Goal: Transaction & Acquisition: Book appointment/travel/reservation

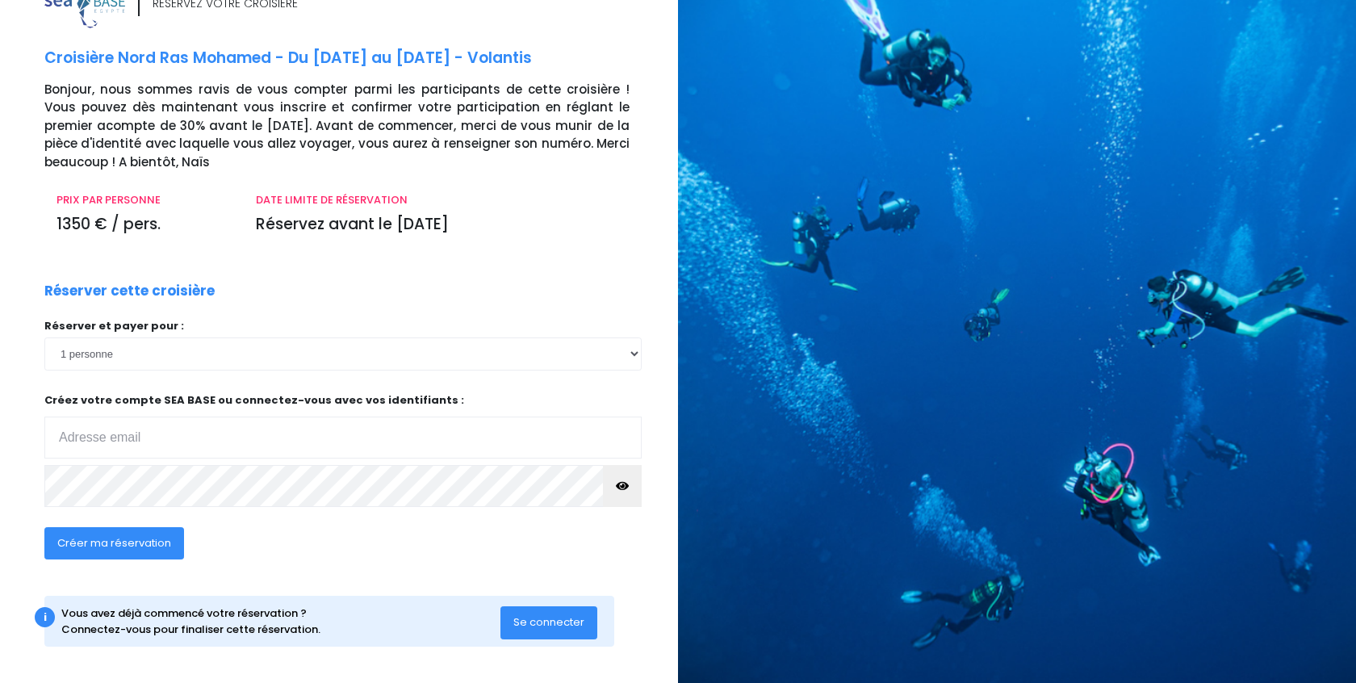
scroll to position [42, 0]
select select "5"
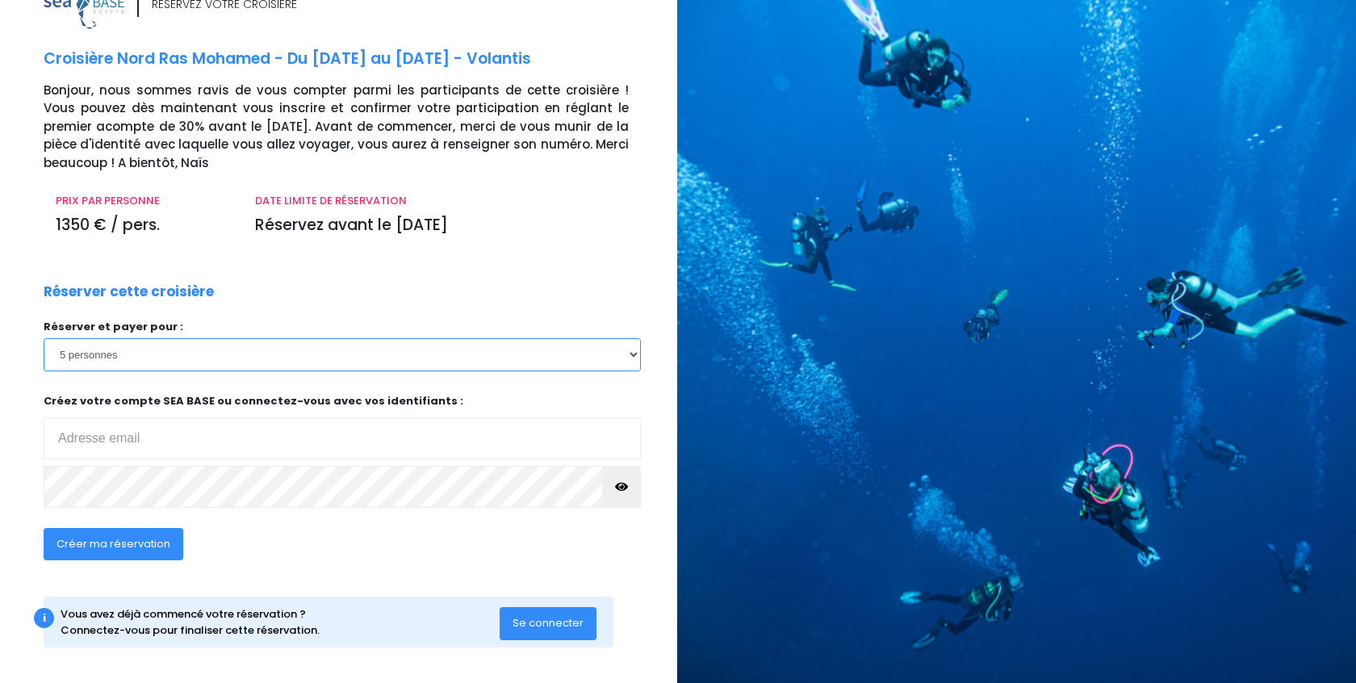
scroll to position [42, 1]
click at [245, 425] on input "email" at bounding box center [342, 439] width 597 height 42
type input "pradaz3@gmail.com"
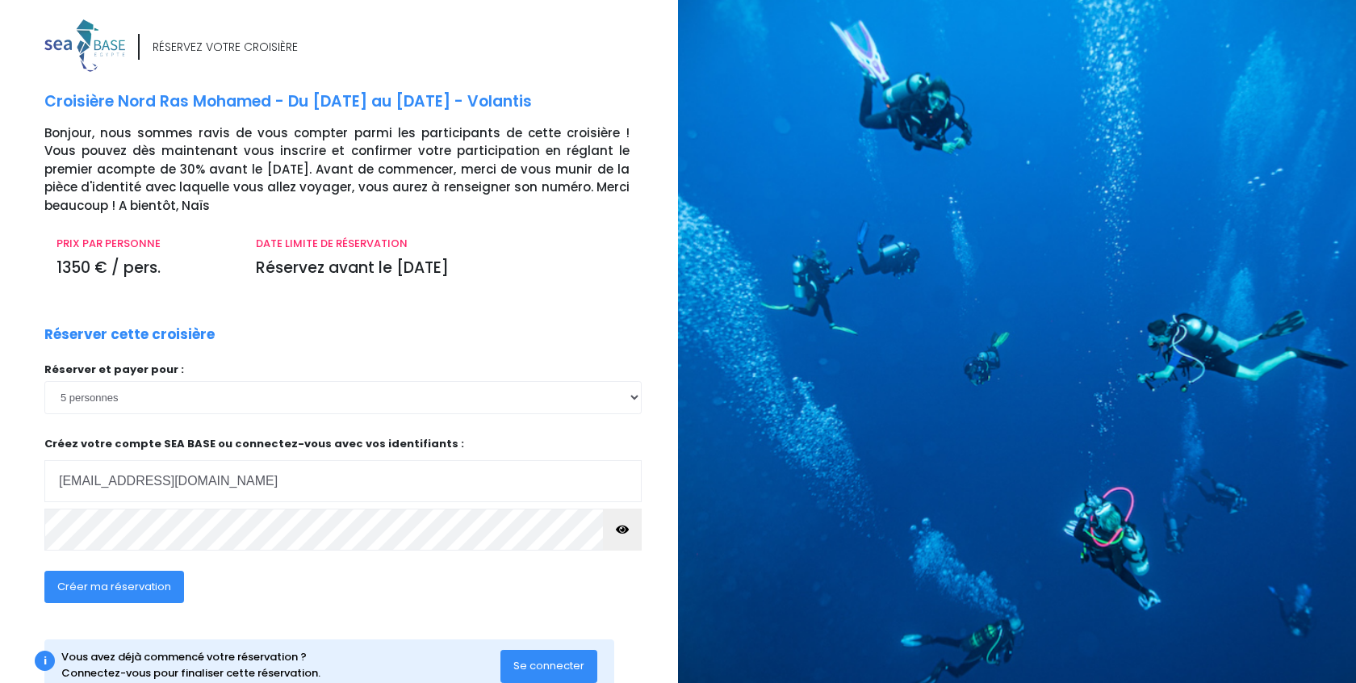
click at [226, 483] on div "Réserver et payer pour : 1 personne 2 personnes 3 personnes 4 personnes 5 perso…" at bounding box center [342, 461] width 597 height 199
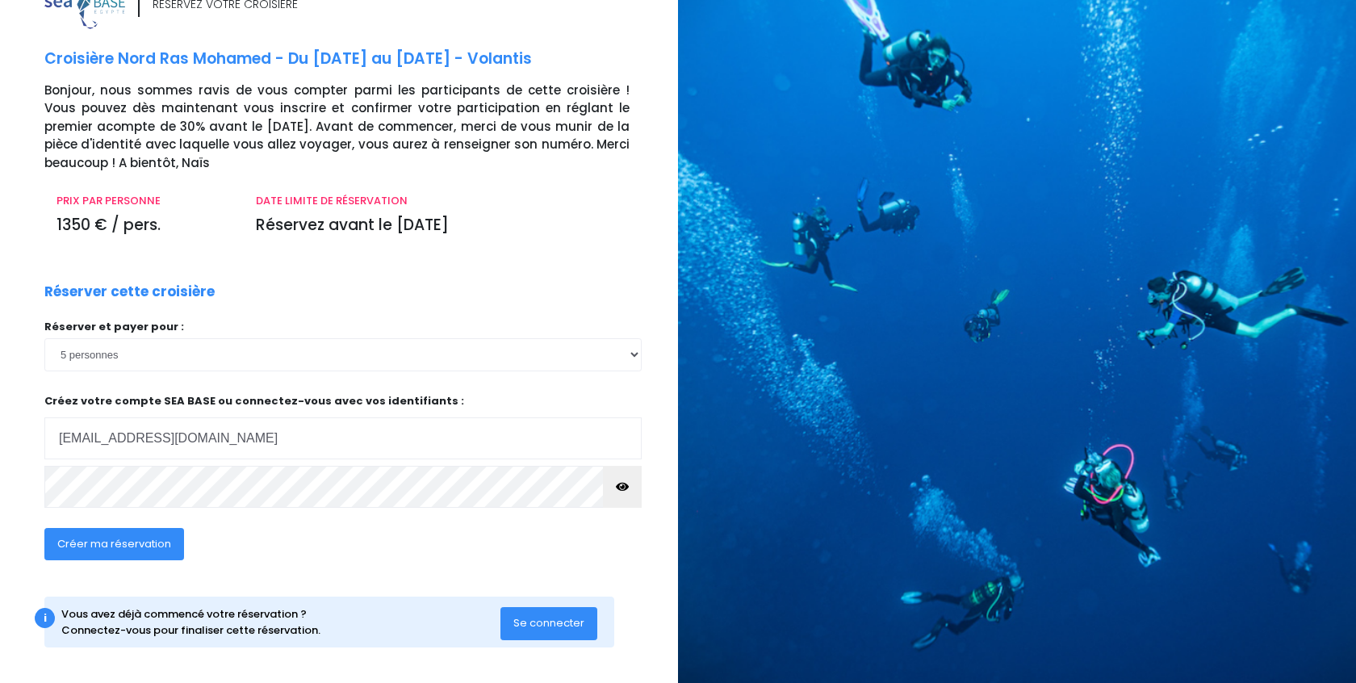
scroll to position [42, 0]
click at [609, 482] on button "button" at bounding box center [622, 487] width 39 height 42
click at [621, 487] on icon "button" at bounding box center [622, 487] width 13 height 0
click at [620, 487] on icon "button" at bounding box center [622, 487] width 13 height 0
click at [617, 487] on icon "button" at bounding box center [622, 487] width 13 height 0
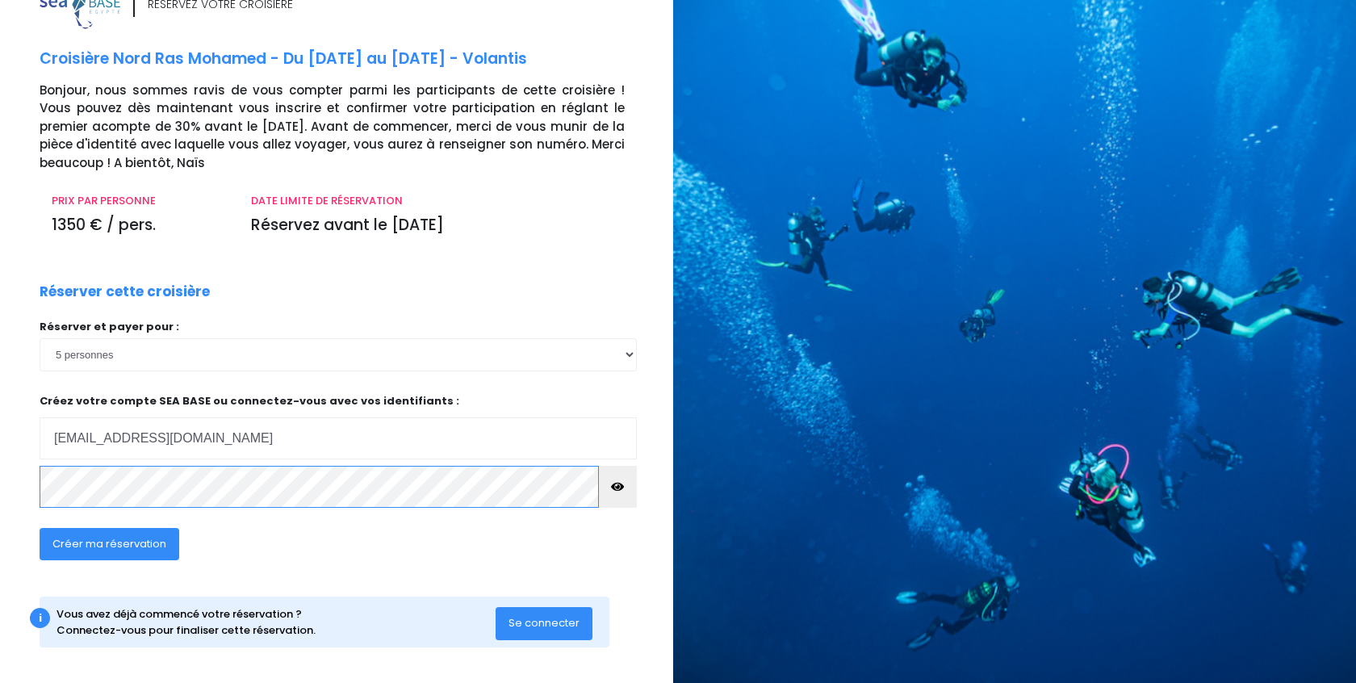
scroll to position [42, 5]
click at [122, 538] on span "Créer ma réservation" at bounding box center [109, 544] width 114 height 15
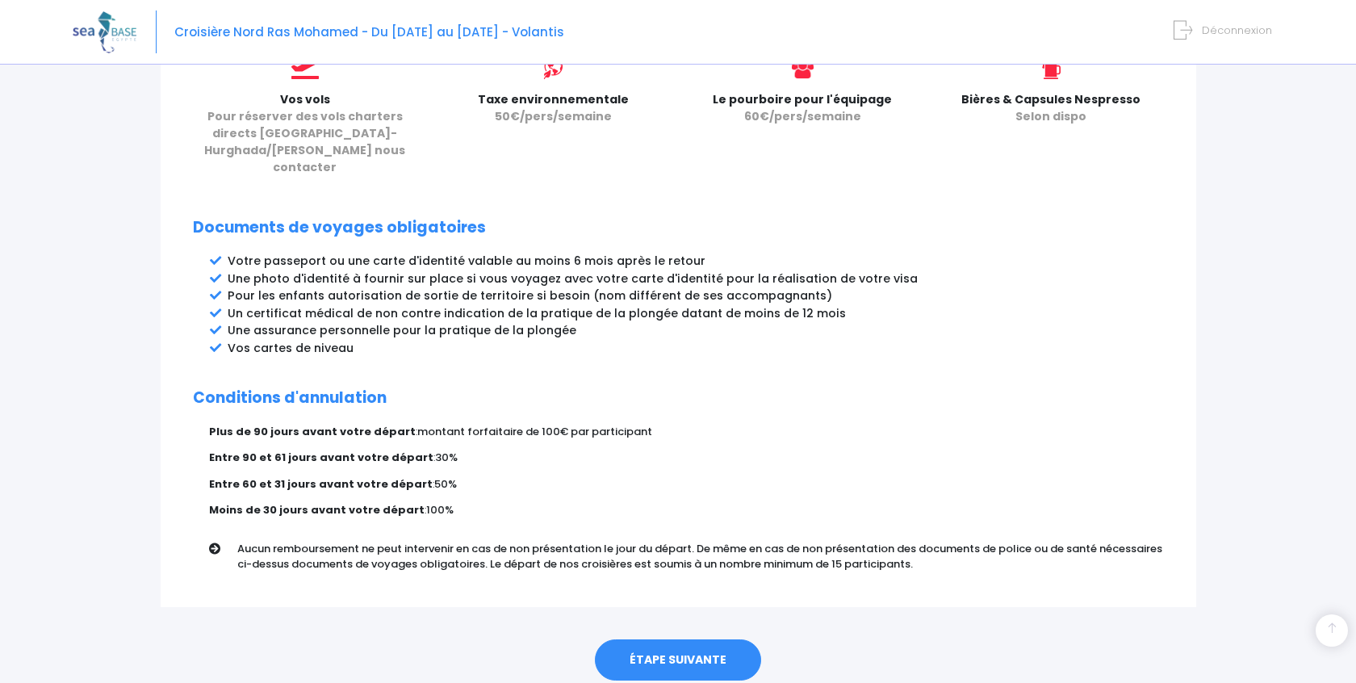
scroll to position [750, 0]
click at [712, 638] on link "ÉTAPE SUIVANTE" at bounding box center [678, 659] width 166 height 42
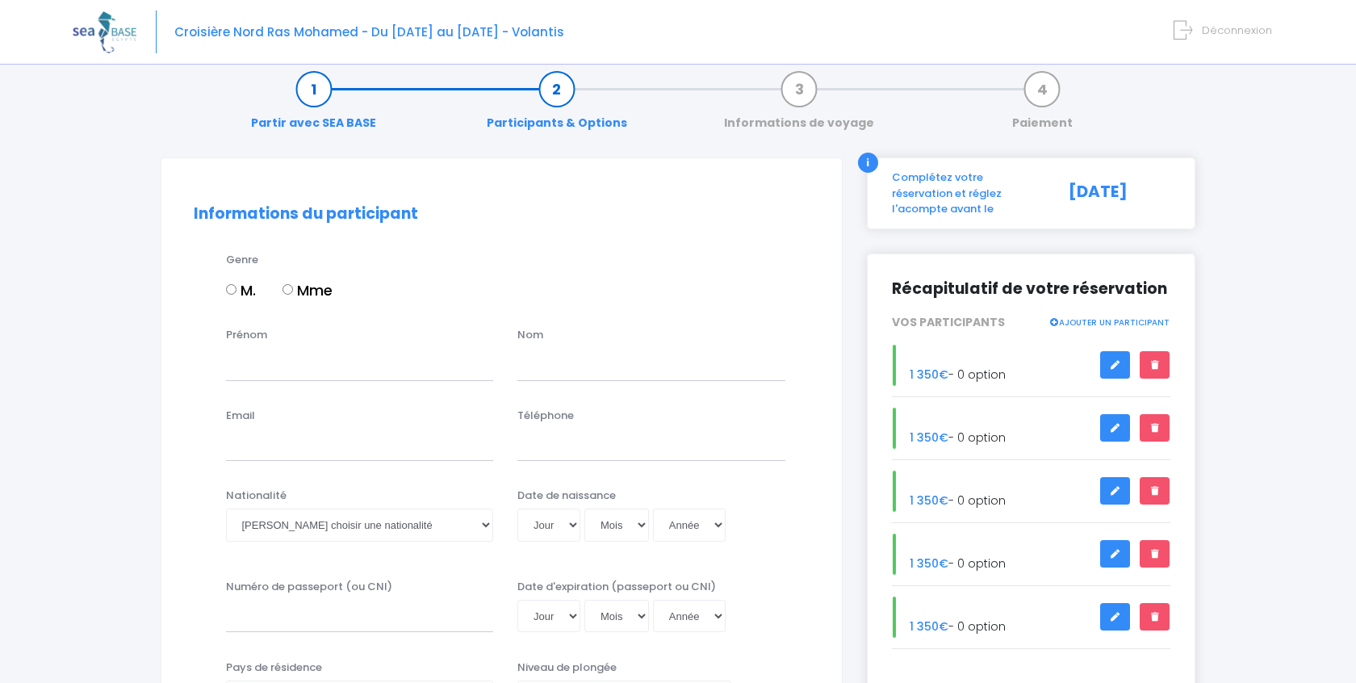
scroll to position [29, 0]
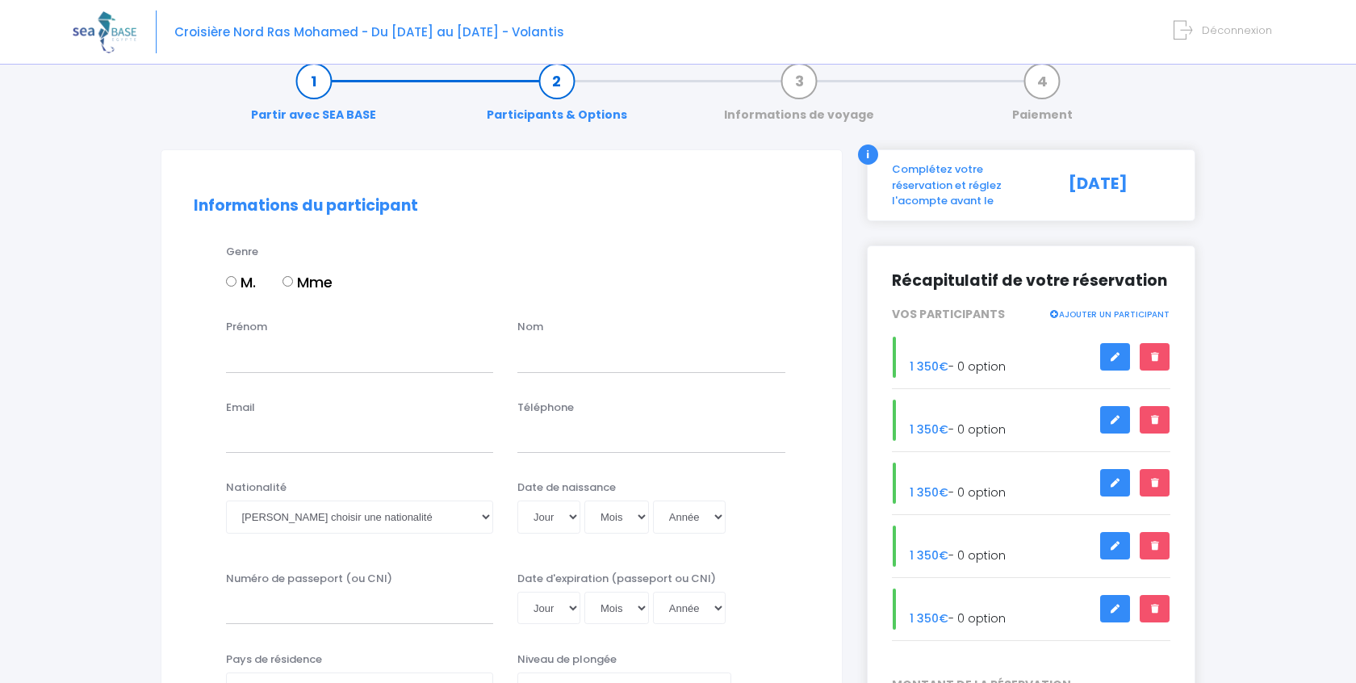
click at [228, 281] on input "M." at bounding box center [231, 281] width 10 height 10
radio input "true"
type input "guillaume"
type input "chotard"
type input "[EMAIL_ADDRESS][DOMAIN_NAME]"
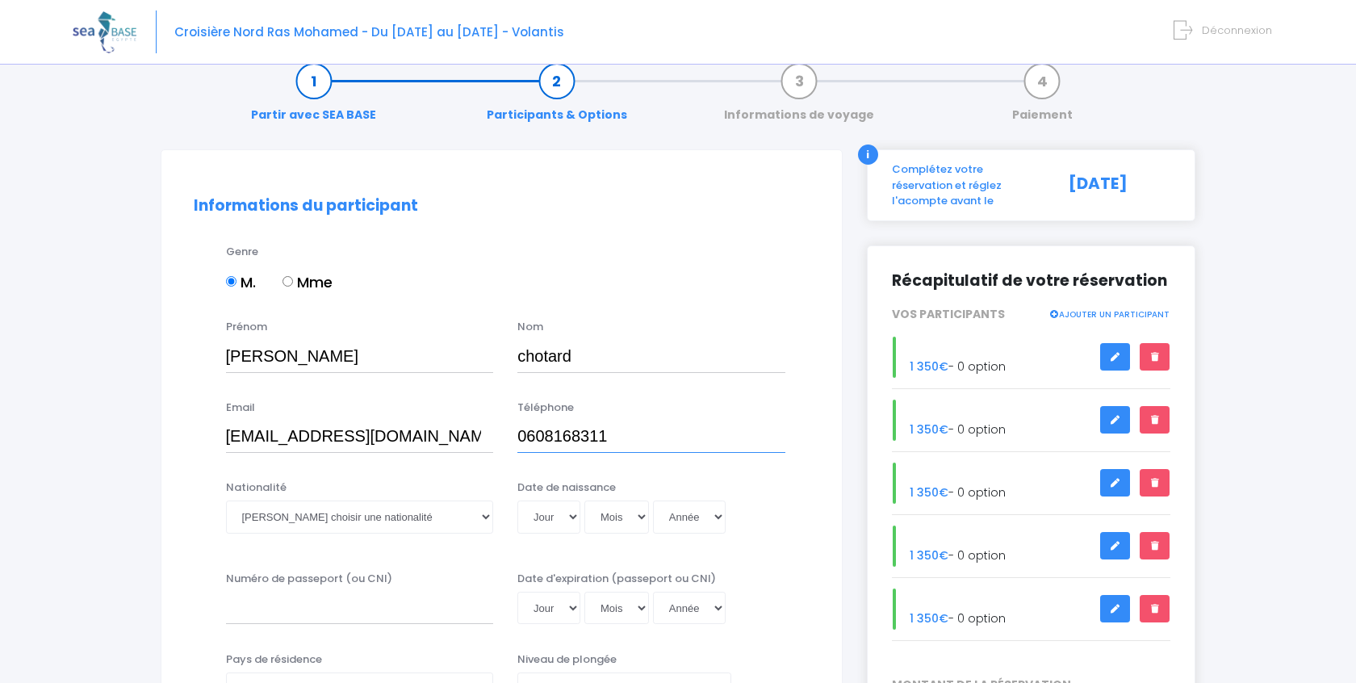
type input "0608168311"
select select "Française"
select select "19"
select select "12"
select select "1973"
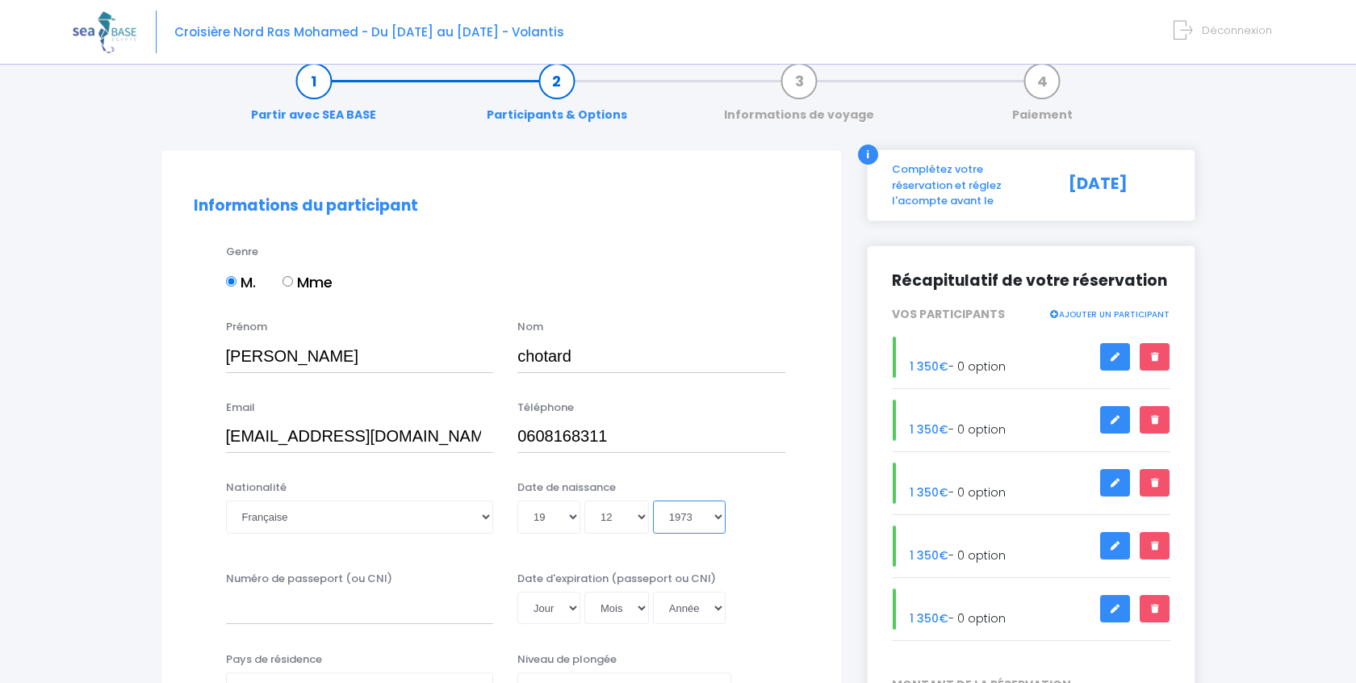
type input "1973-12-19"
click at [303, 599] on input "Numéro de passeport (ou CNI)" at bounding box center [360, 608] width 268 height 32
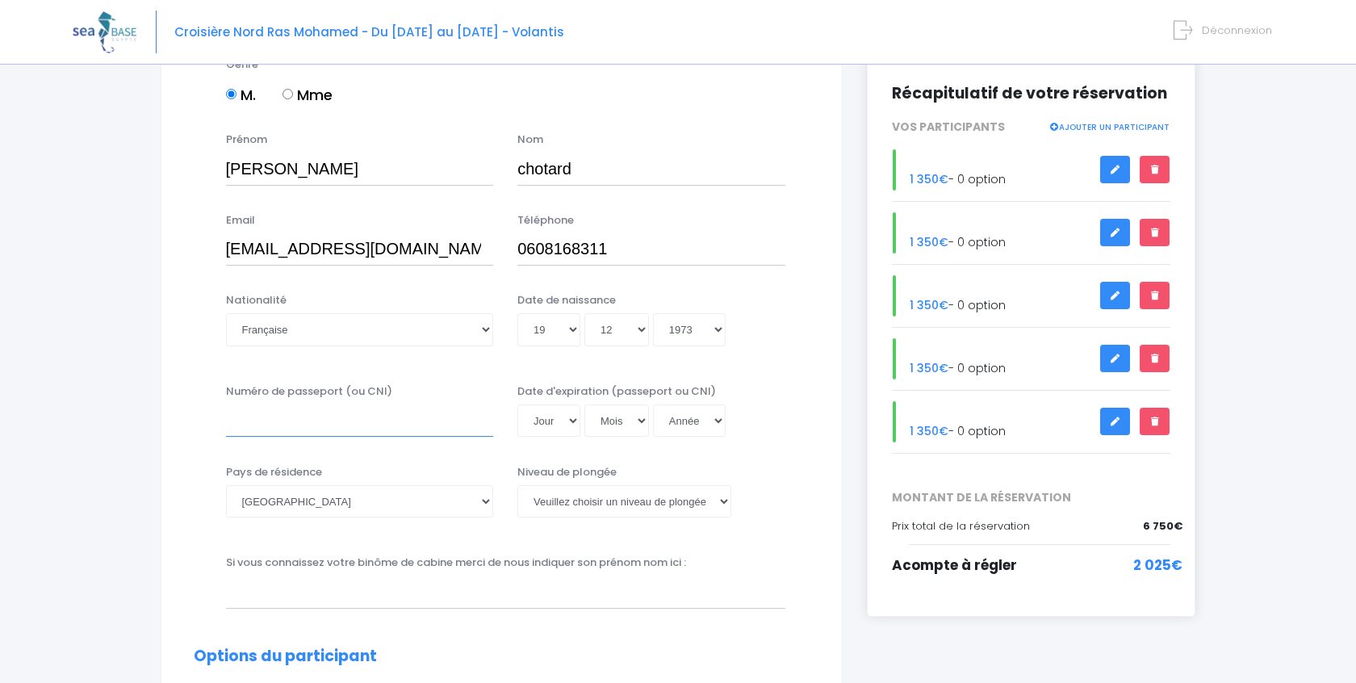
scroll to position [266, 0]
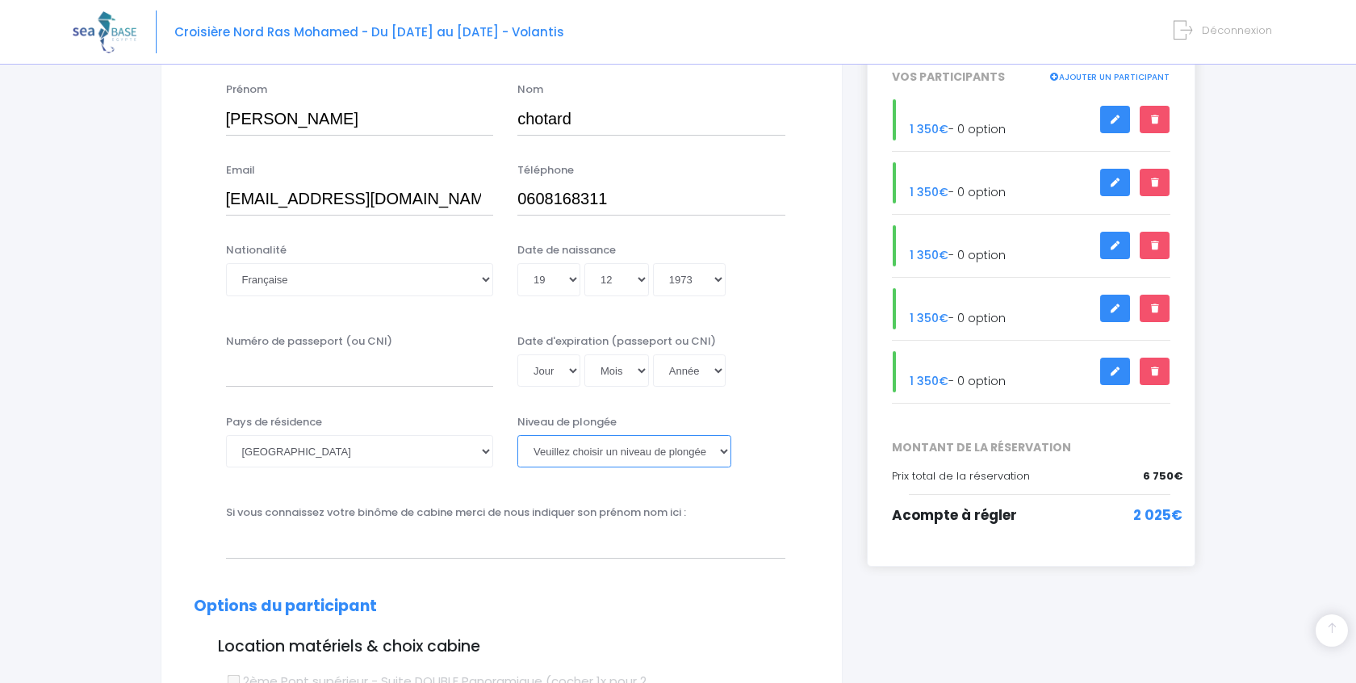
select select "PADI Advanced OW diver"
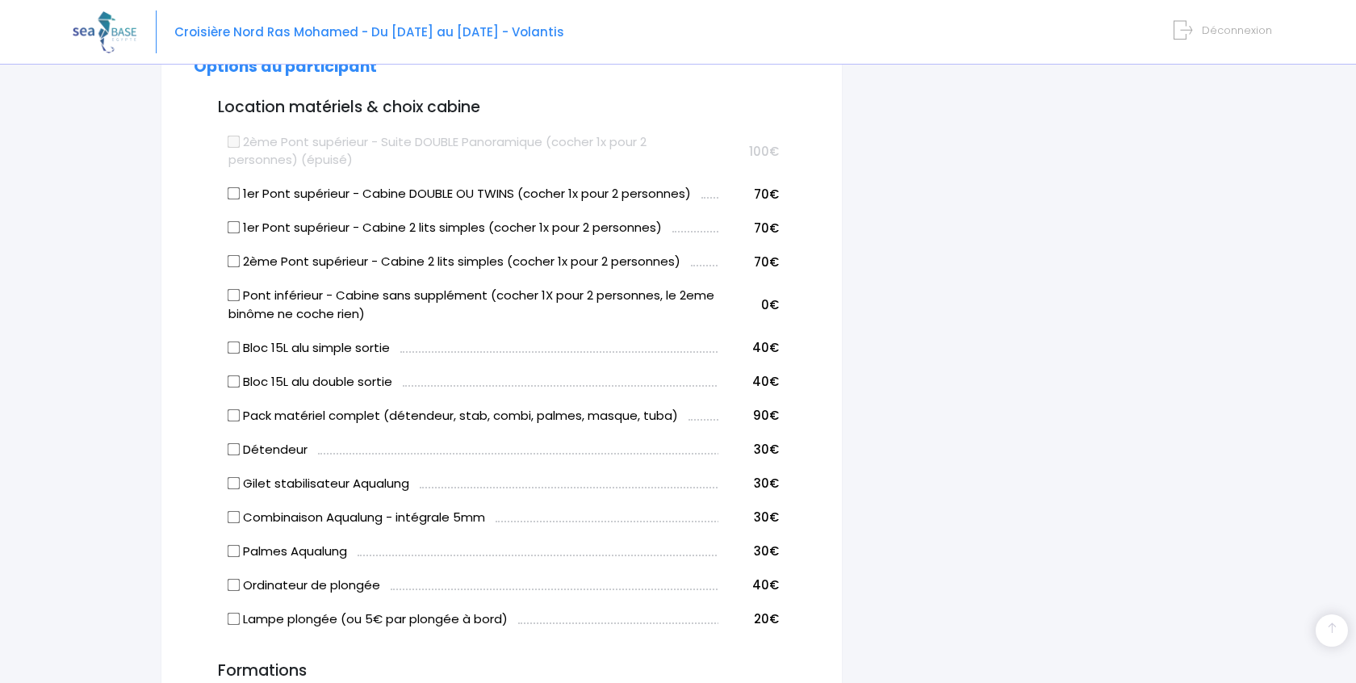
scroll to position [806, 0]
click at [234, 408] on input "Pack matériel complet (détendeur, stab, combi, palmes, masque, tuba)" at bounding box center [233, 414] width 13 height 13
checkbox input "true"
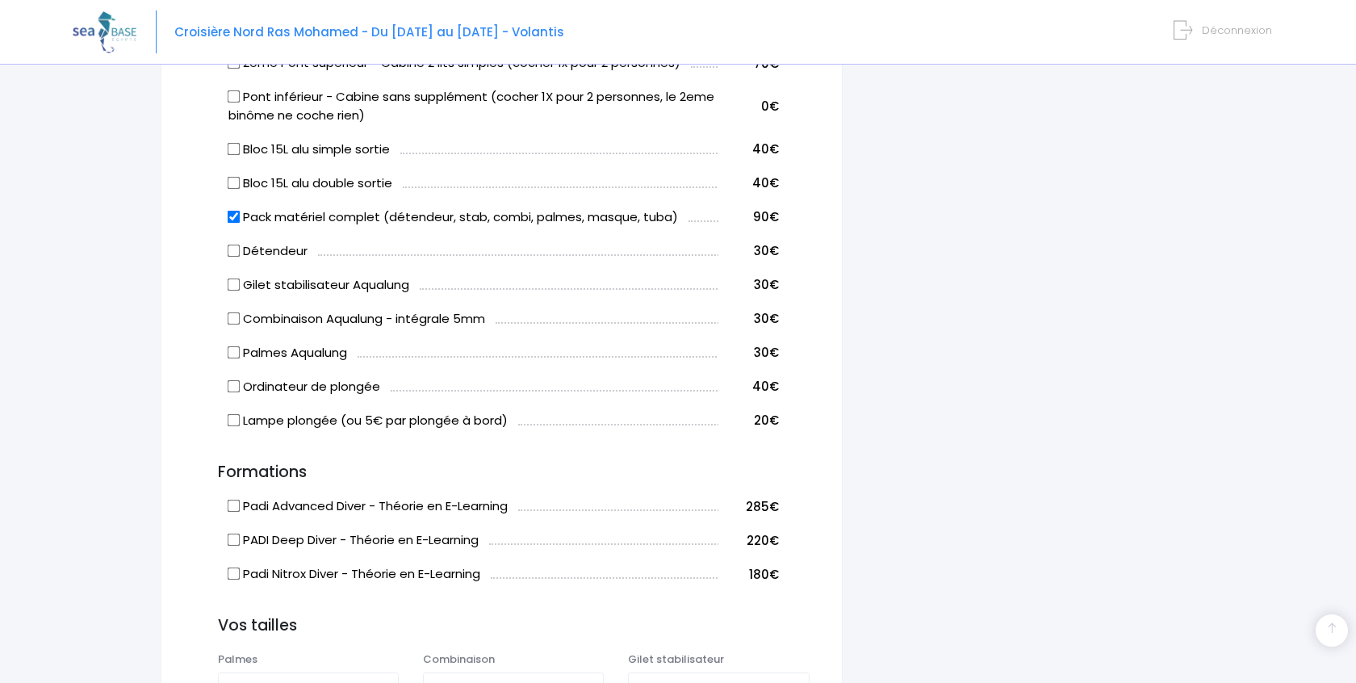
scroll to position [1049, 0]
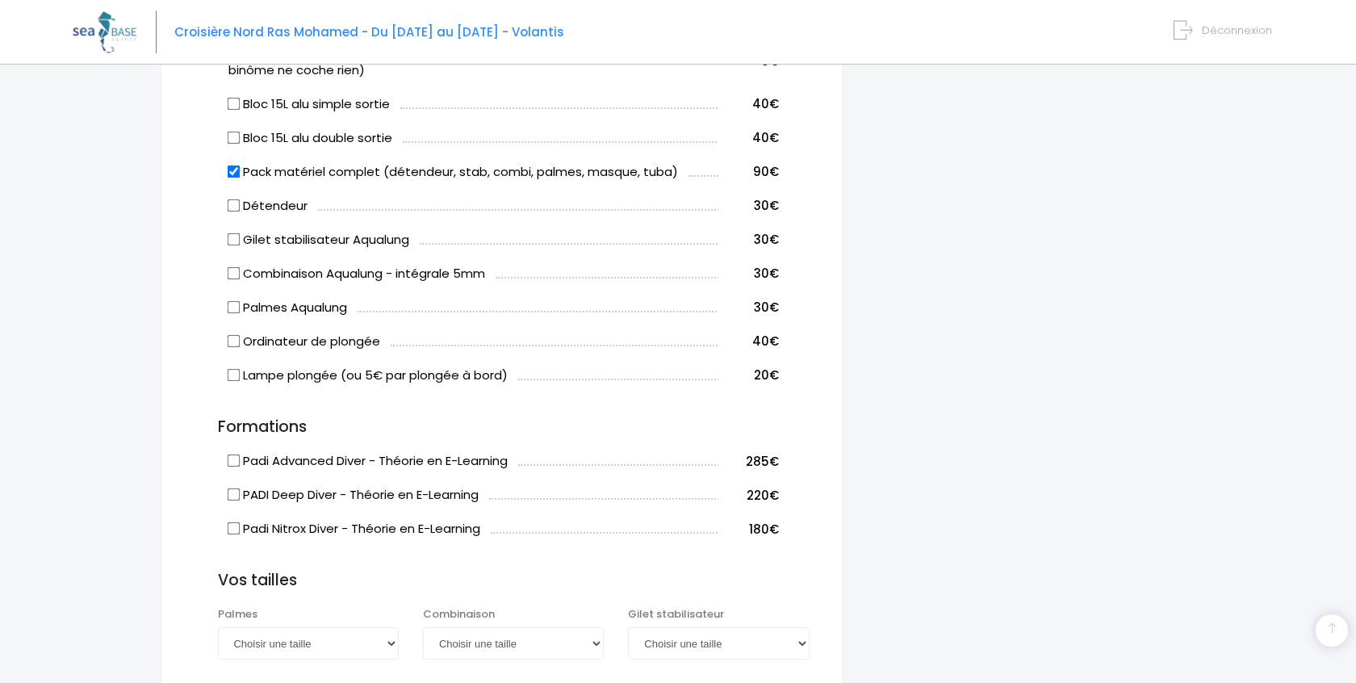
click at [237, 493] on input "PADI Deep Diver - Théorie en E-Learning" at bounding box center [233, 494] width 13 height 13
checkbox input "true"
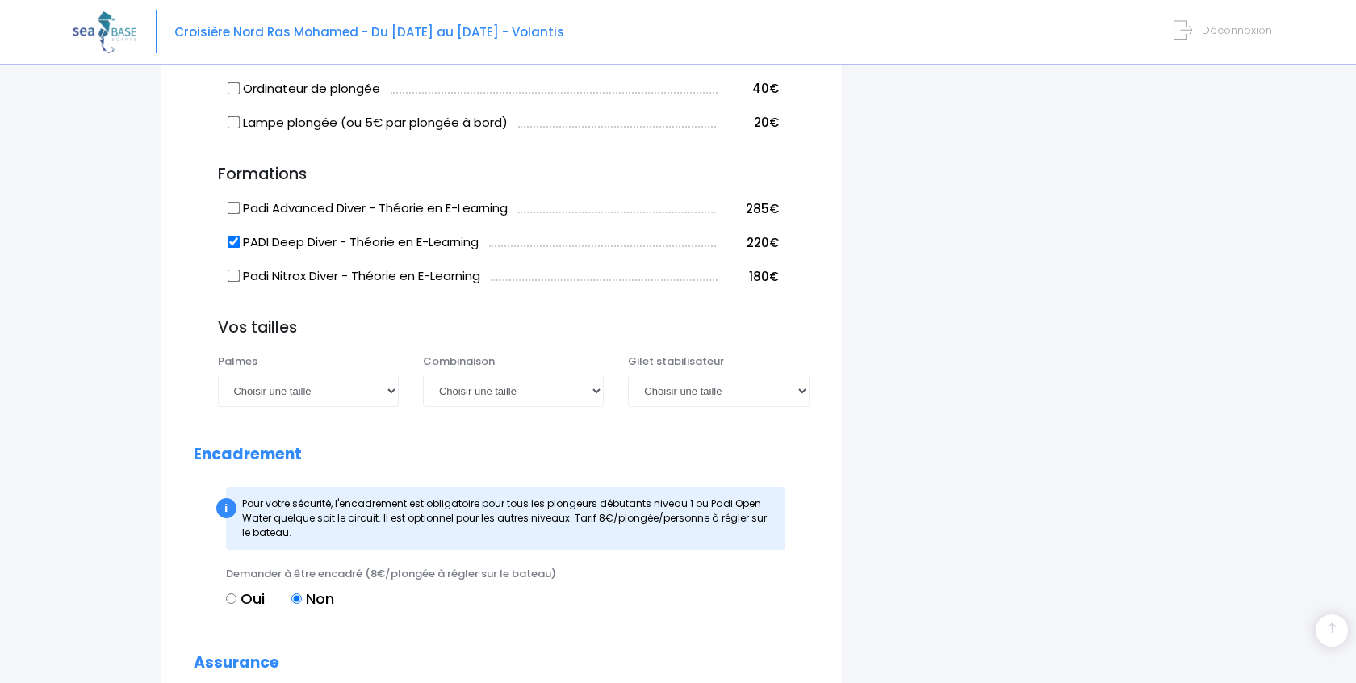
scroll to position [1303, 0]
select select "42/43"
select select "XL"
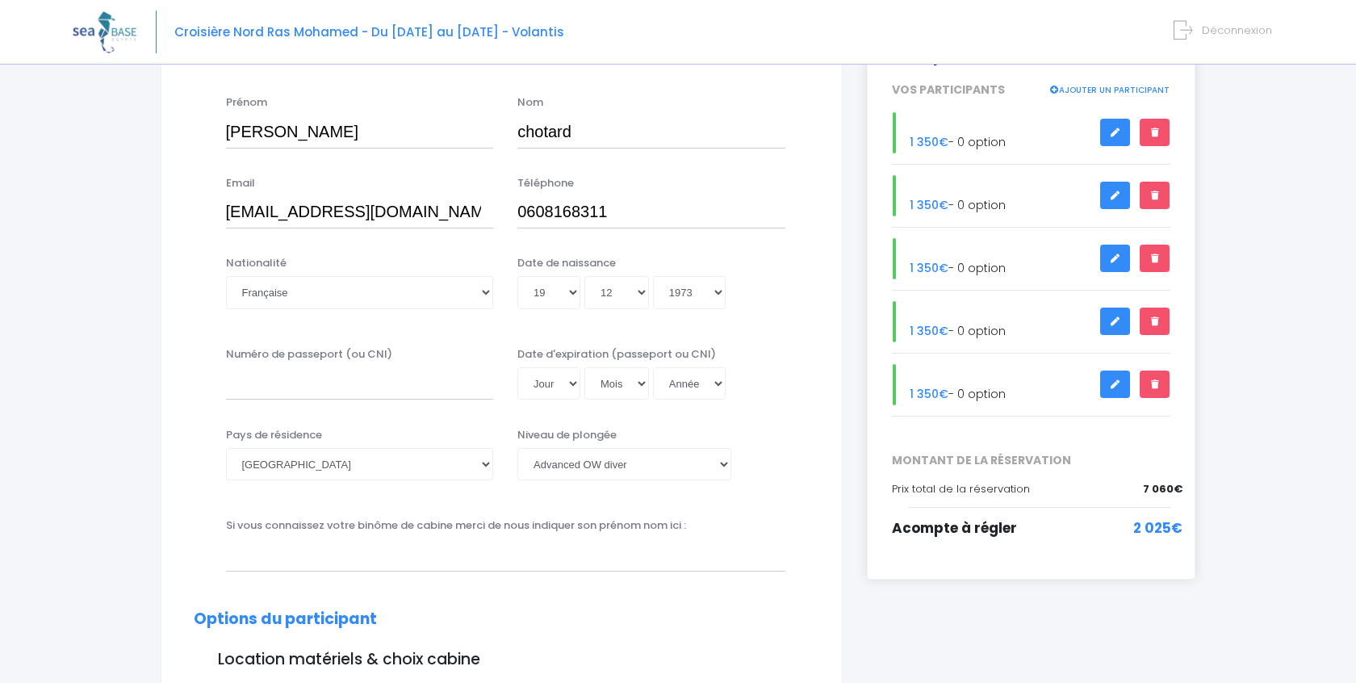
scroll to position [256, 0]
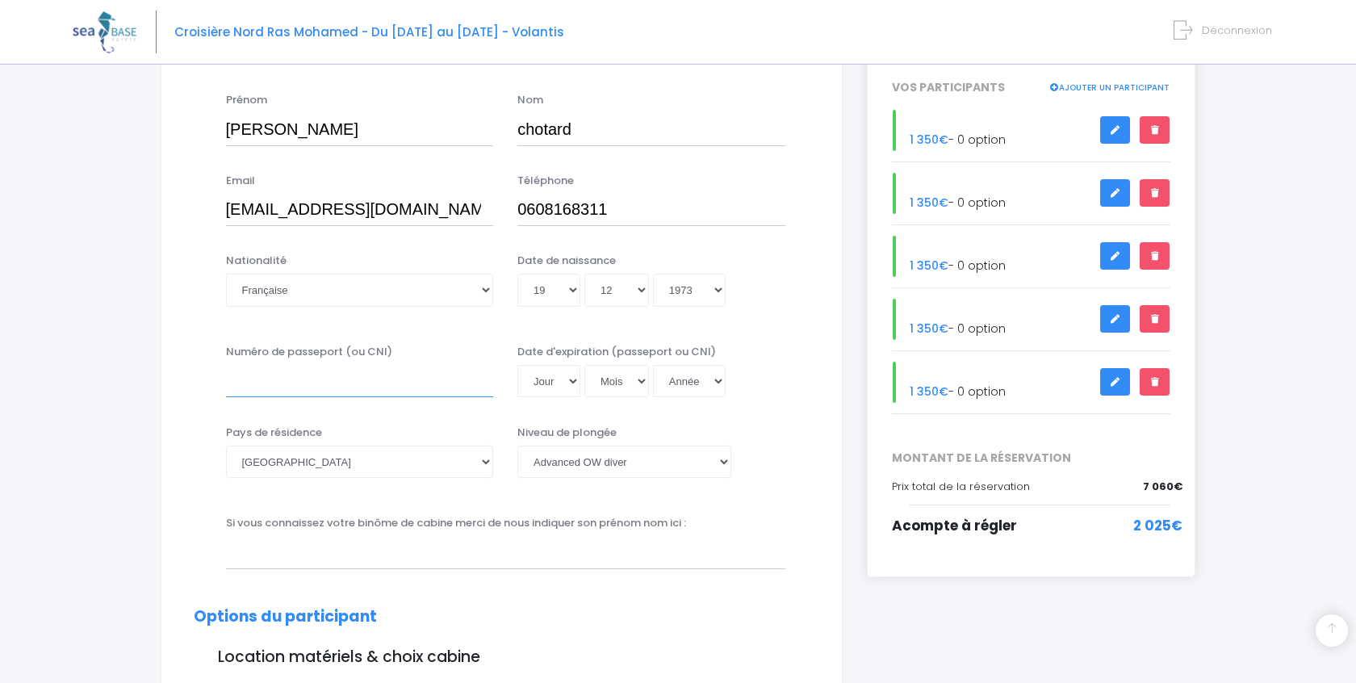
click at [264, 391] on input "Numéro de passeport (ou CNI)" at bounding box center [360, 381] width 268 height 32
type input "241H46210"
select select "25"
click at [604, 400] on div "Numéro de passeport (ou CNI) 241H46210 Date d'expiration (passeport ou CNI) Jou…" at bounding box center [502, 376] width 640 height 65
select select "11"
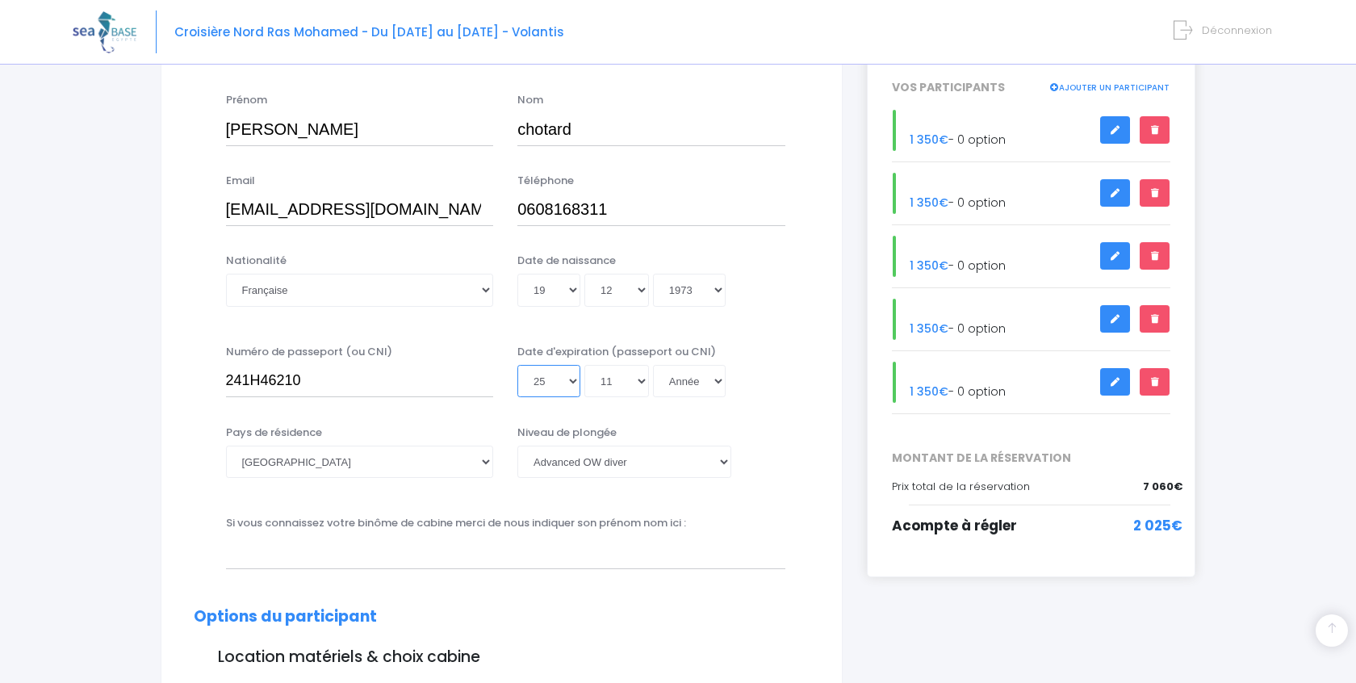
select select "24"
select select "2034"
type input "2034-11-24"
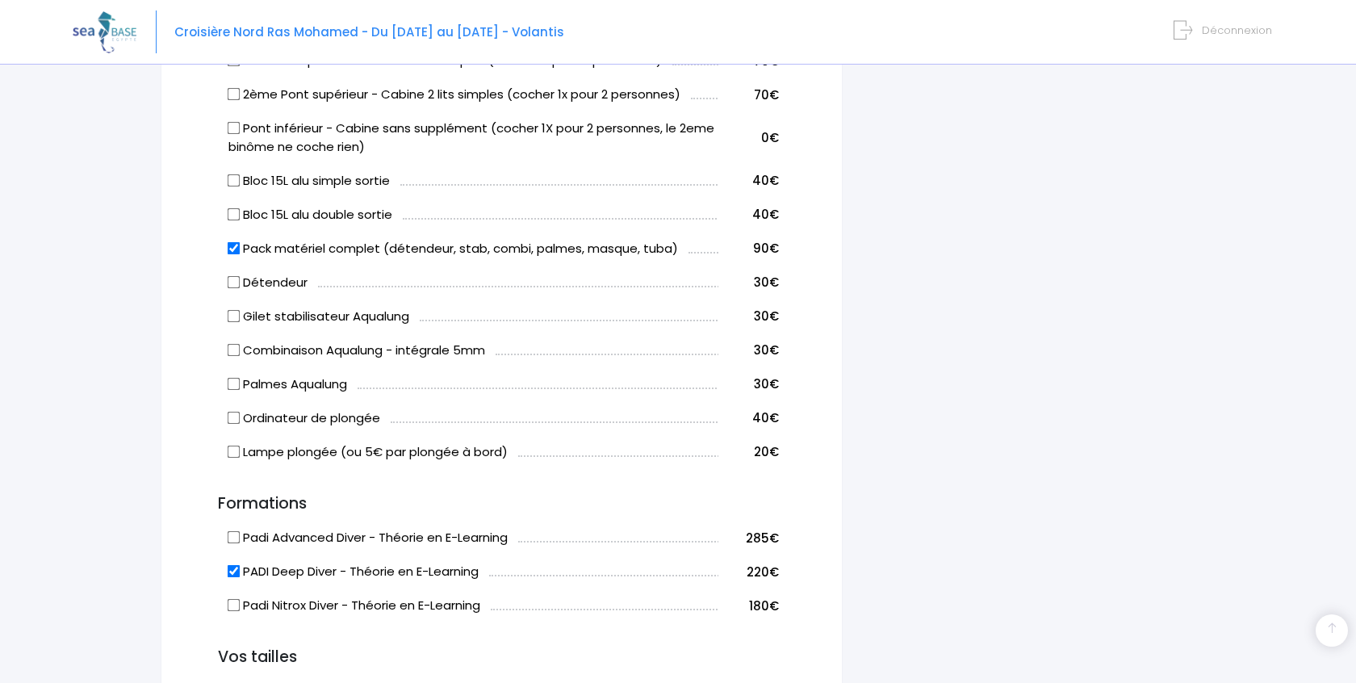
scroll to position [964, 0]
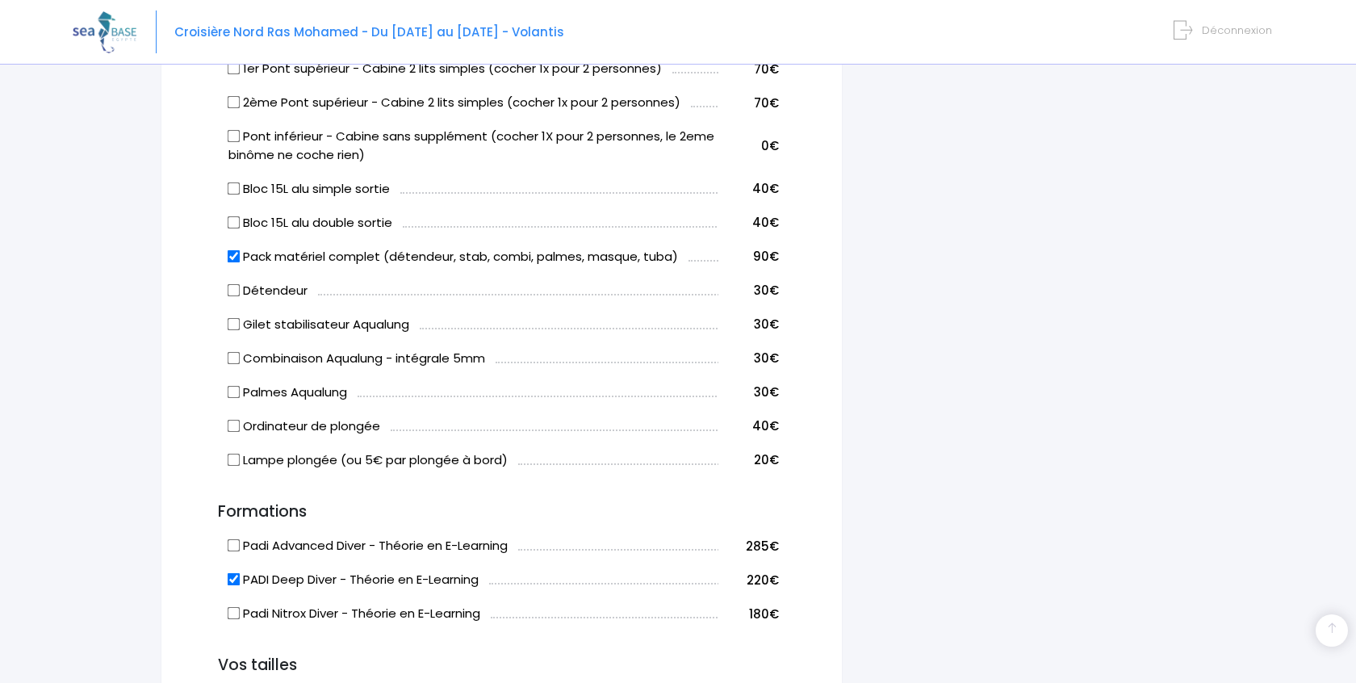
click at [231, 322] on input "Gilet stabilisateur Aqualung" at bounding box center [233, 323] width 13 height 13
click at [235, 322] on input "Gilet stabilisateur Aqualung" at bounding box center [233, 323] width 13 height 13
checkbox input "false"
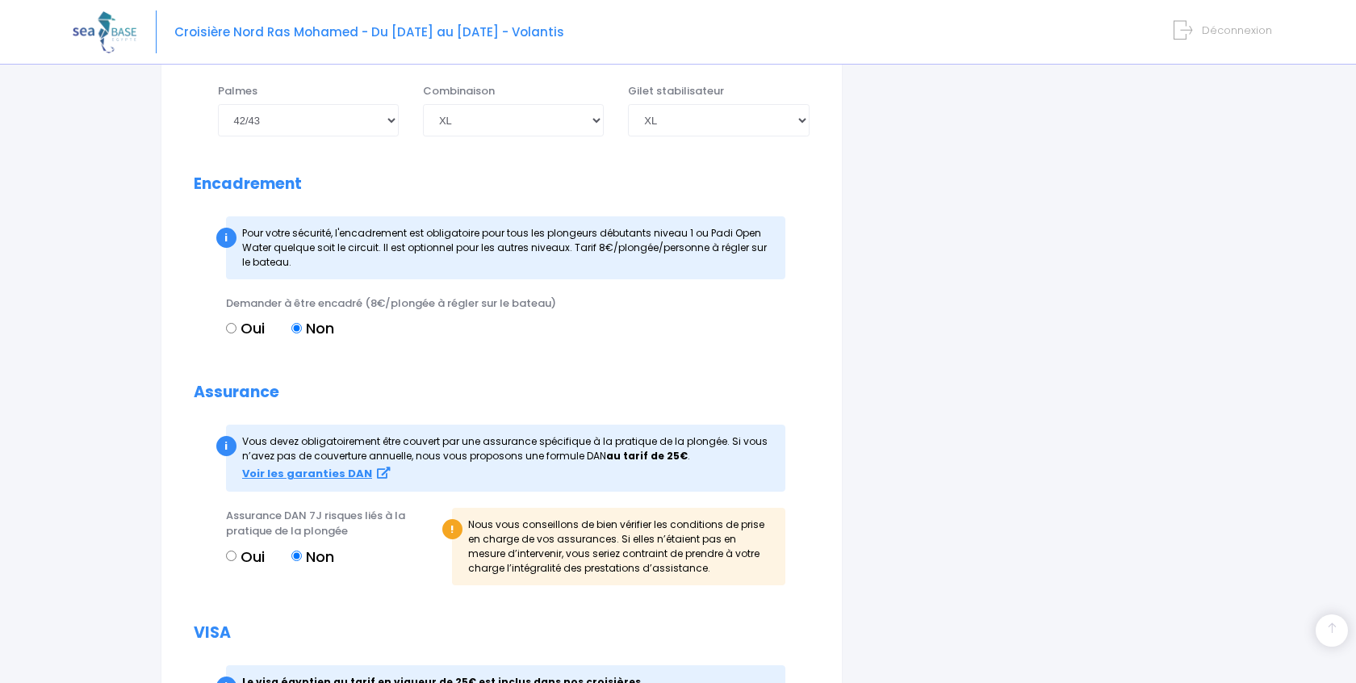
scroll to position [1570, 0]
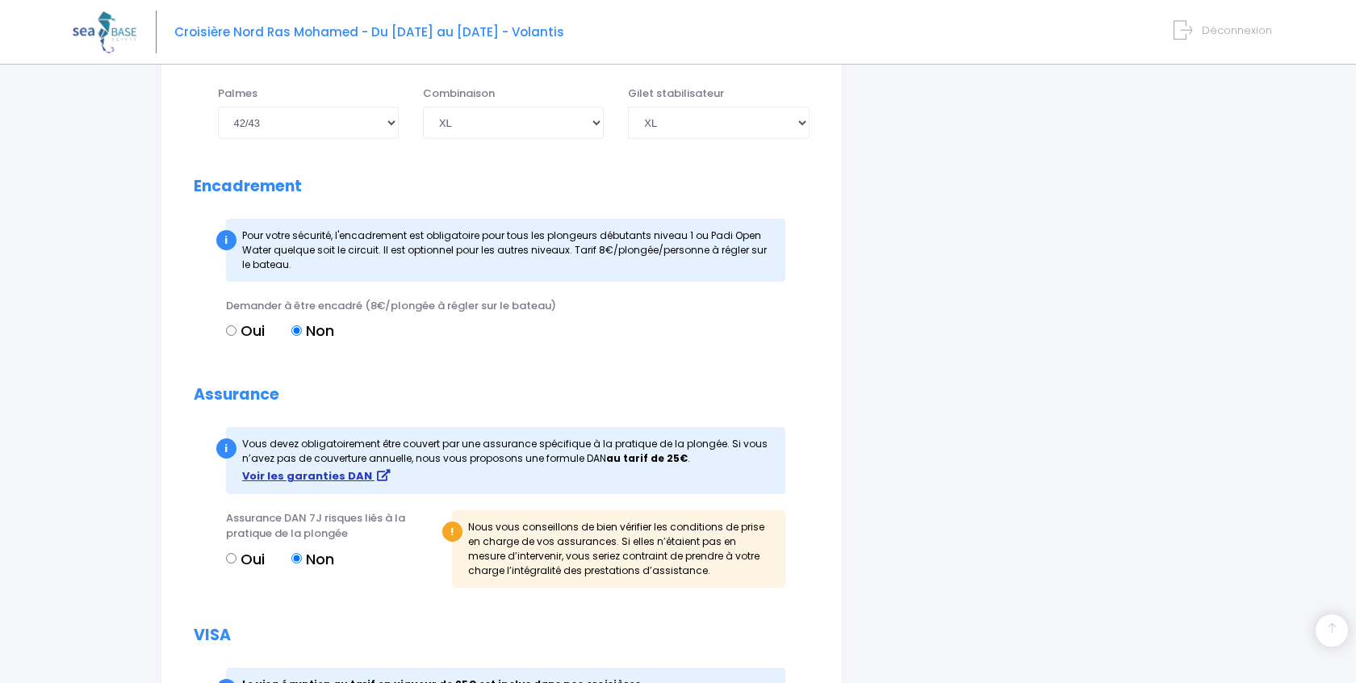
click at [344, 468] on strong "Voir les garanties DAN" at bounding box center [307, 475] width 130 height 15
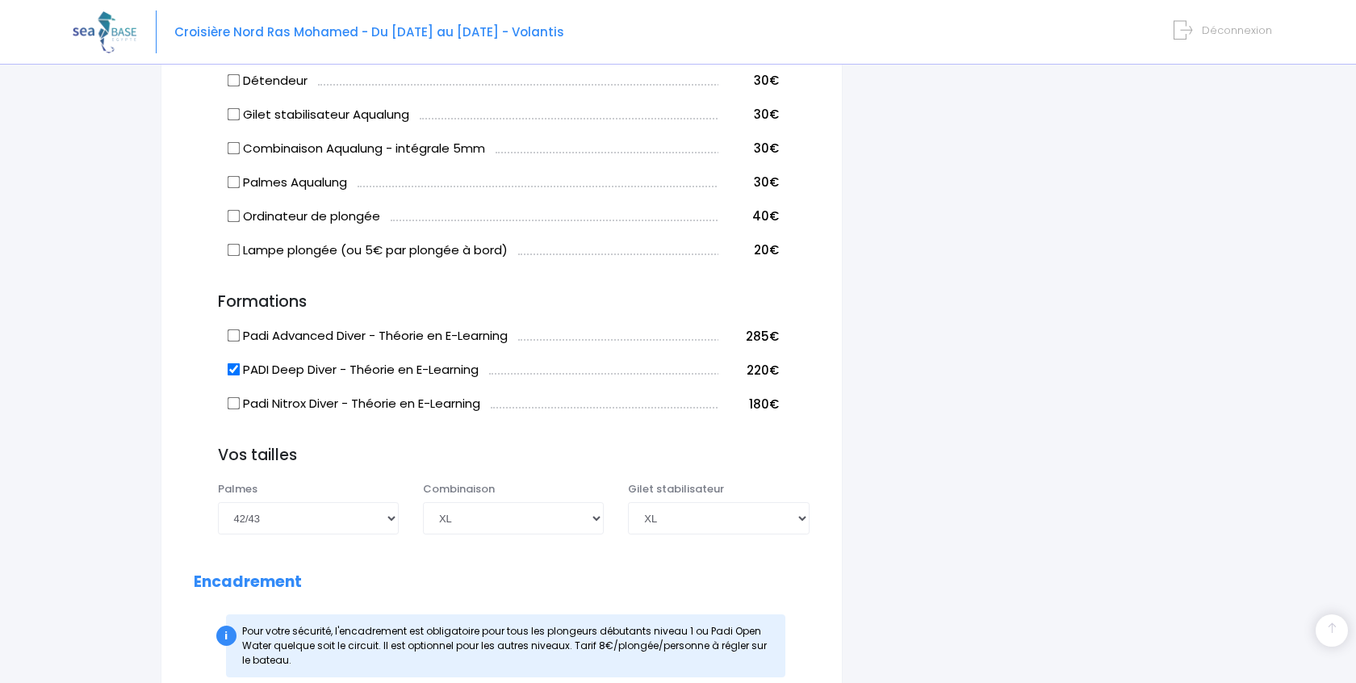
scroll to position [1173, 0]
select select "44/45"
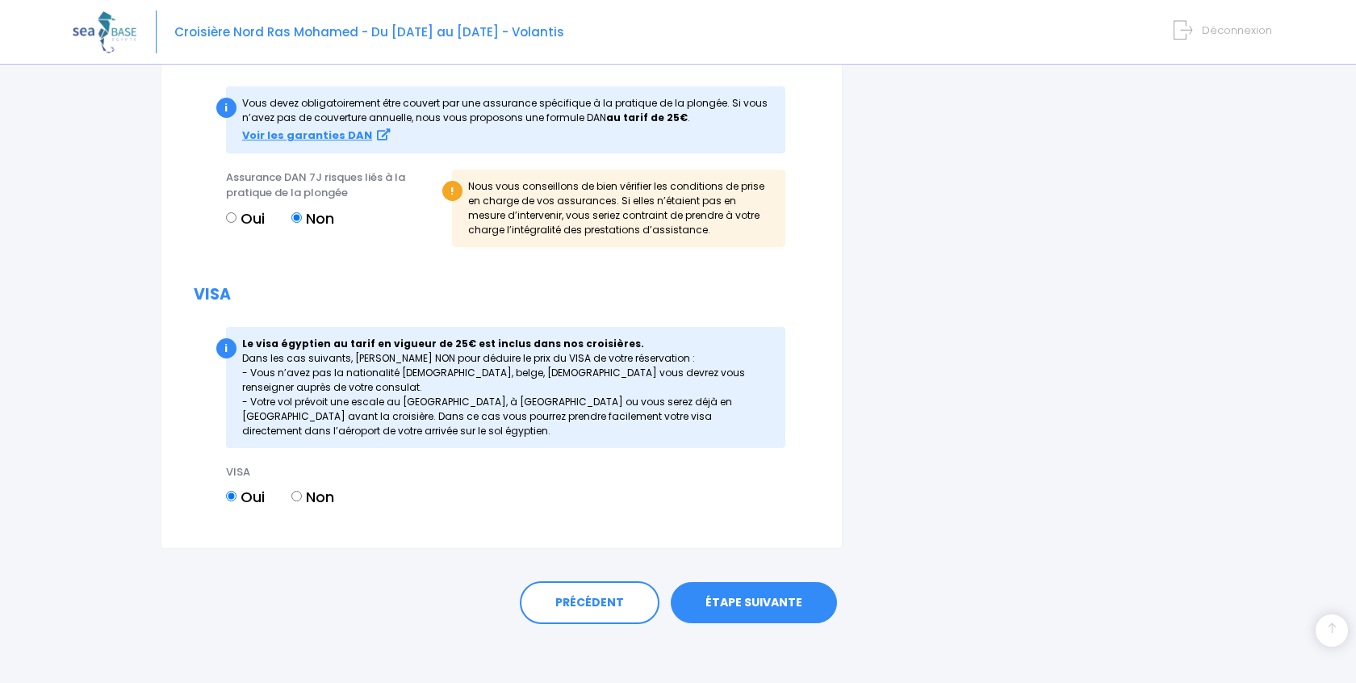
scroll to position [1910, 0]
click at [759, 600] on link "ÉTAPE SUIVANTE" at bounding box center [754, 604] width 166 height 42
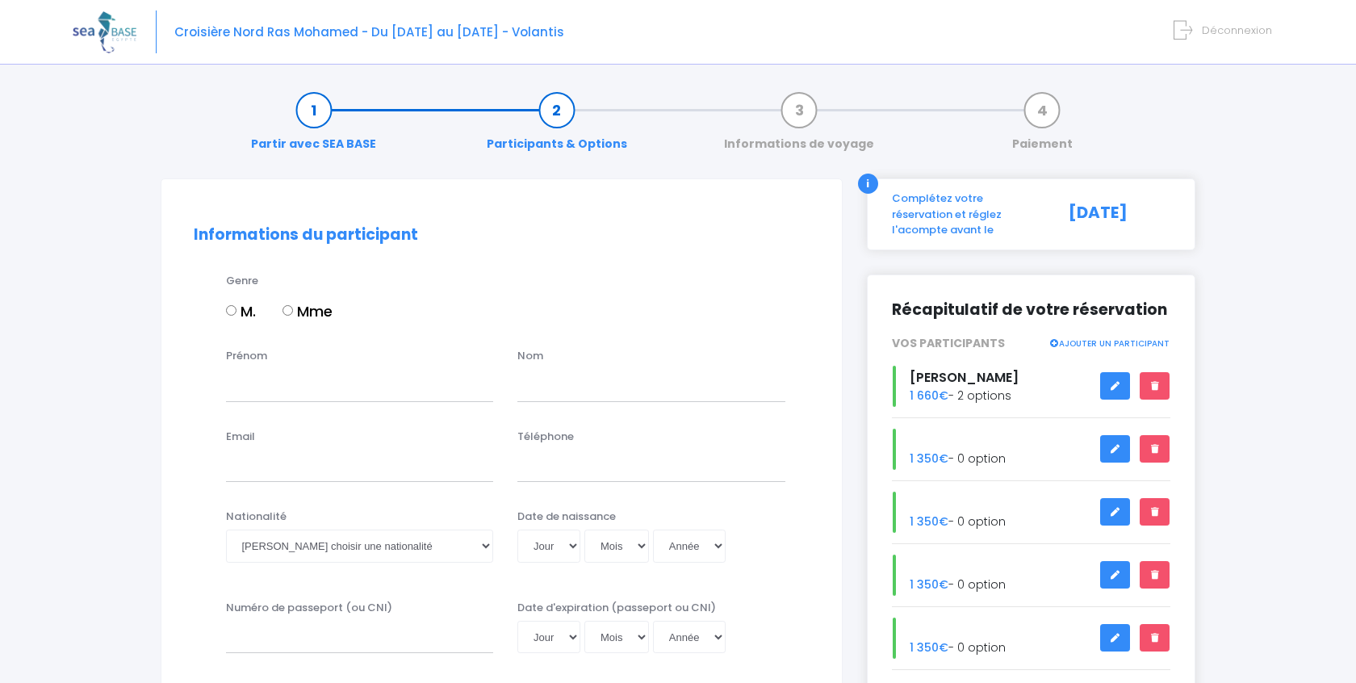
click at [291, 309] on input "Mme" at bounding box center [287, 310] width 10 height 10
radio input "true"
type input "[PERSON_NAME]"
type input "chotard"
type input "[EMAIL_ADDRESS][DOMAIN_NAME]"
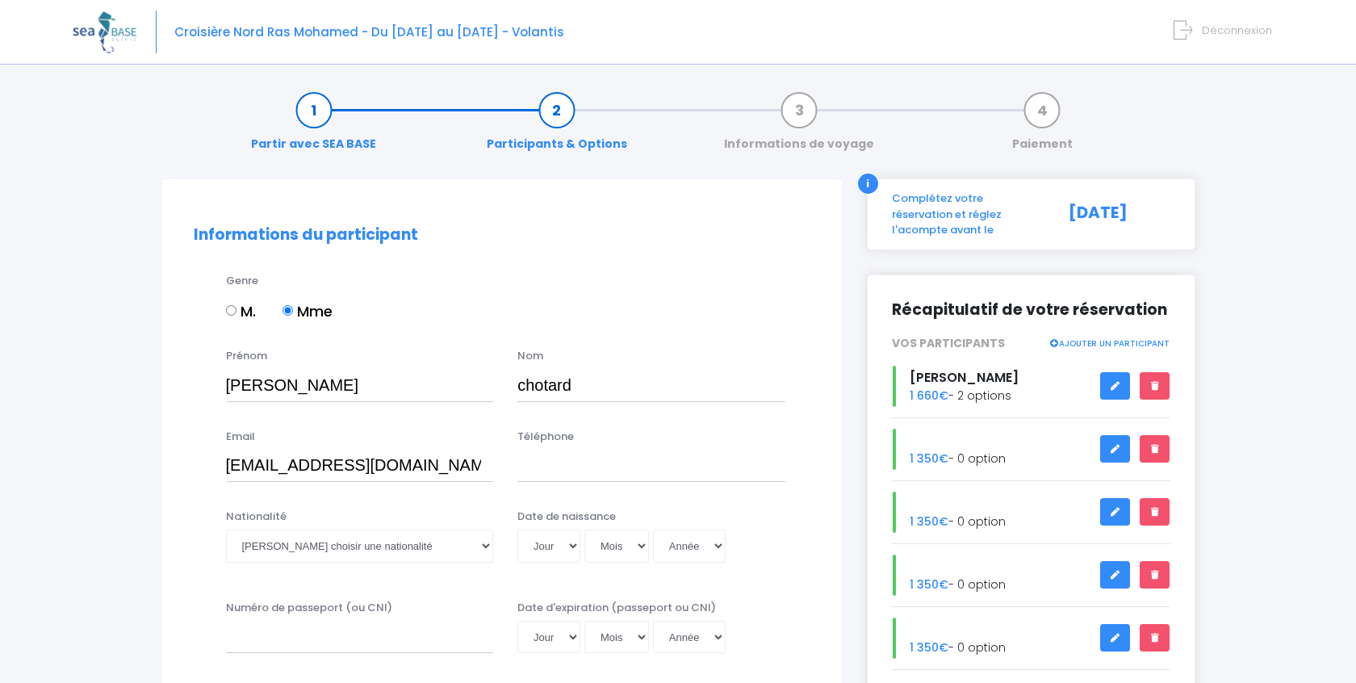
click at [499, 462] on div "Email [EMAIL_ADDRESS][DOMAIN_NAME]" at bounding box center [360, 455] width 292 height 53
click at [546, 466] on input "Téléphone" at bounding box center [651, 466] width 268 height 32
type input "à"
type input "0608168311"
select select "Française"
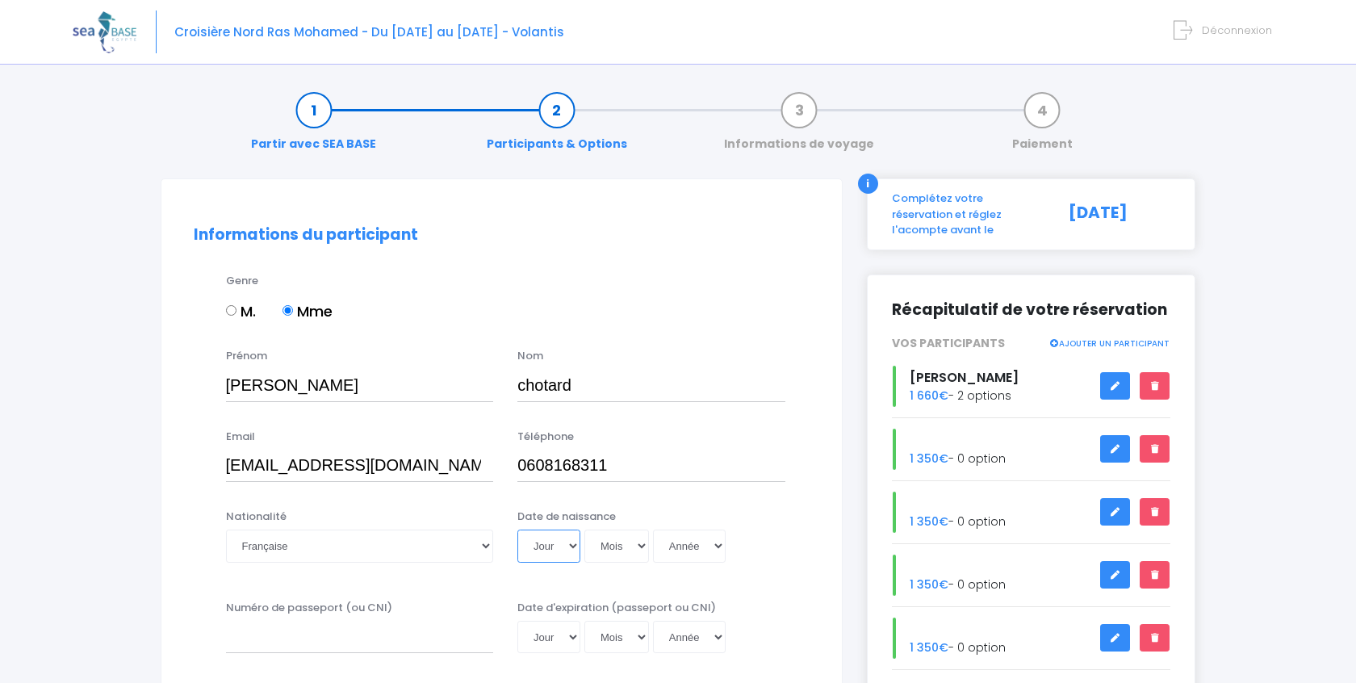
select select "09"
click at [687, 540] on div "Jour 01 02 03 04 05 06 07 08 09 10 11 12 13 14 15 16 17 18 19 20 21 22 23 24 25…" at bounding box center [651, 545] width 268 height 32
select select "1974"
type input "1974-09-09"
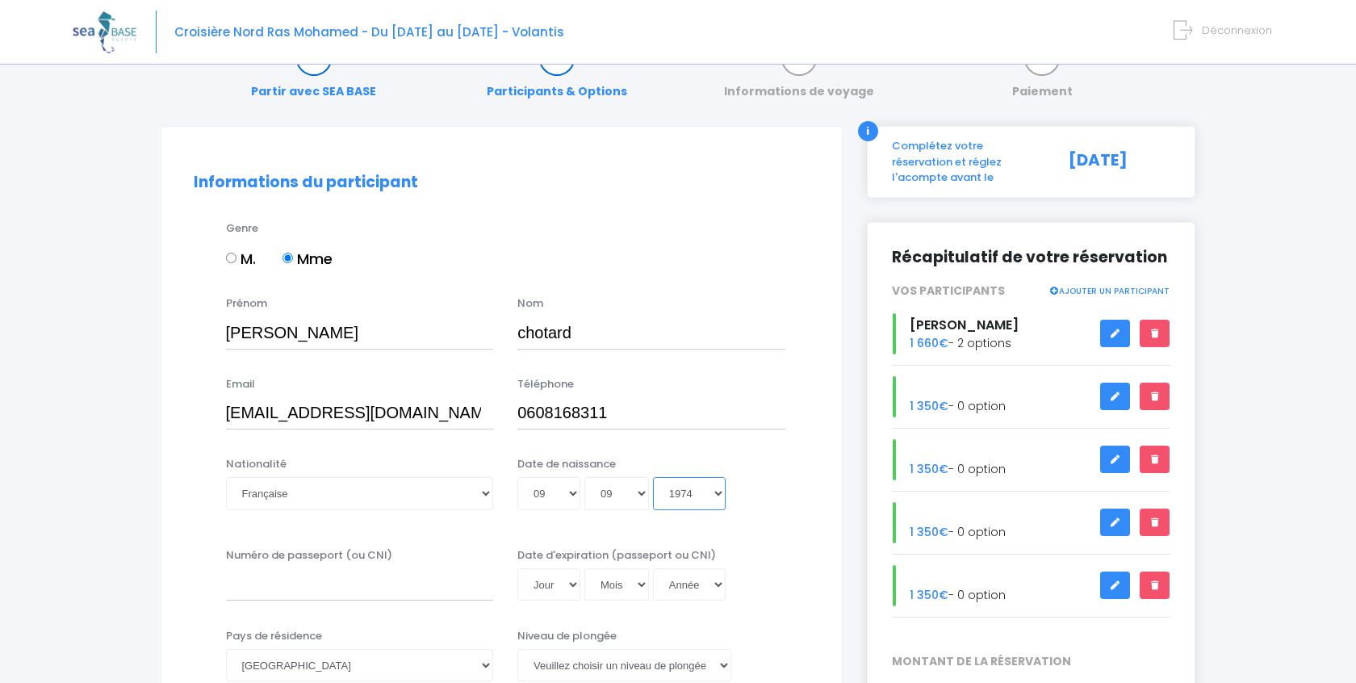
scroll to position [52, 0]
click at [345, 589] on input "Numéro de passeport (ou CNI)" at bounding box center [360, 584] width 268 height 32
type input "241E82204"
select select "23"
select select "11"
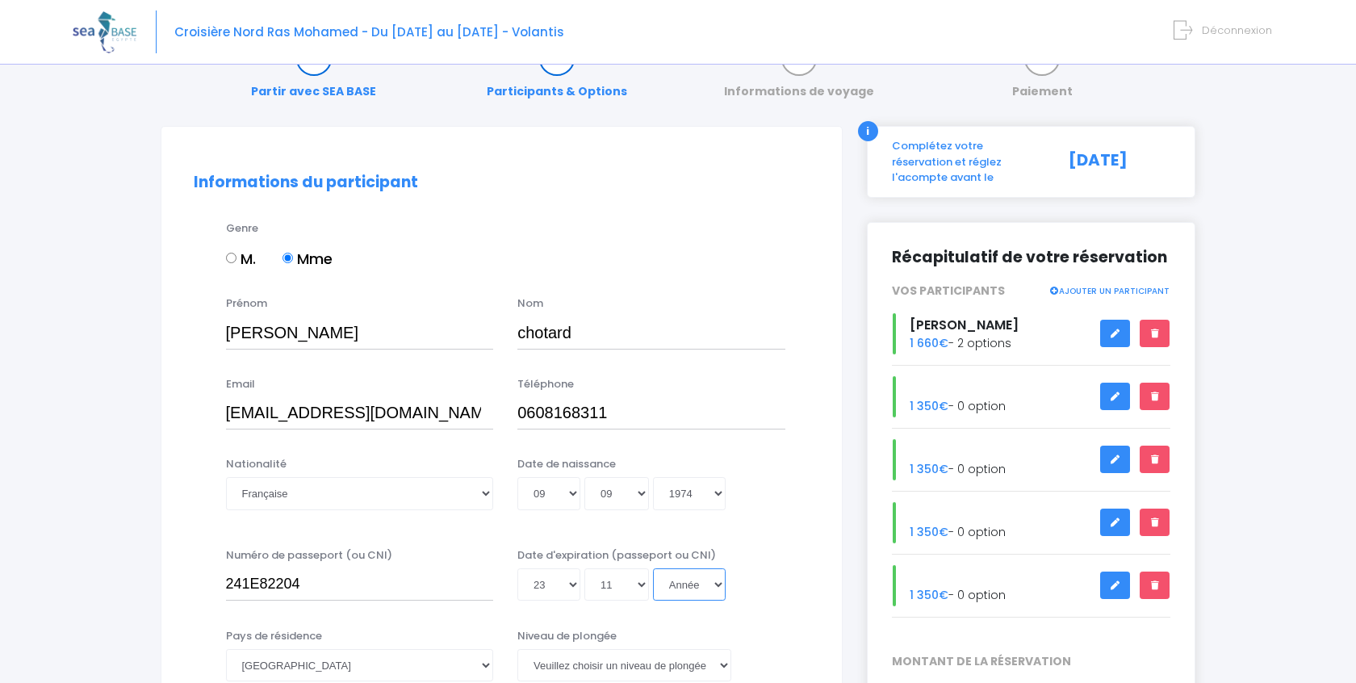
select select "2034"
type input "2034-11-23"
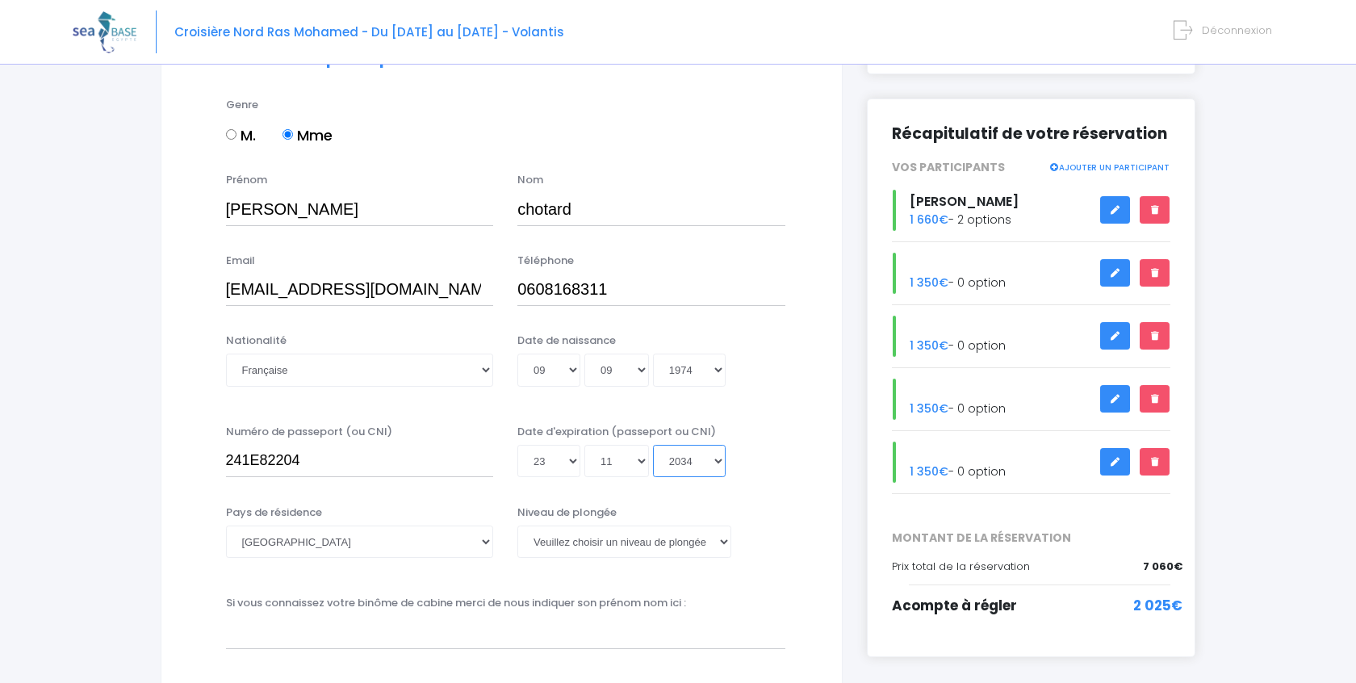
scroll to position [177, 0]
select select "Non plongeur"
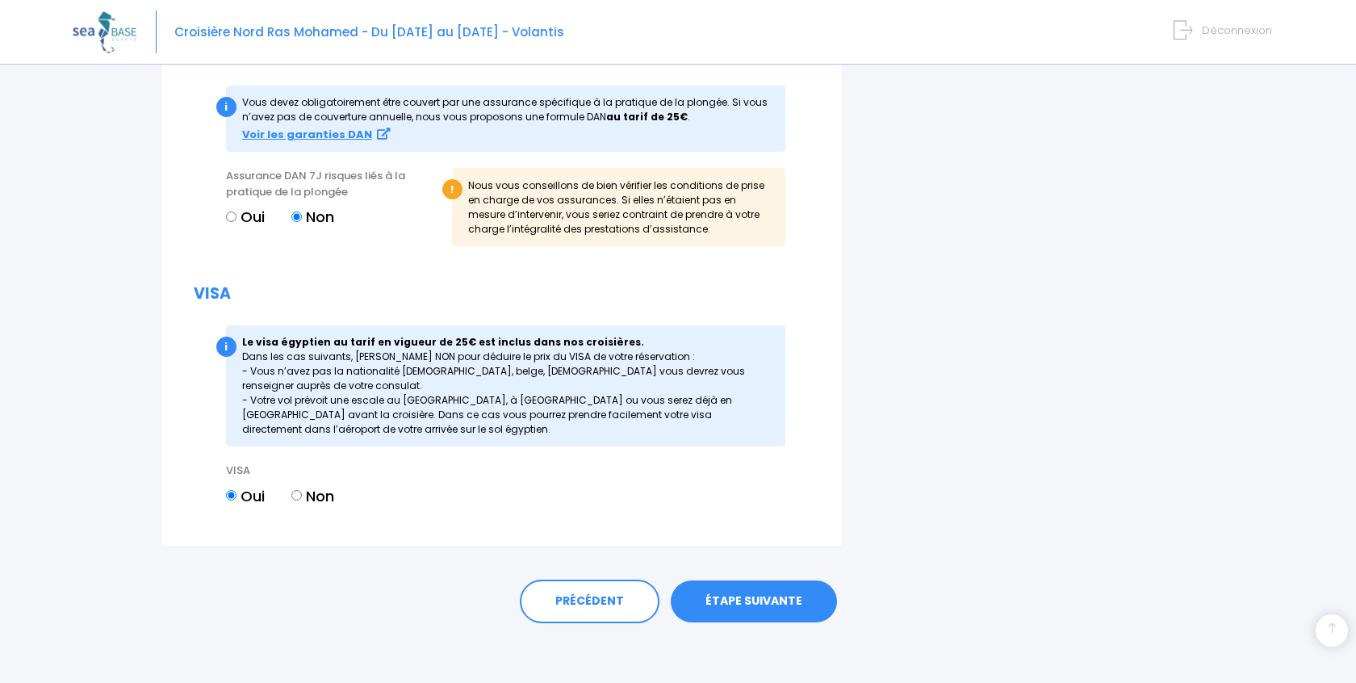
scroll to position [1784, 0]
click at [759, 612] on link "ÉTAPE SUIVANTE" at bounding box center [754, 602] width 166 height 42
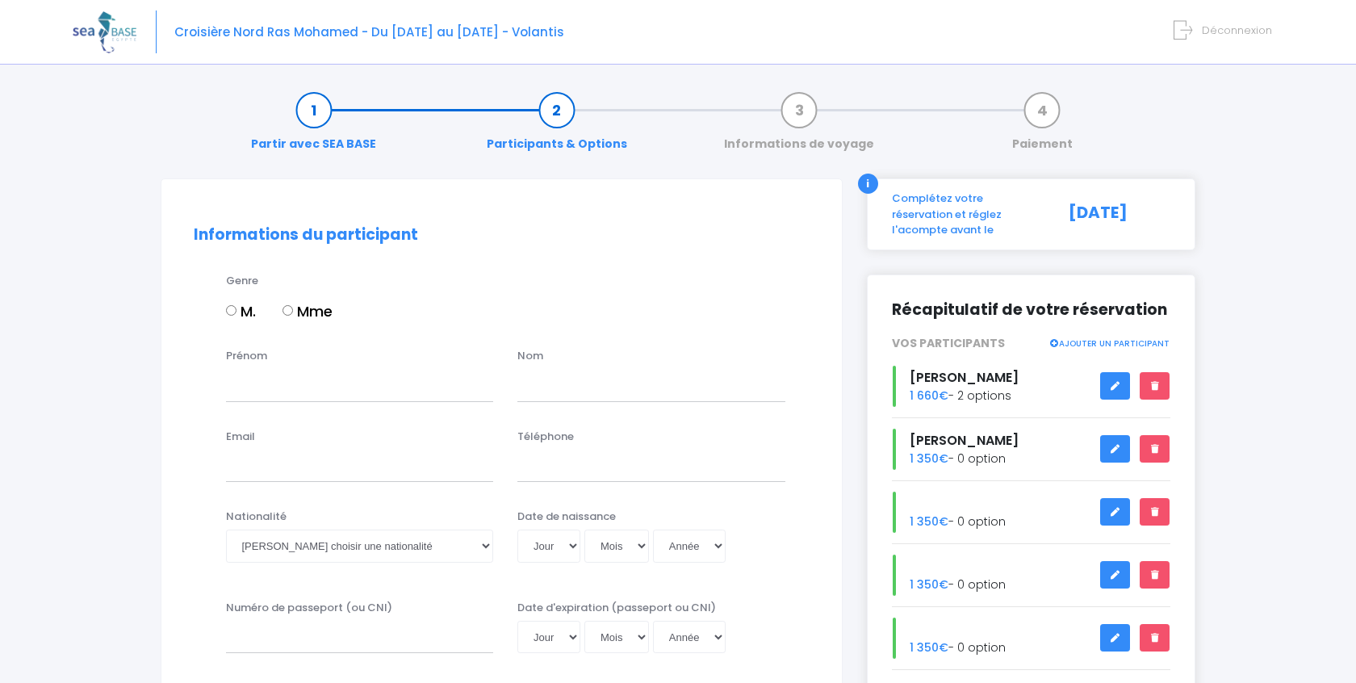
click at [231, 316] on label "M." at bounding box center [241, 311] width 30 height 22
click at [231, 316] on input "M." at bounding box center [231, 310] width 10 height 10
radio input "true"
type input "emile"
type input "chotard"
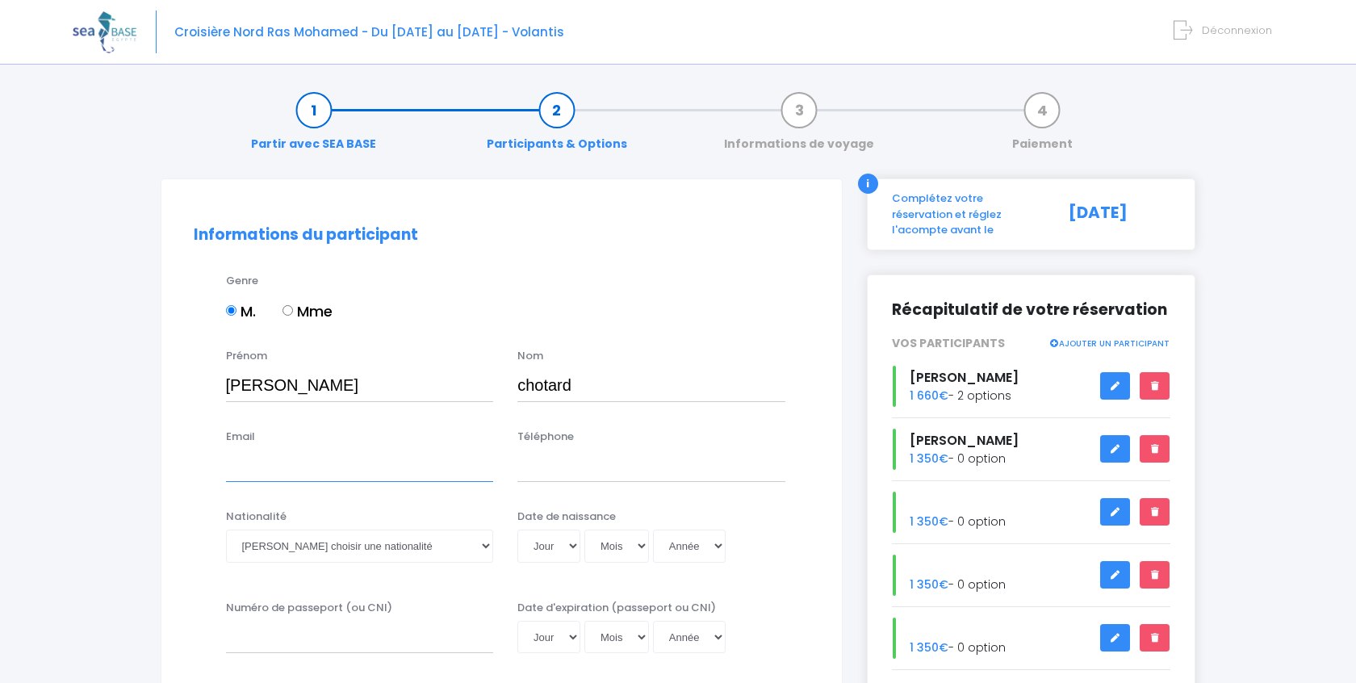
type input "[EMAIL_ADDRESS][DOMAIN_NAME]"
select select "Française"
select select "03"
select select "01"
select select "2013"
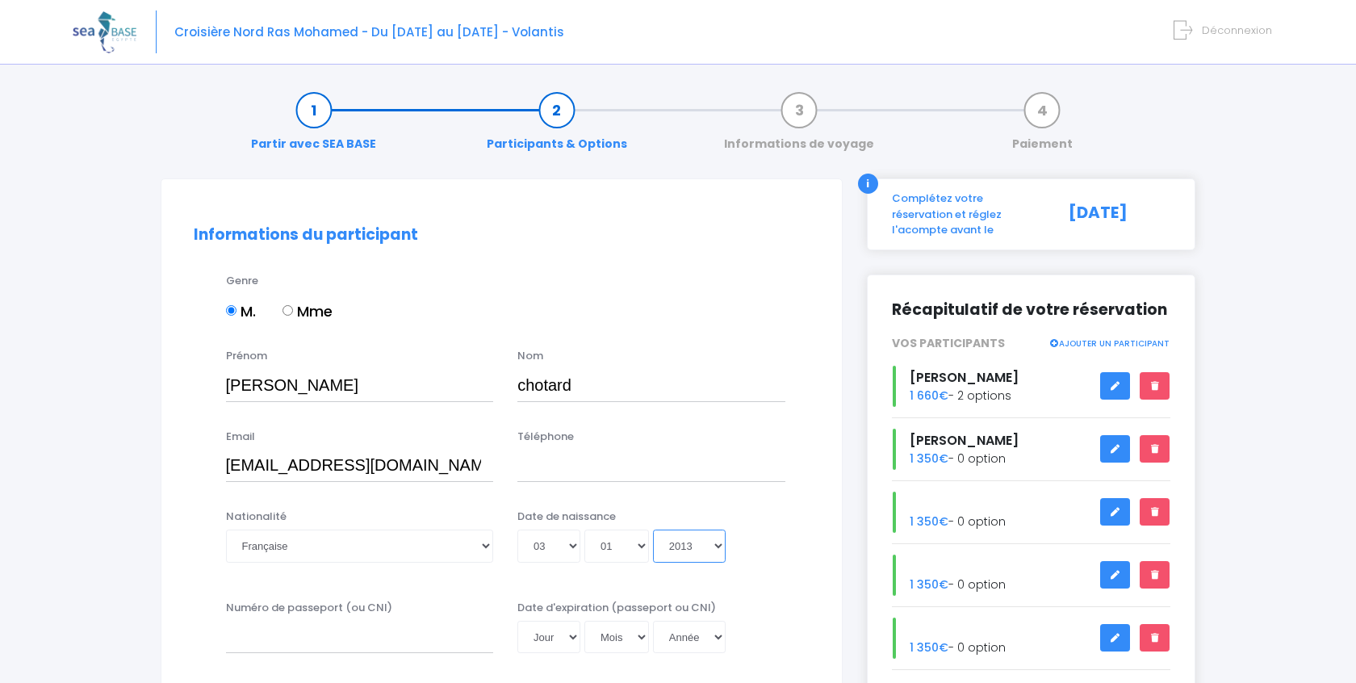
type input "2013-01-03"
click at [353, 639] on input "Numéro de passeport (ou CNI)" at bounding box center [360, 637] width 268 height 32
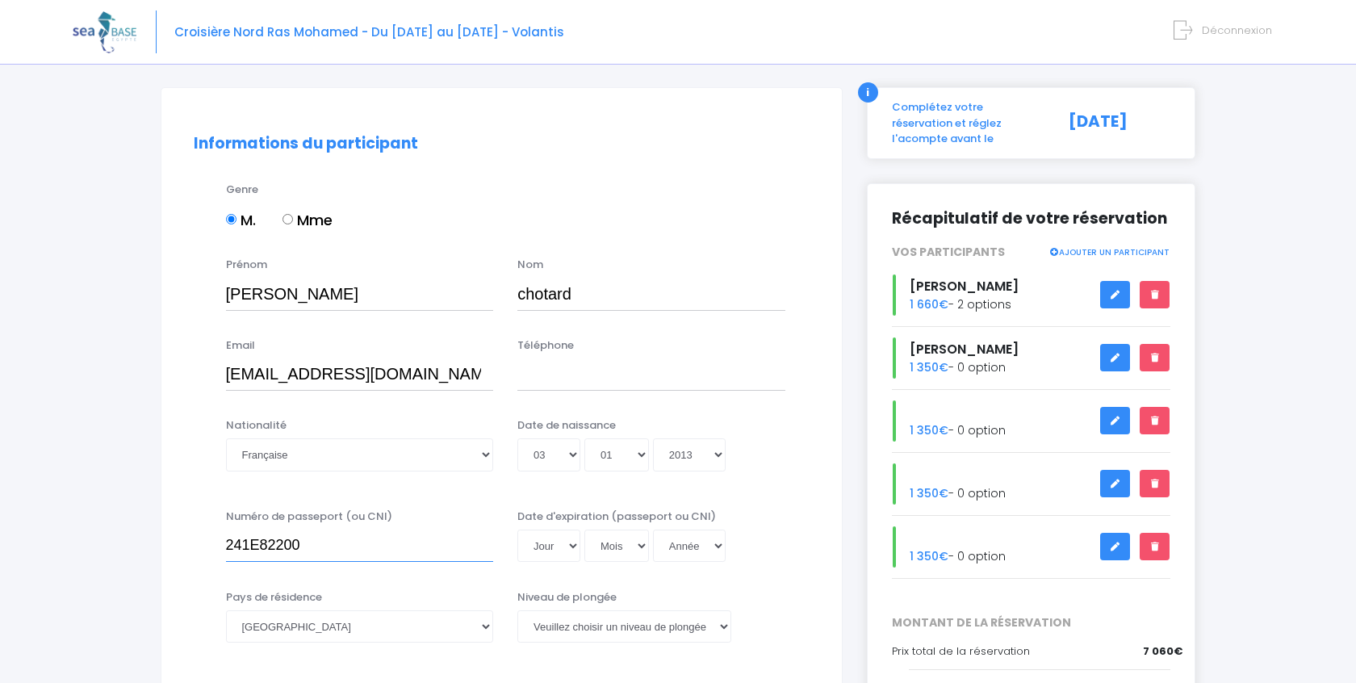
type input "241E82200"
select select "10"
select select "04"
select select "2028"
type input "2028-04-10"
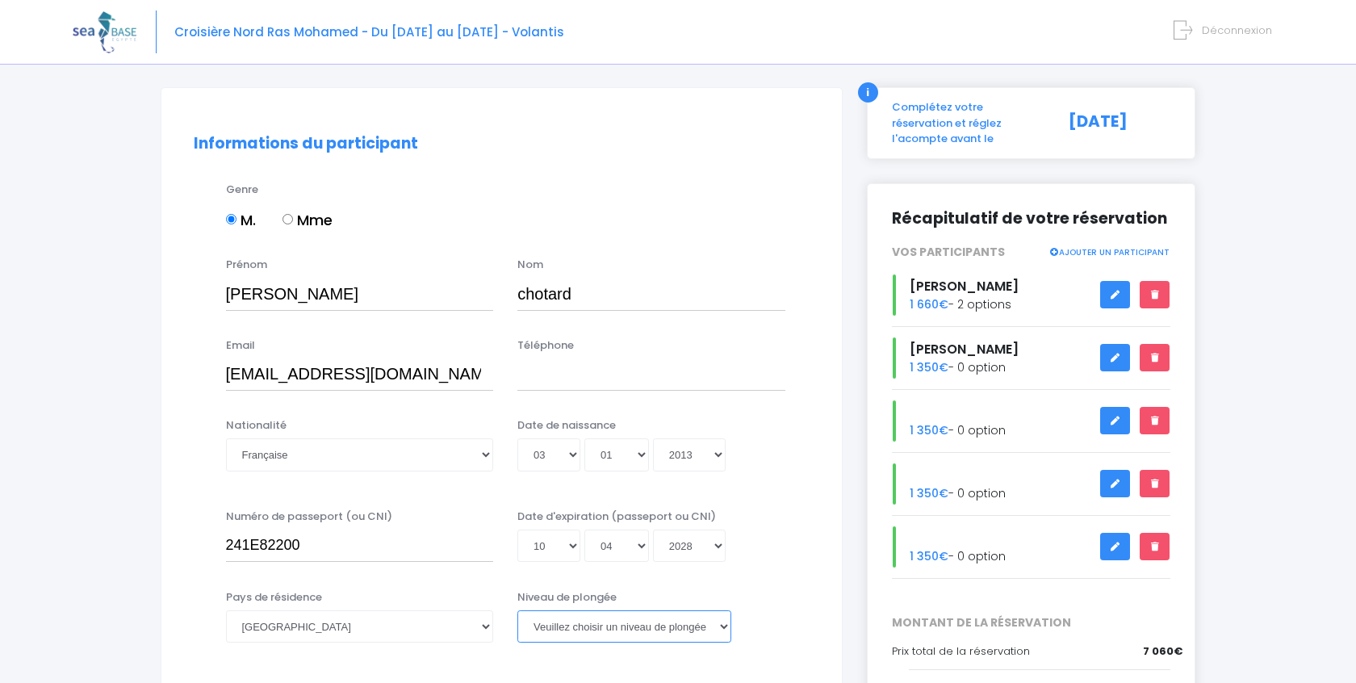
select select "PADI Advanced OW diver"
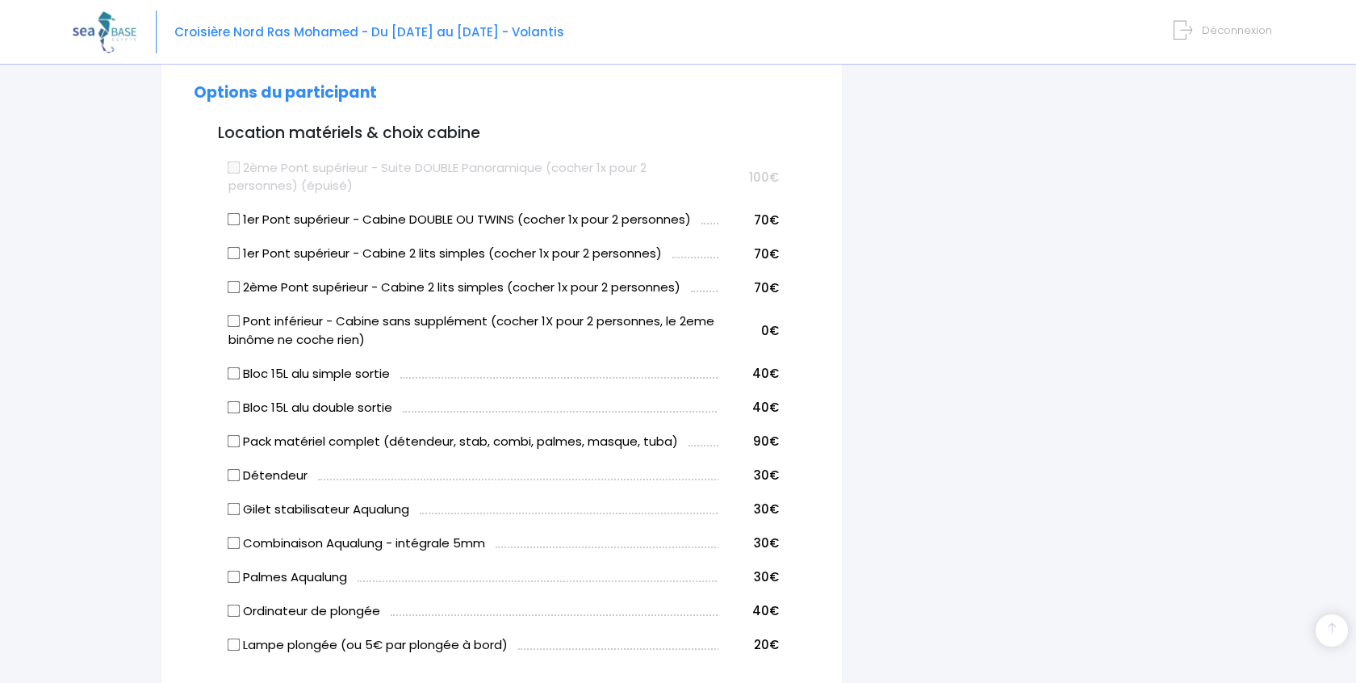
scroll to position [780, 0]
click at [232, 441] on input "Pack matériel complet (détendeur, stab, combi, palmes, masque, tuba)" at bounding box center [233, 439] width 13 height 13
checkbox input "true"
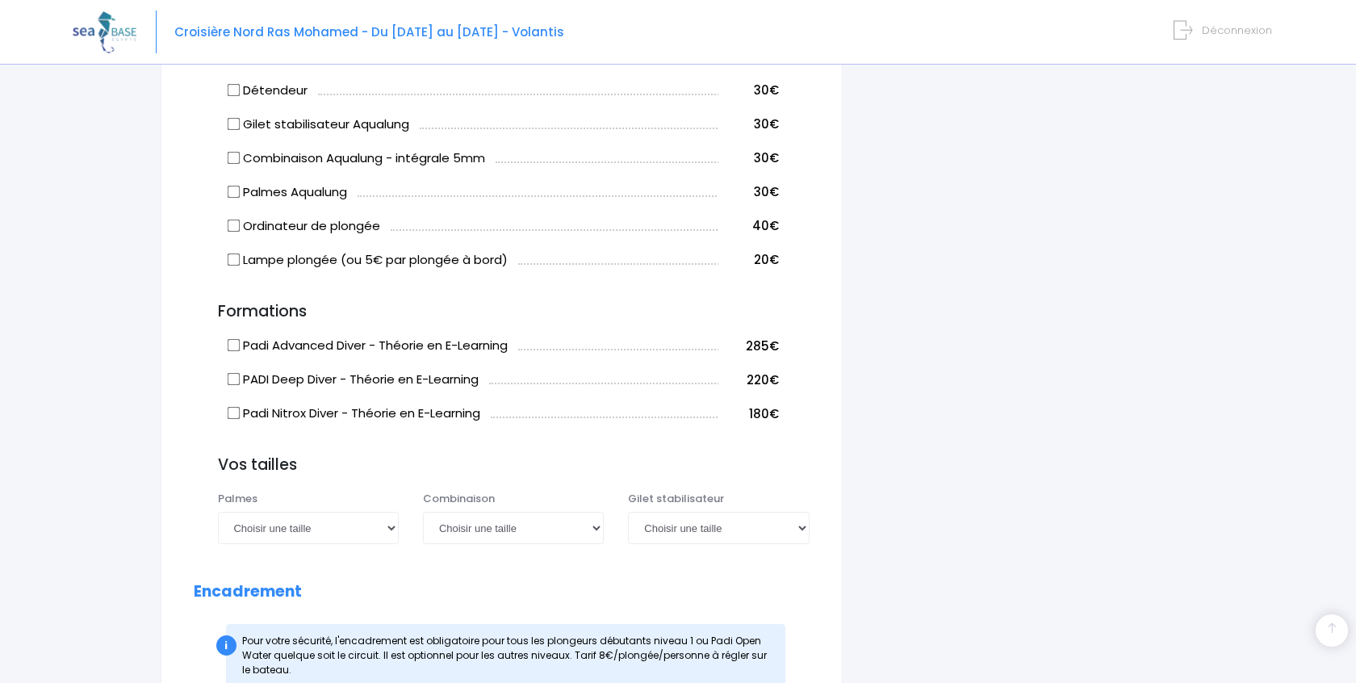
scroll to position [1173, 0]
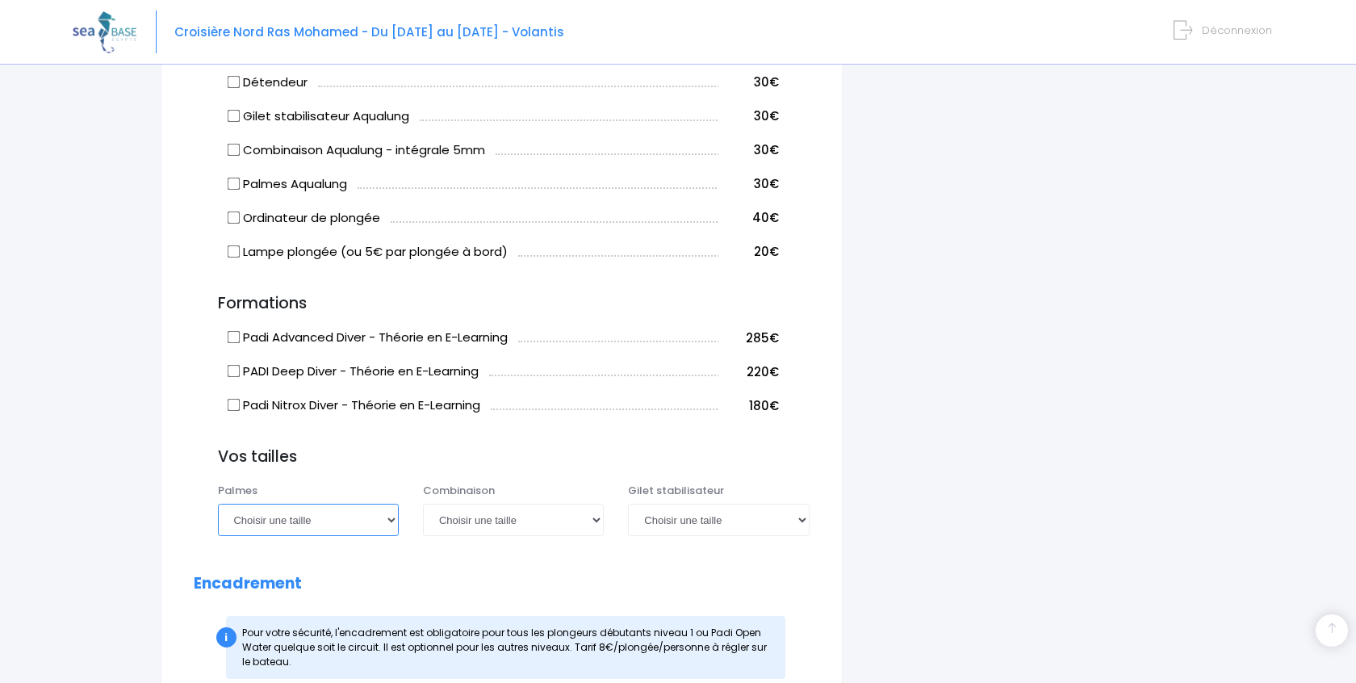
select select "40/41"
select select "S"
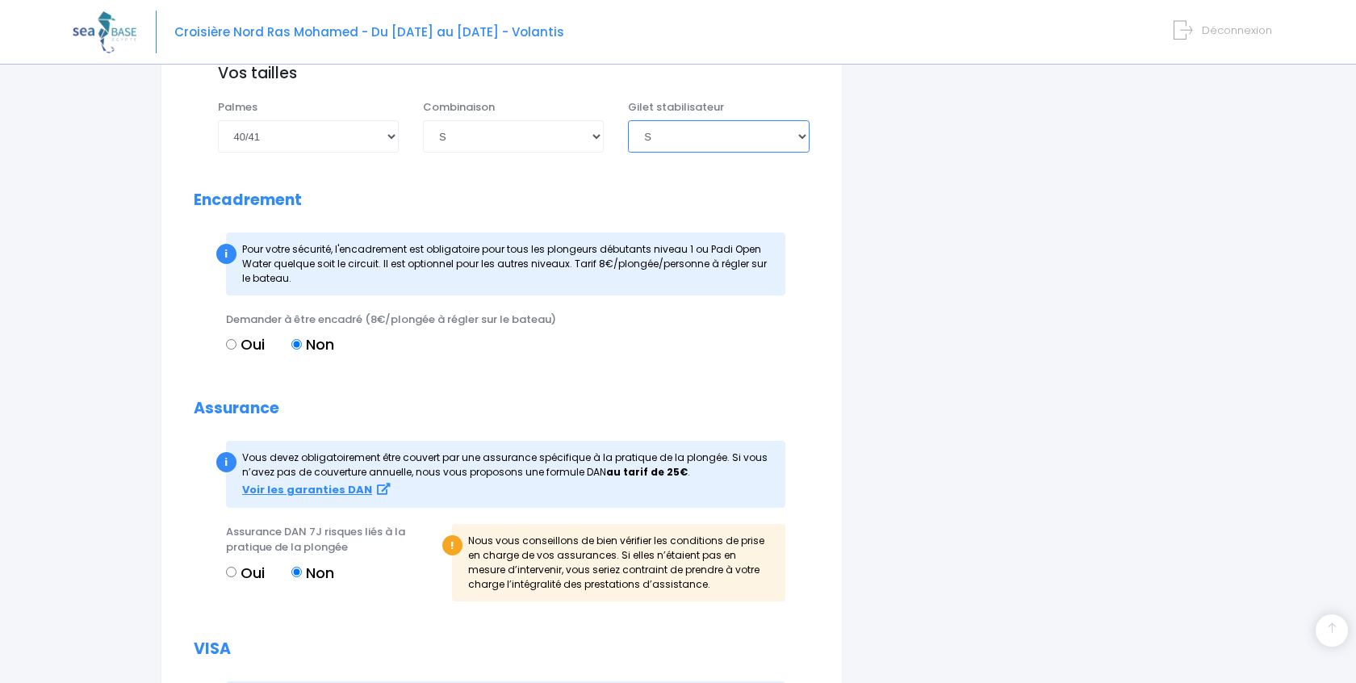
scroll to position [1558, 0]
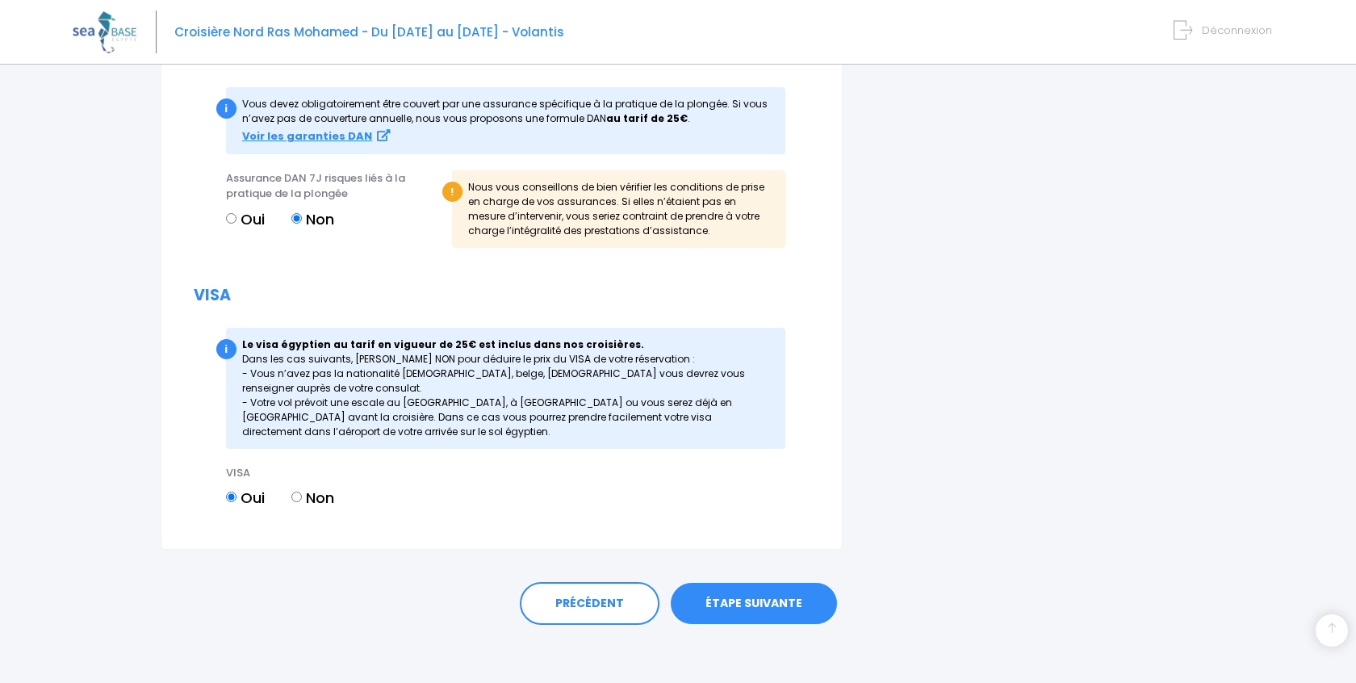
click at [763, 591] on link "ÉTAPE SUIVANTE" at bounding box center [754, 604] width 166 height 42
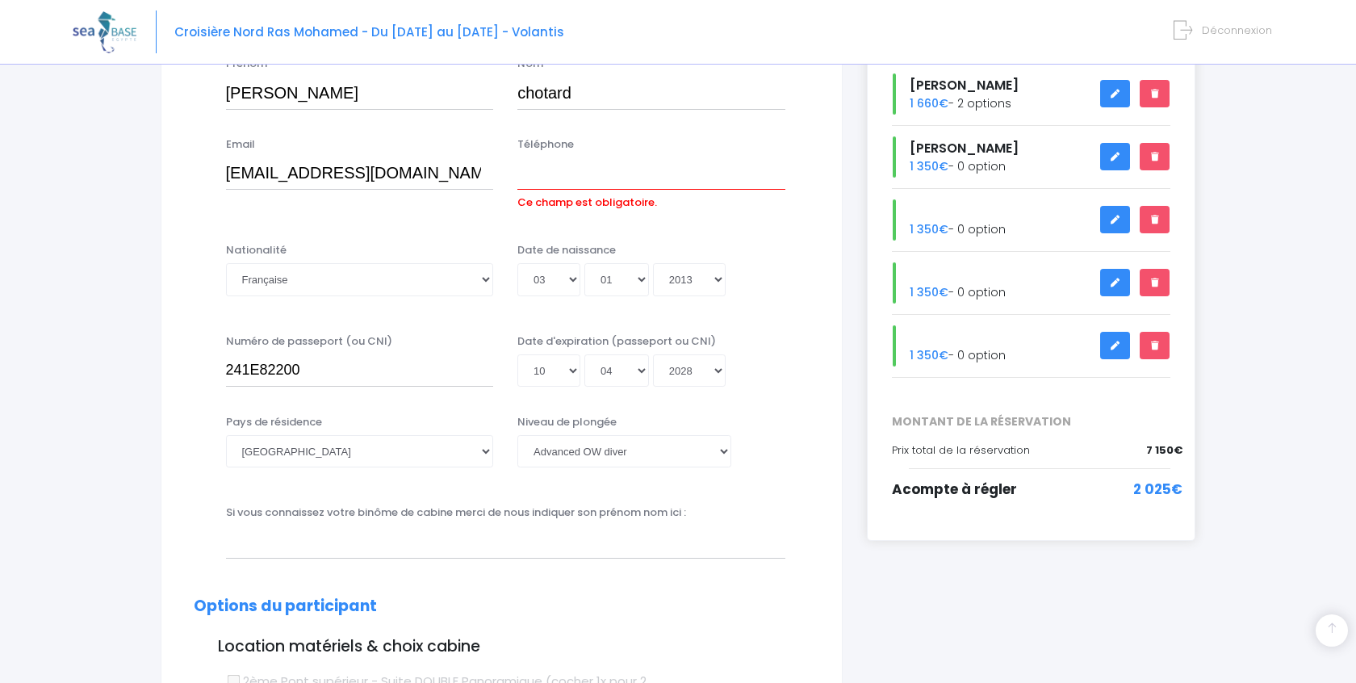
scroll to position [288, 0]
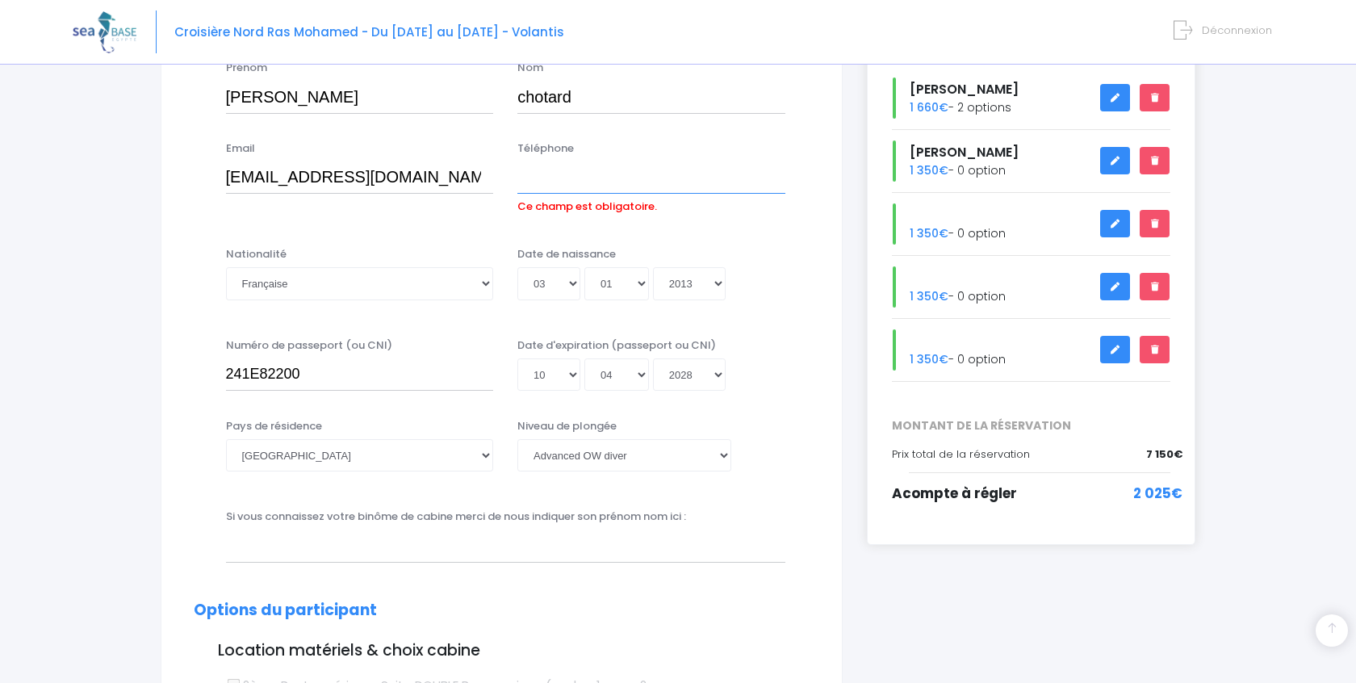
click at [570, 174] on input "Téléphone" at bounding box center [651, 177] width 268 height 32
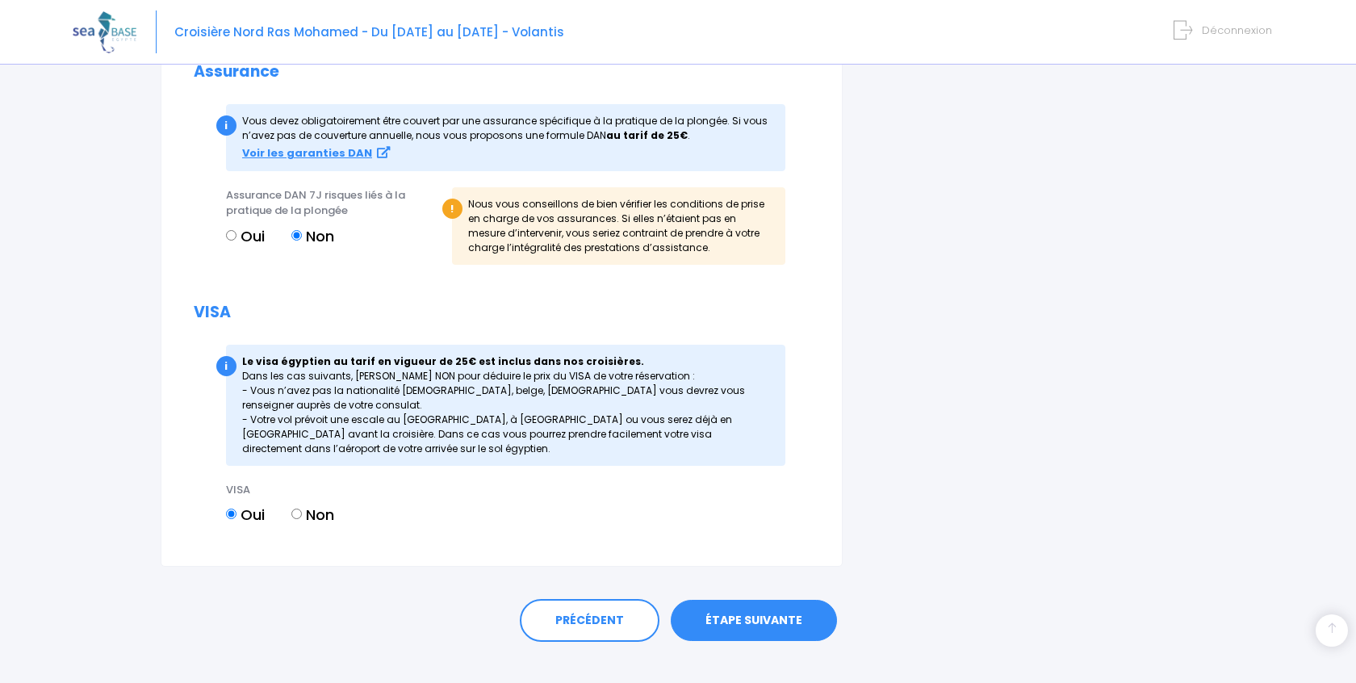
scroll to position [1900, 0]
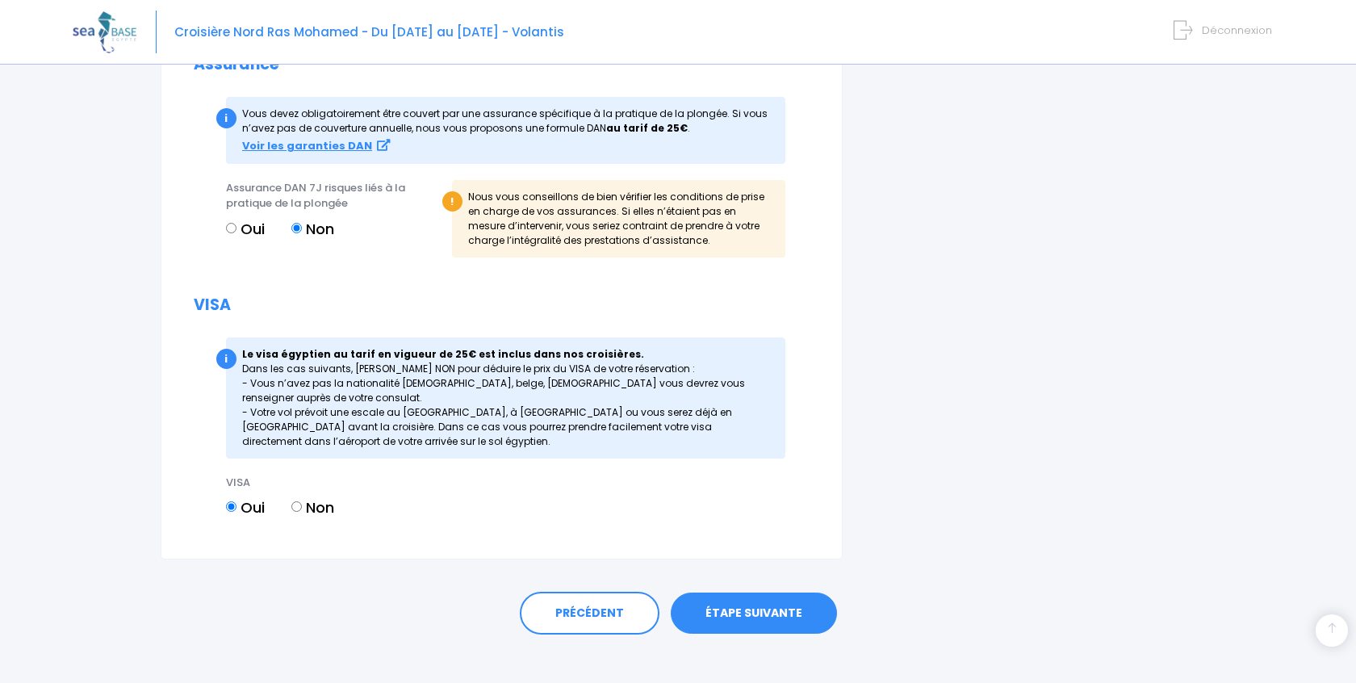
type input "0608168311"
click at [773, 603] on link "ÉTAPE SUIVANTE" at bounding box center [754, 613] width 166 height 42
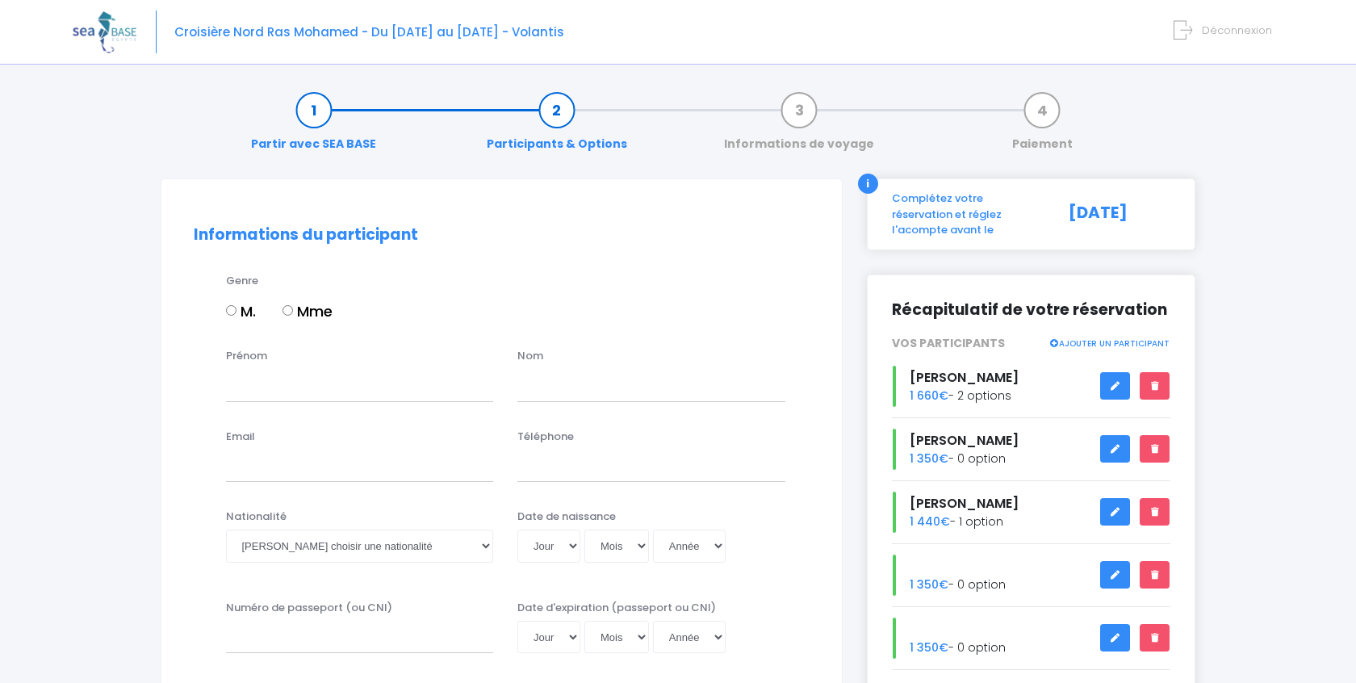
click at [232, 311] on input "M." at bounding box center [231, 310] width 10 height 10
radio input "true"
type input "antone"
type input "chotard"
type input "[EMAIL_ADDRESS][DOMAIN_NAME]"
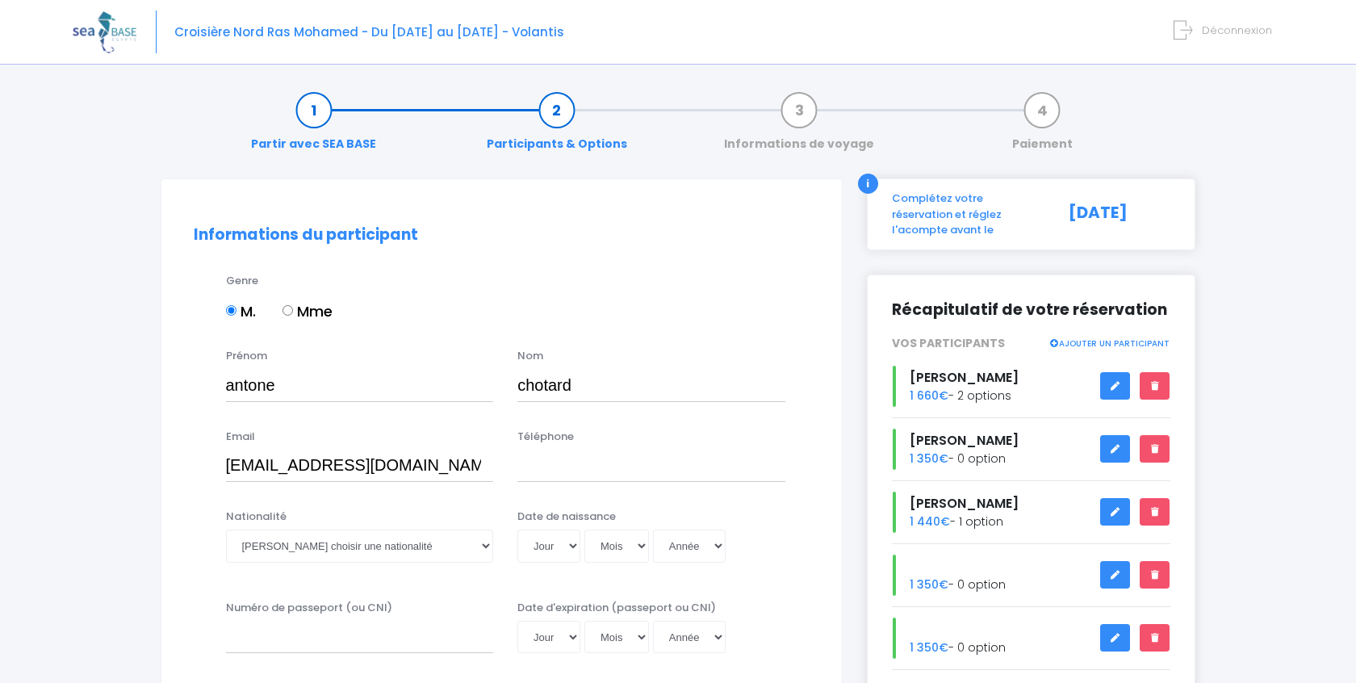
click at [503, 489] on div "Email pradaz3@gmail.com Téléphone" at bounding box center [502, 461] width 640 height 64
click at [504, 488] on div "Email pradaz3@gmail.com Téléphone" at bounding box center [502, 461] width 640 height 64
type input "0608168311"
select select "Française"
select select "02"
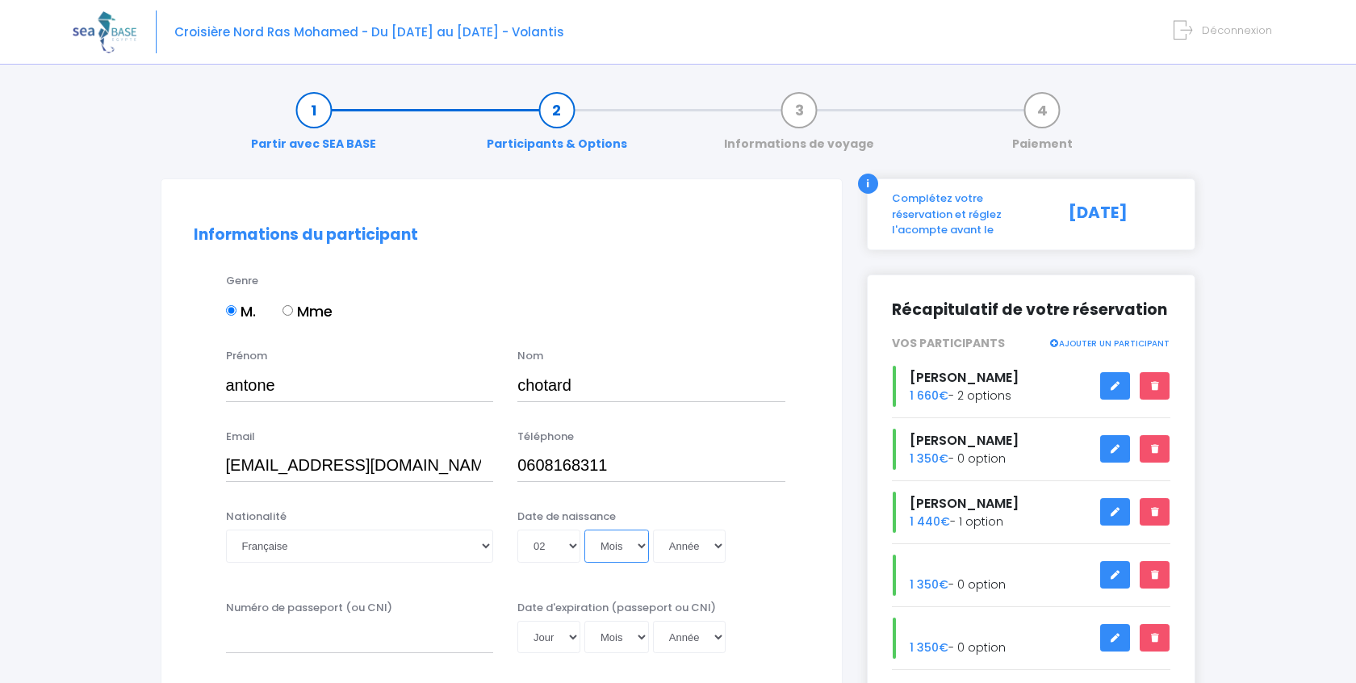
select select "06"
select select "2010"
type input "2010-06-02"
click at [271, 633] on input "Numéro de passeport (ou CNI)" at bounding box center [360, 637] width 268 height 32
type input "241K09814"
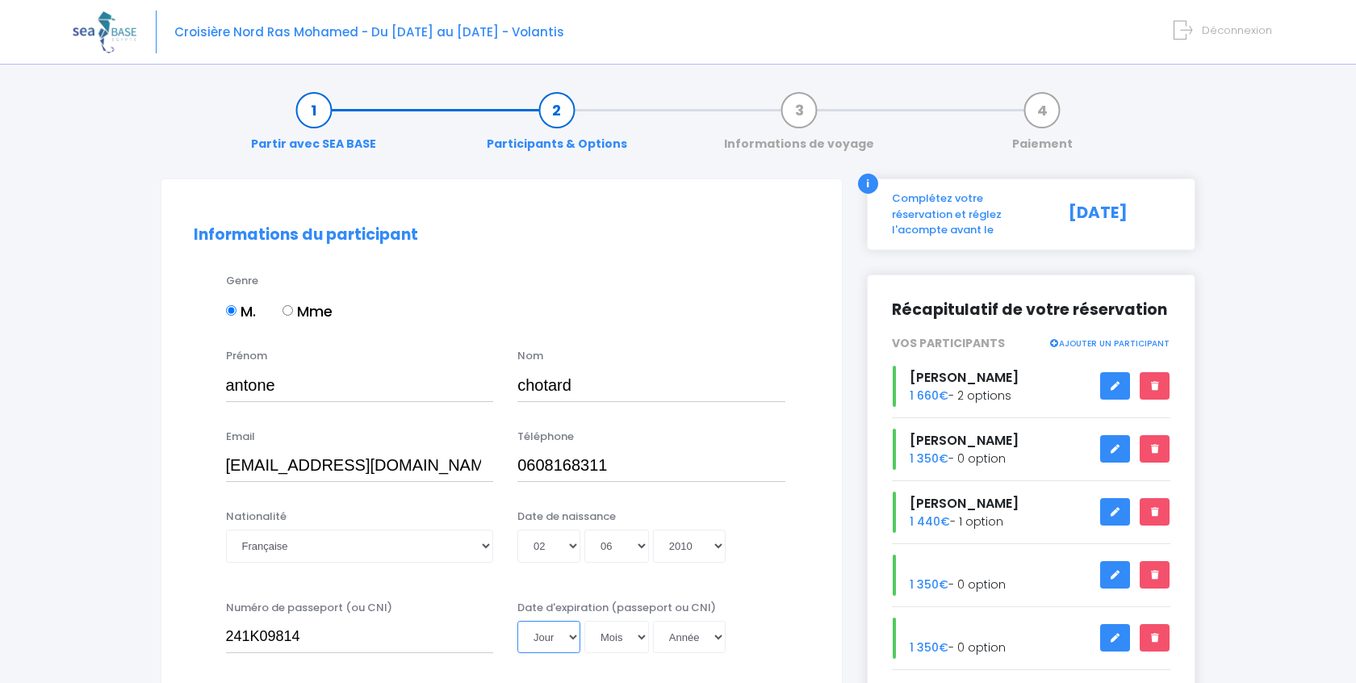
select select "23"
select select "06"
select select "2026"
type input "2026-06-23"
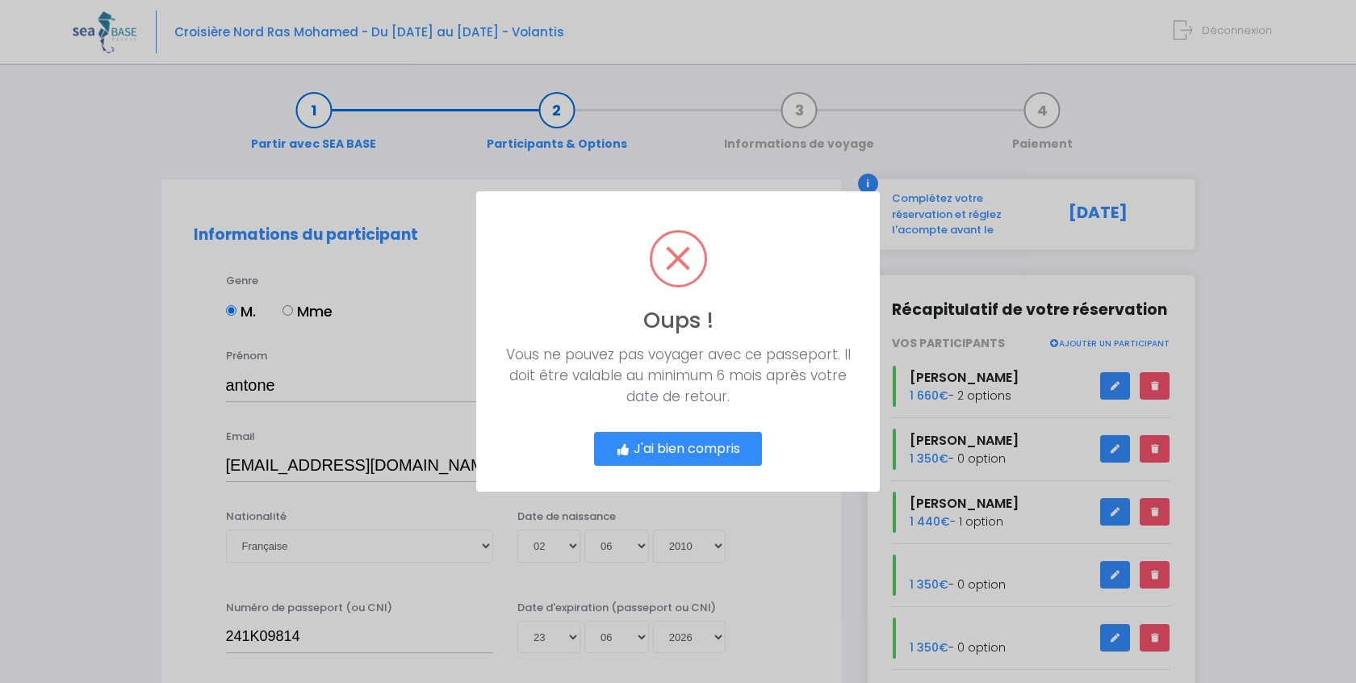
click at [703, 450] on button "J'ai bien compris" at bounding box center [678, 449] width 168 height 34
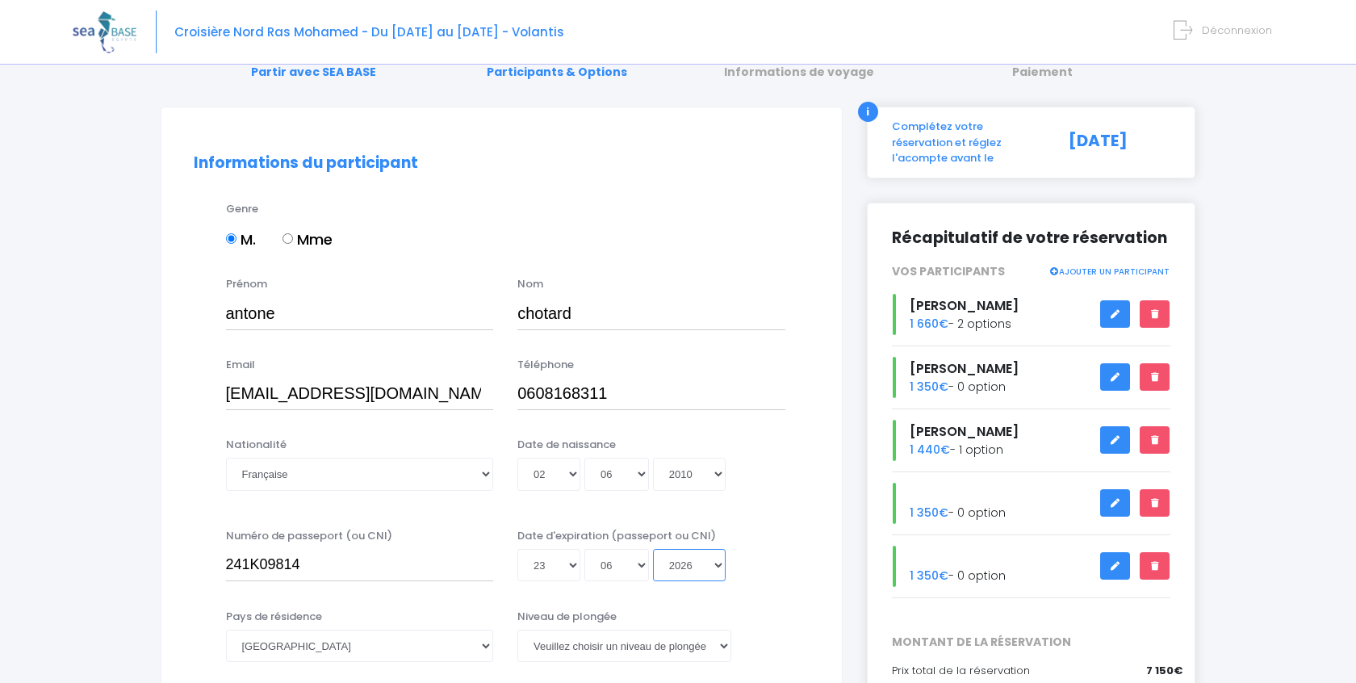
scroll to position [166, 0]
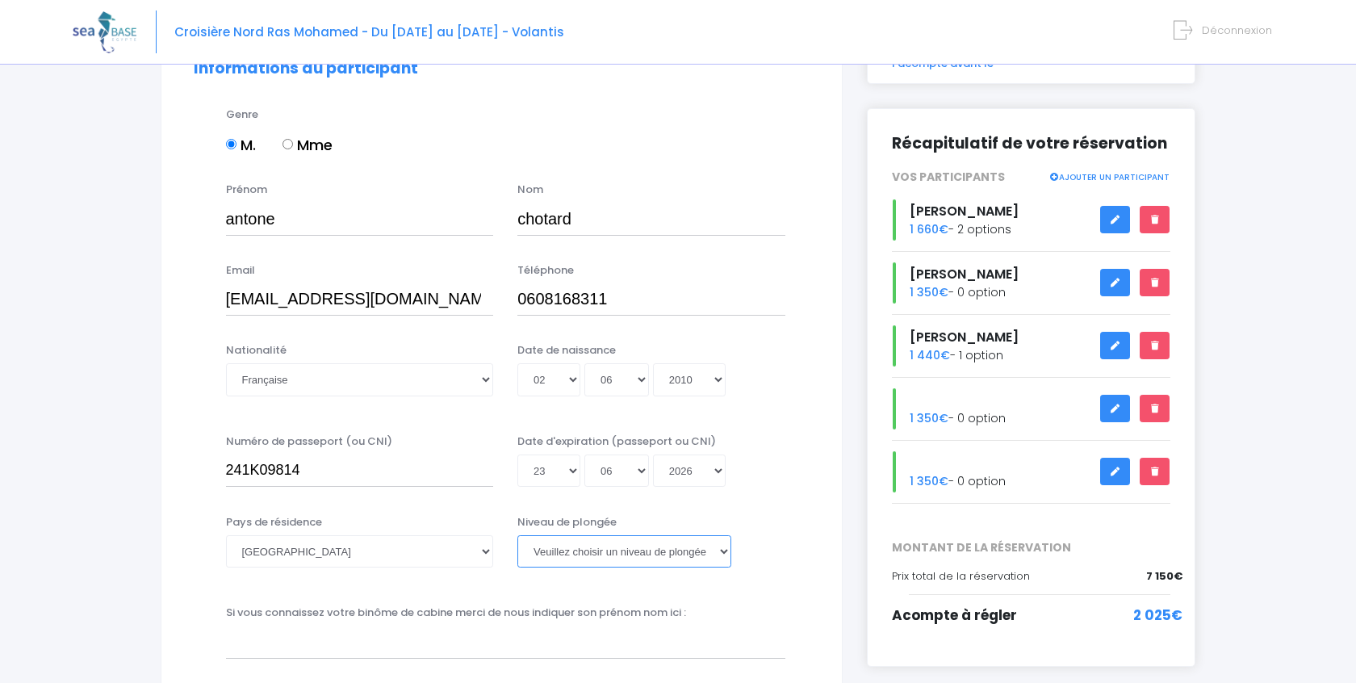
select select "Non plongeur"
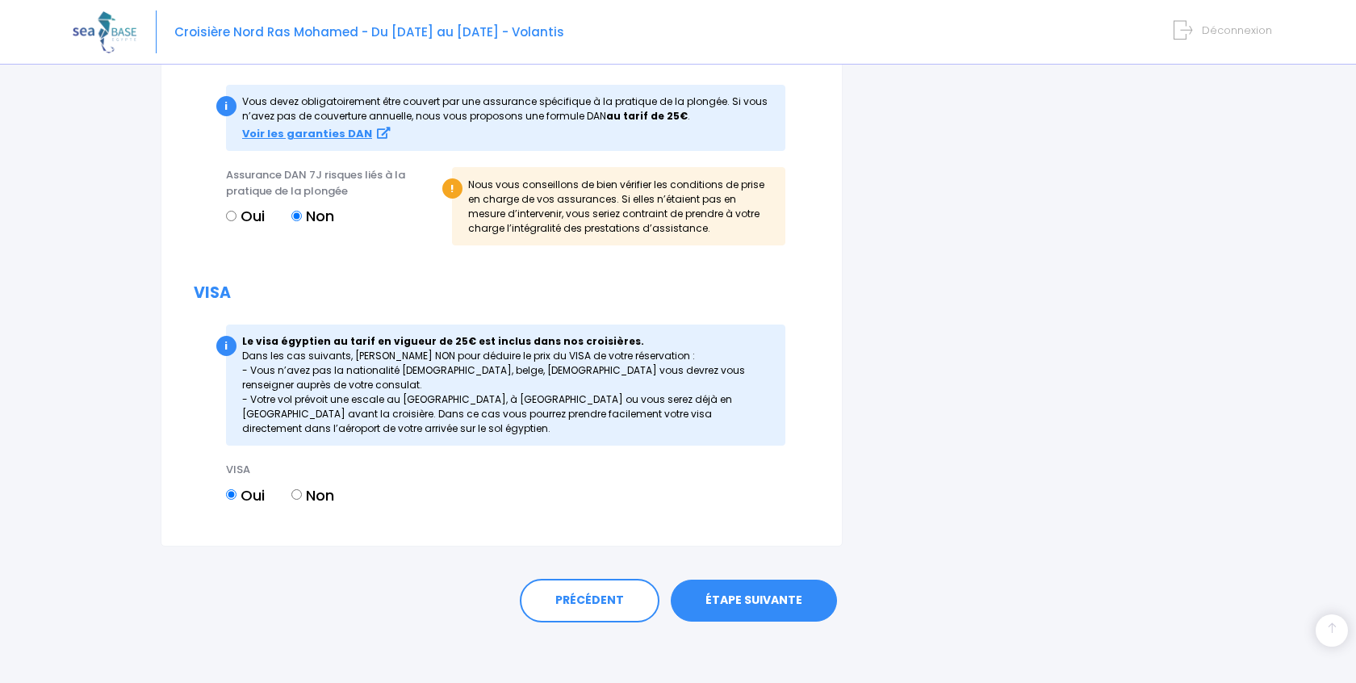
scroll to position [1784, 0]
click at [754, 609] on link "ÉTAPE SUIVANTE" at bounding box center [754, 602] width 166 height 42
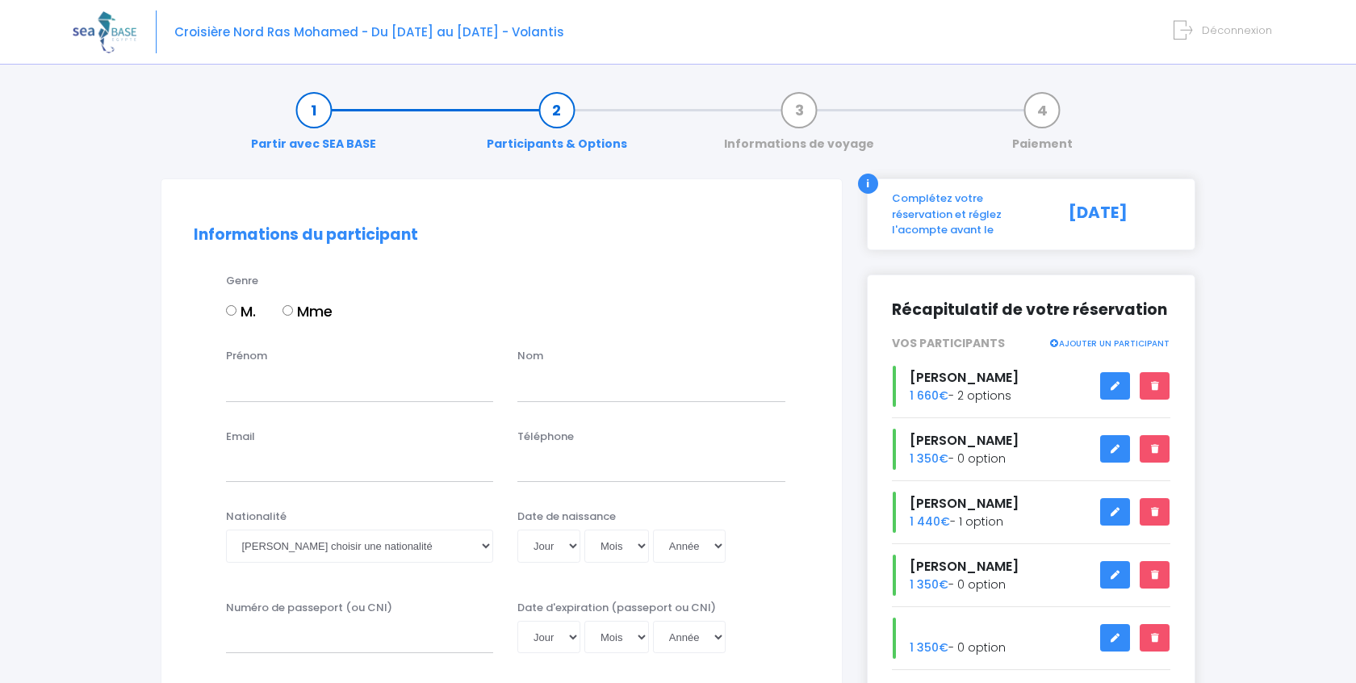
click at [290, 314] on input "Mme" at bounding box center [287, 310] width 10 height 10
radio input "true"
type input "mahault"
type input "chotard"
type input "[EMAIL_ADDRESS][DOMAIN_NAME]"
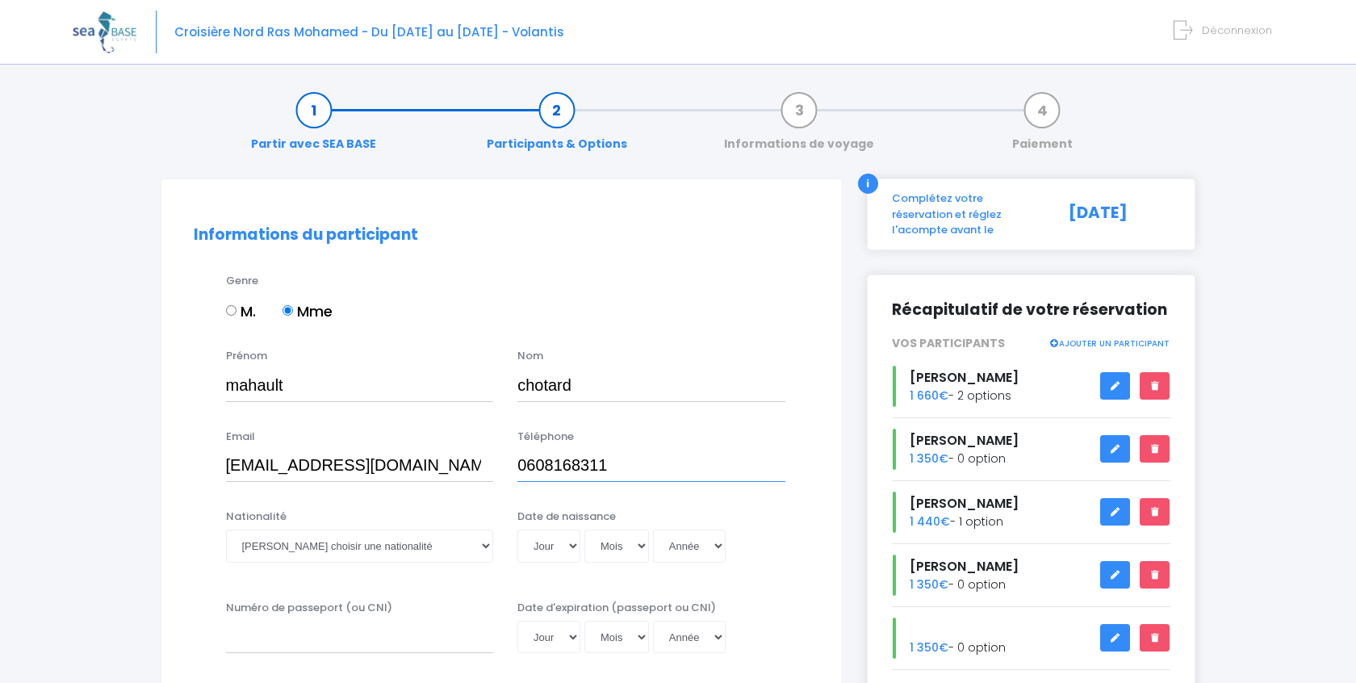
type input "0608168311"
select select "Française"
select select "06"
select select "07"
select select "2008"
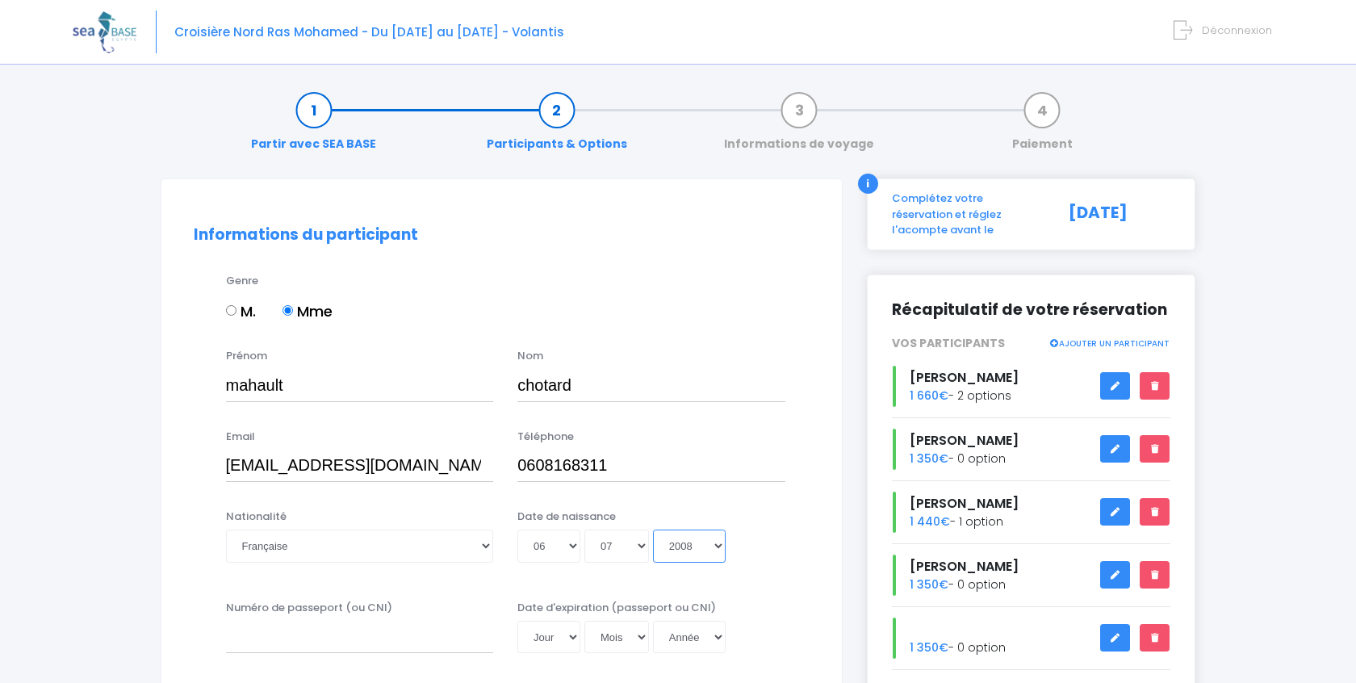
type input "[DATE]"
click at [352, 639] on input "Numéro de passeport (ou CNI)" at bounding box center [360, 637] width 268 height 32
type input "241K52795"
select select "03"
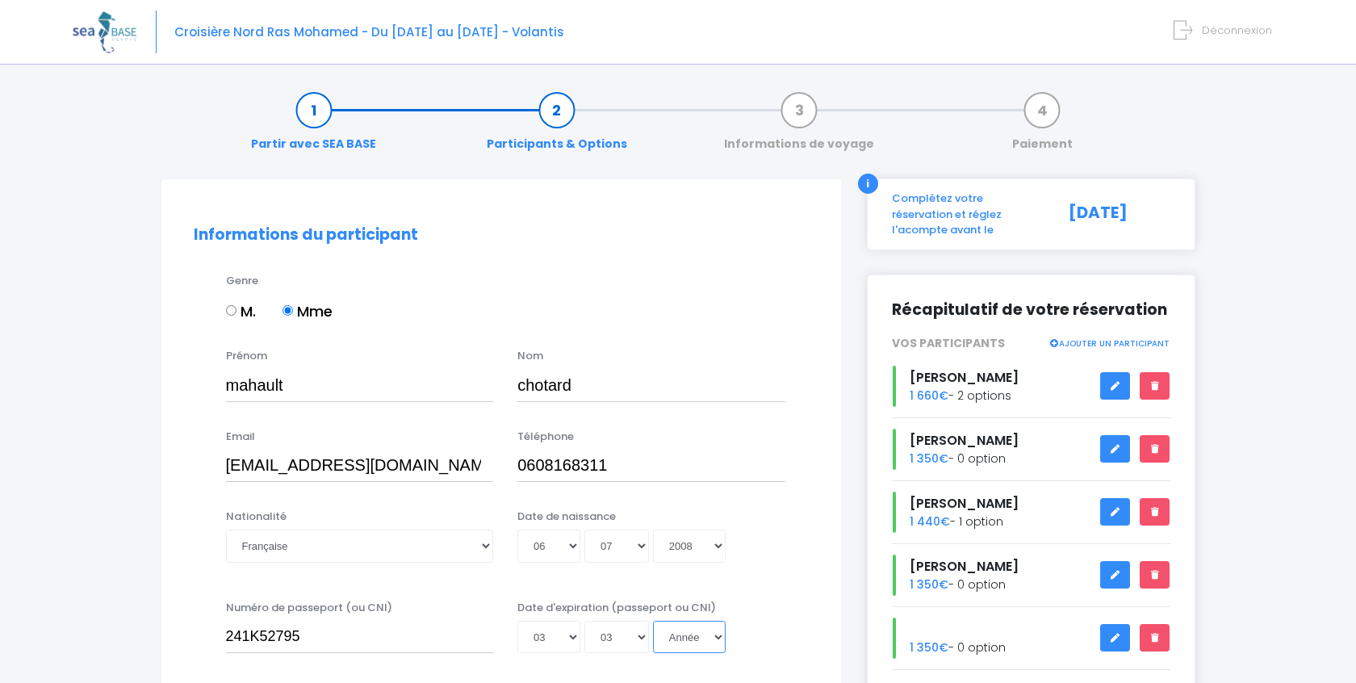
select select "2025"
type input "[DATE]"
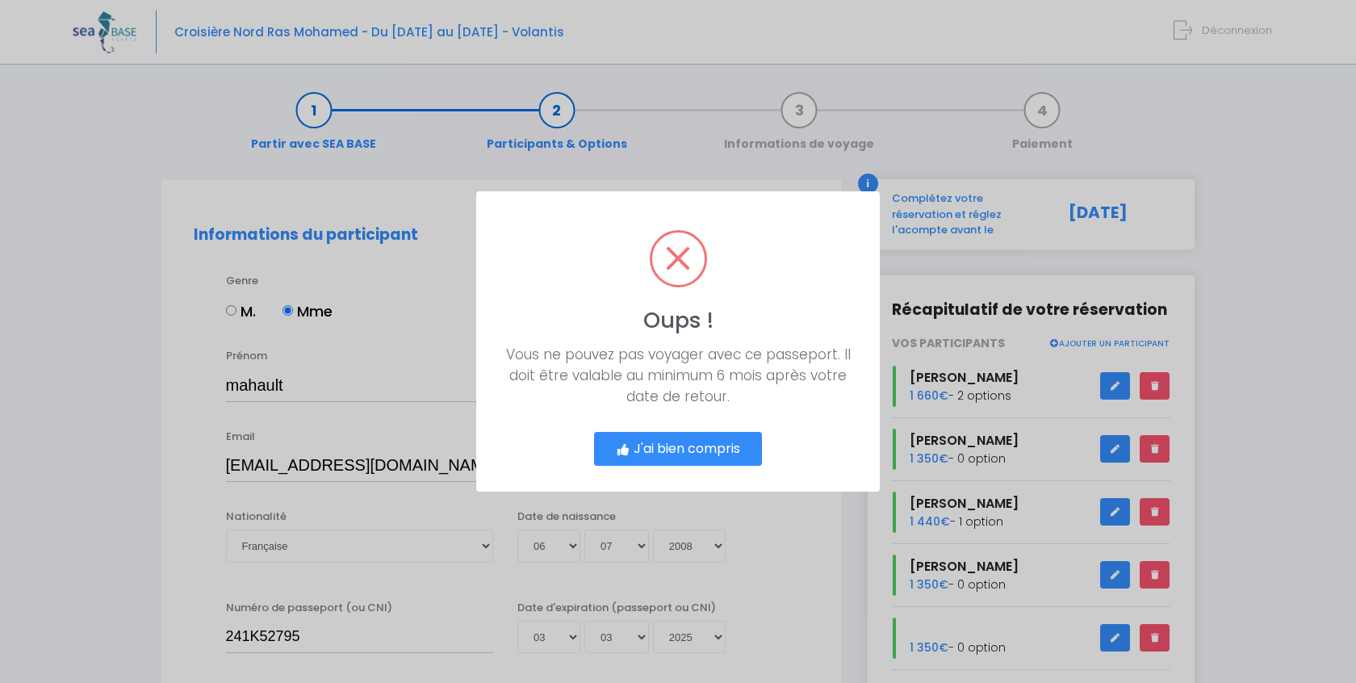
click at [663, 441] on button "J'ai bien compris" at bounding box center [678, 449] width 168 height 34
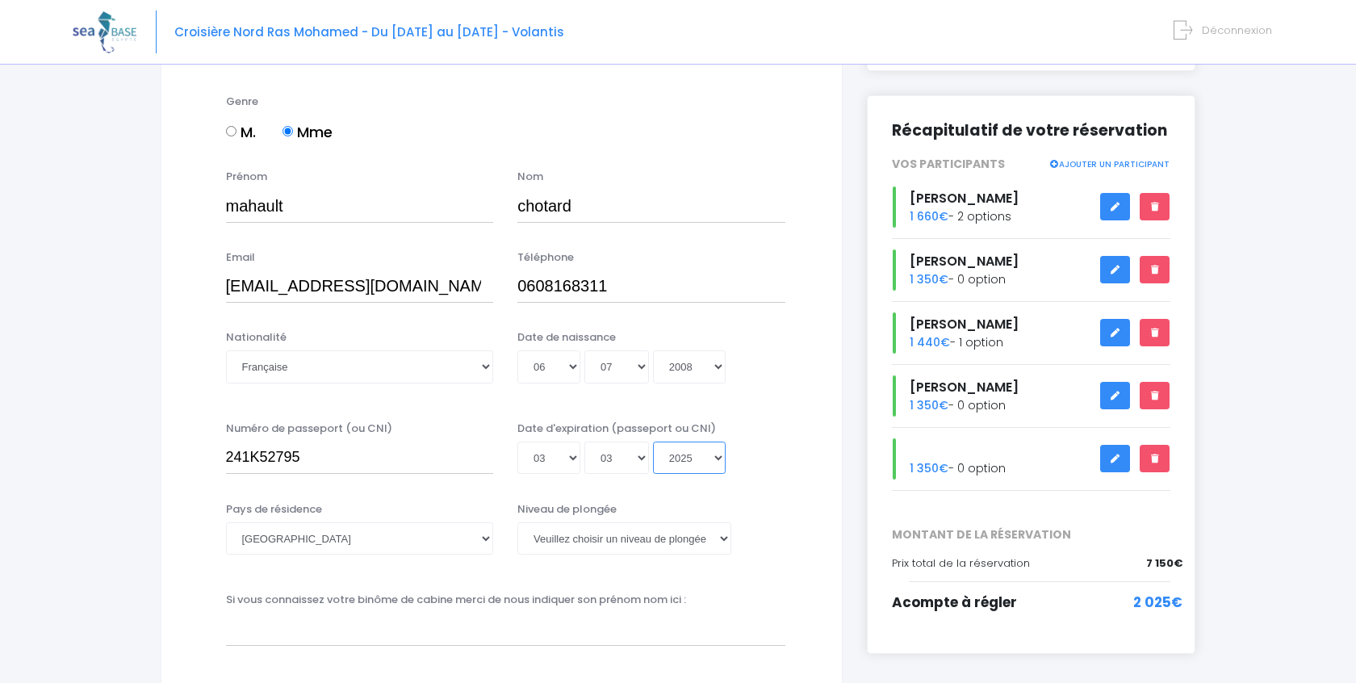
scroll to position [207, 0]
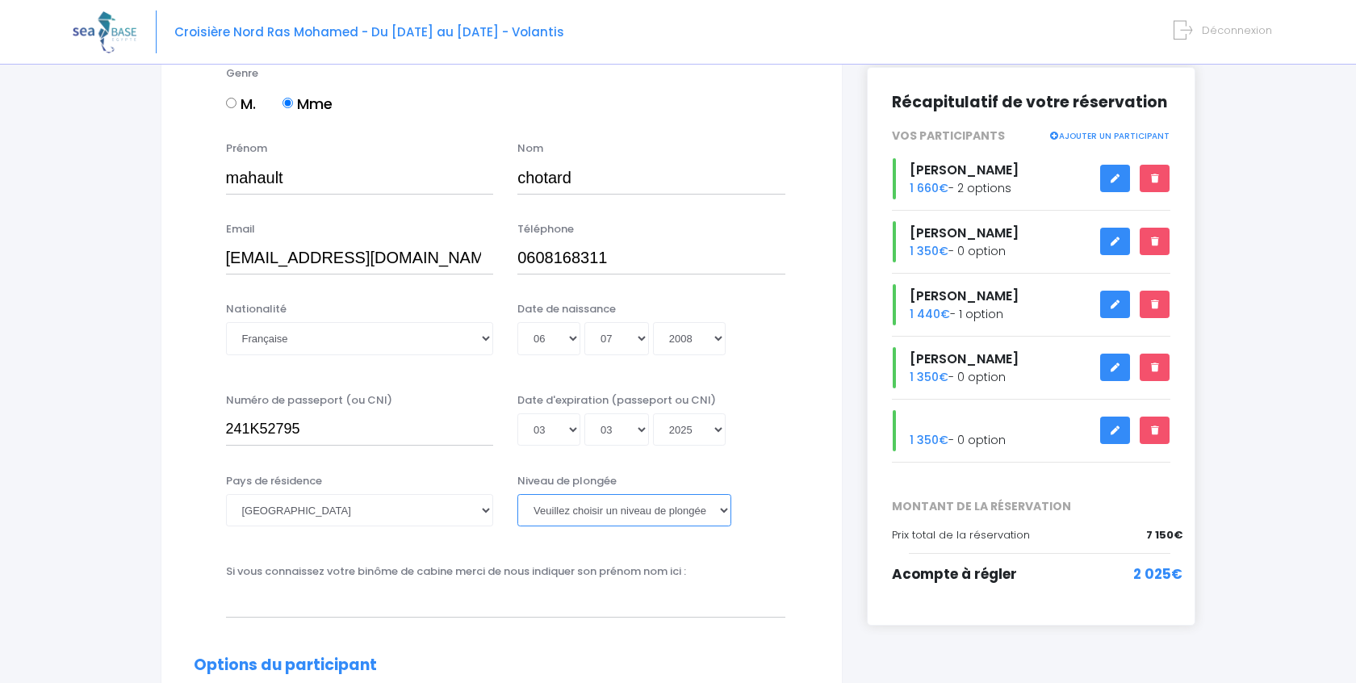
select select "PADI Advanced OW diver"
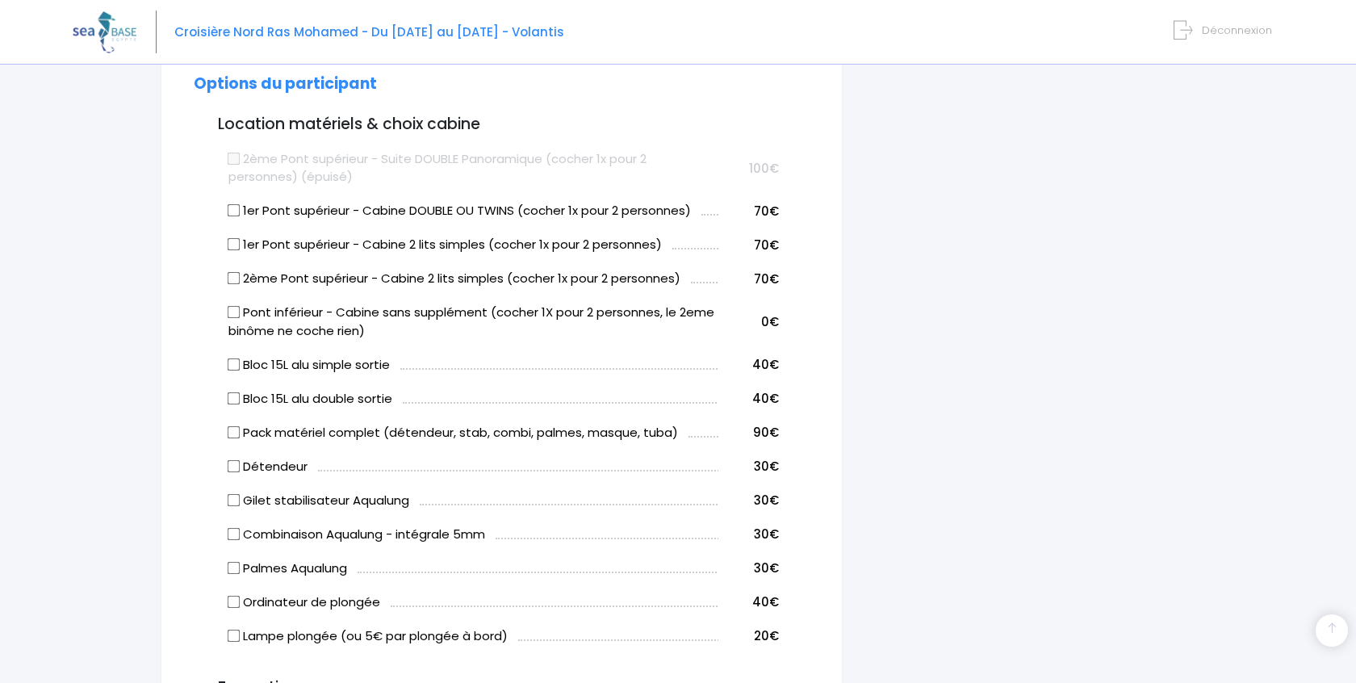
scroll to position [789, 0]
click at [233, 429] on input "Pack matériel complet (détendeur, stab, combi, palmes, masque, tuba)" at bounding box center [233, 431] width 13 height 13
checkbox input "true"
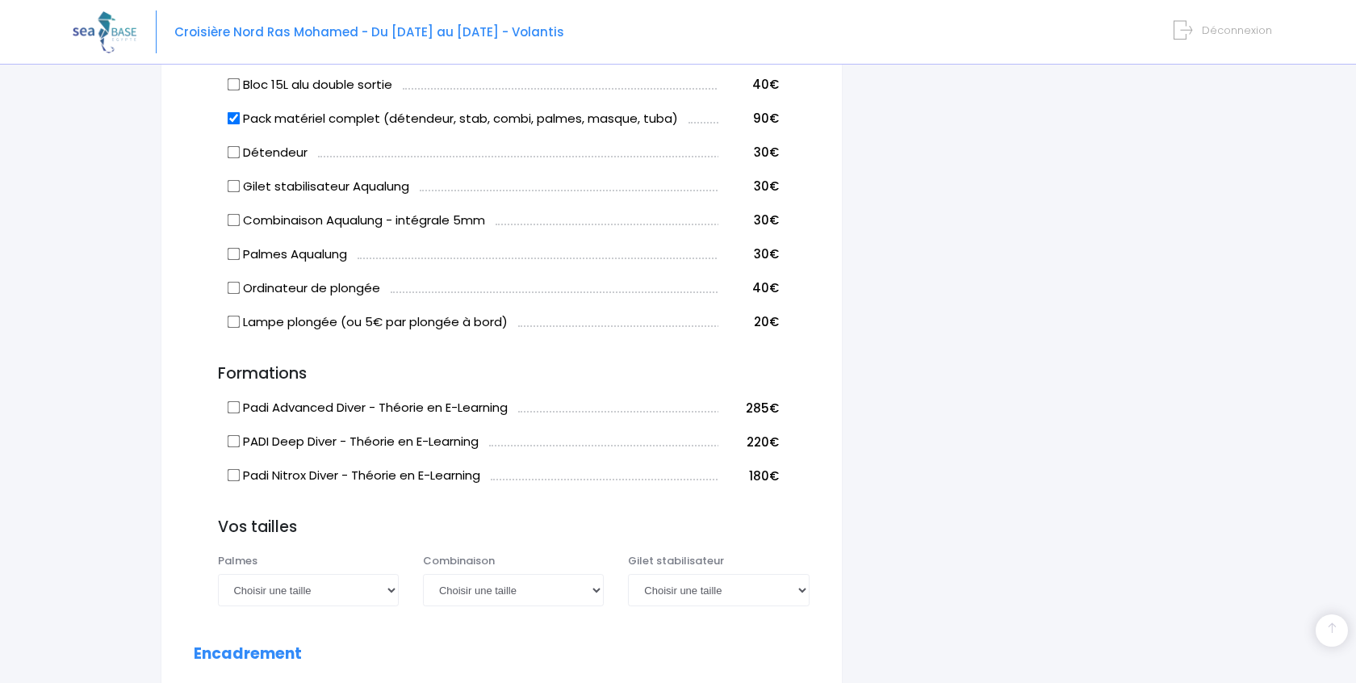
scroll to position [1104, 0]
click at [237, 441] on input "PADI Deep Diver - Théorie en E-Learning" at bounding box center [233, 439] width 13 height 13
checkbox input "true"
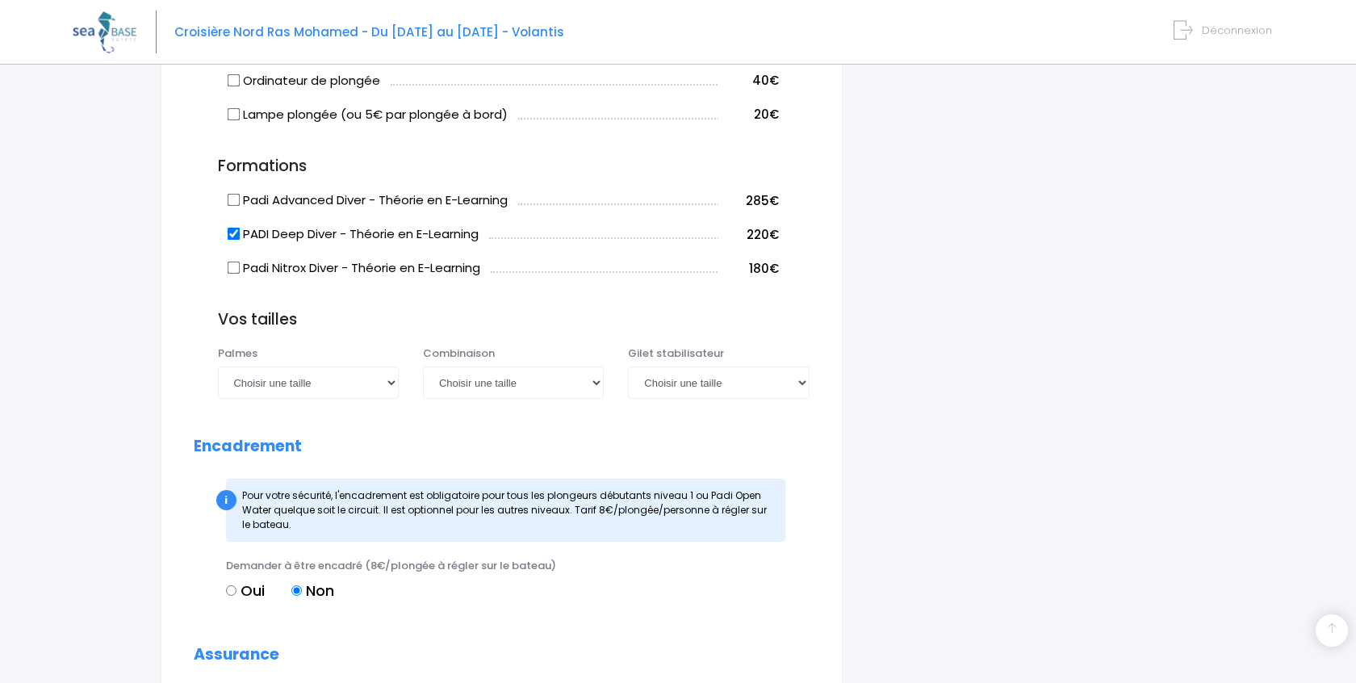
scroll to position [1313, 0]
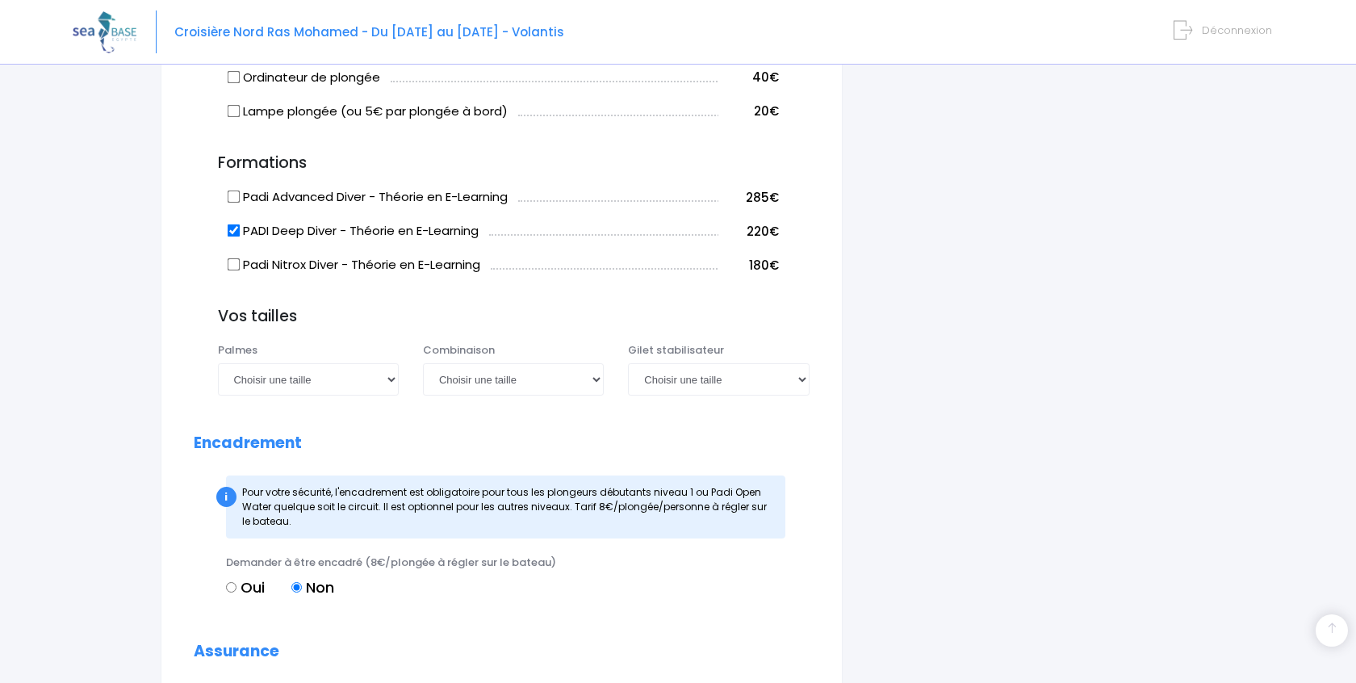
click at [274, 395] on div "Palmes Choisir une taille 36/37 38/39 40/41 42/43 44/45 46/47 Combinaison Chois…" at bounding box center [514, 374] width 616 height 64
select select "40/41"
click at [413, 384] on div "Combinaison Choisir une taille XS S M ML L XL XXL" at bounding box center [513, 368] width 205 height 53
select select "S"
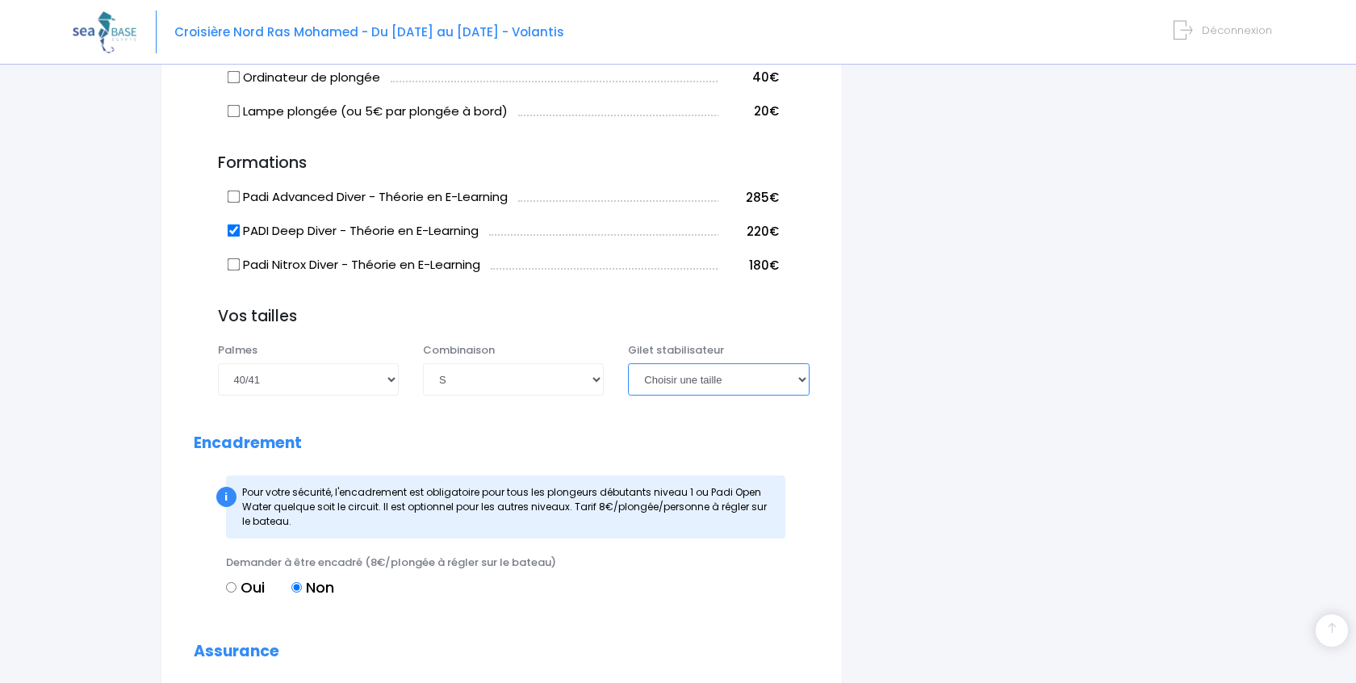
select select "S"
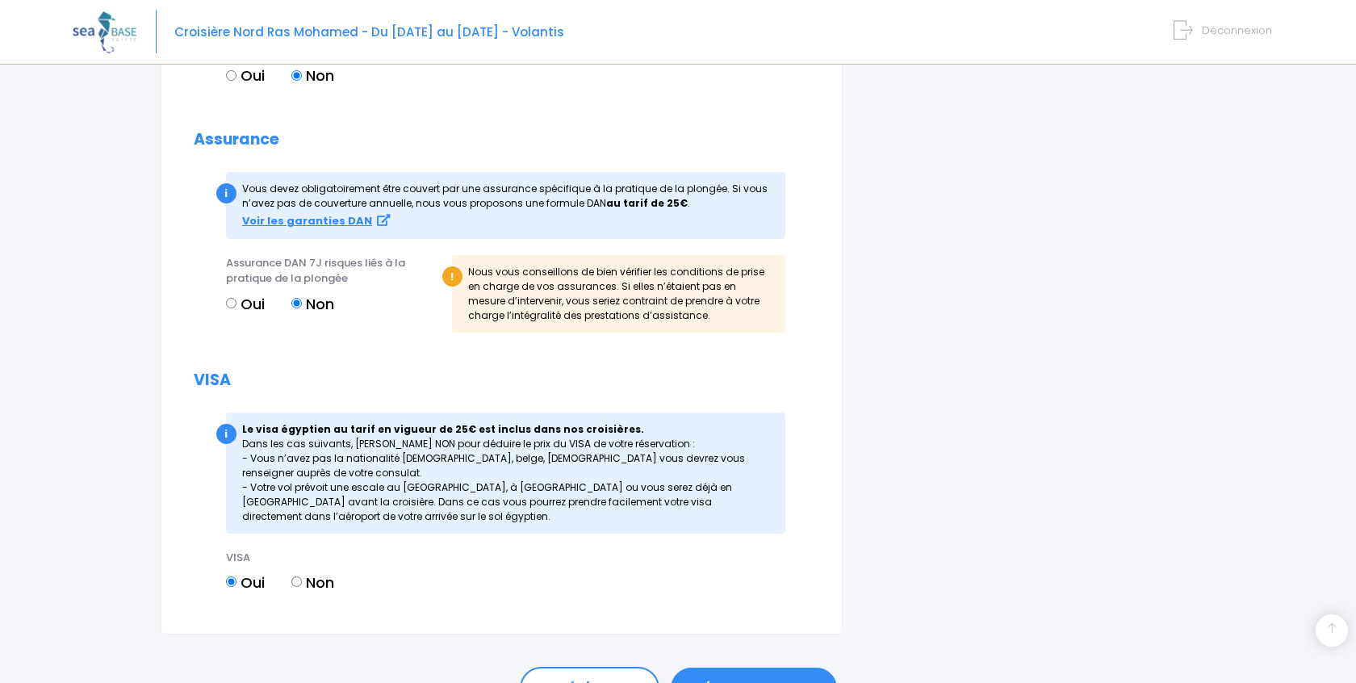
scroll to position [1869, 0]
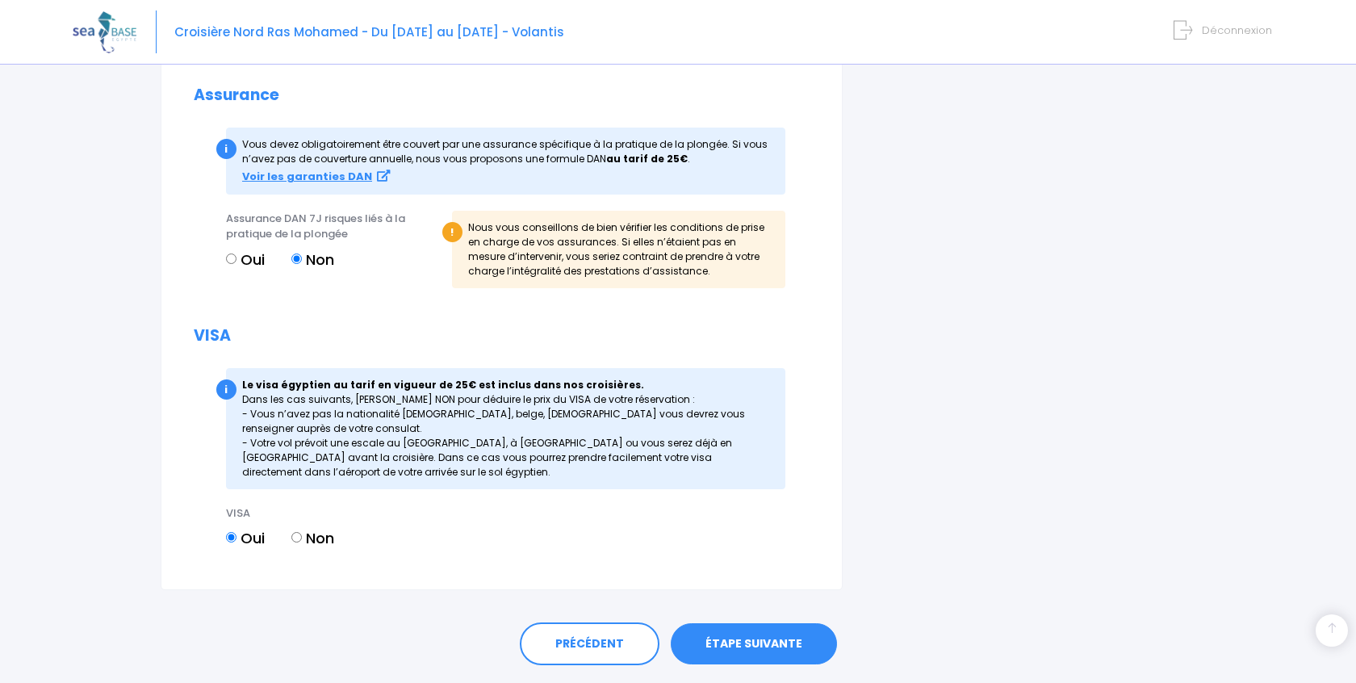
click at [723, 636] on link "ÉTAPE SUIVANTE" at bounding box center [754, 644] width 166 height 42
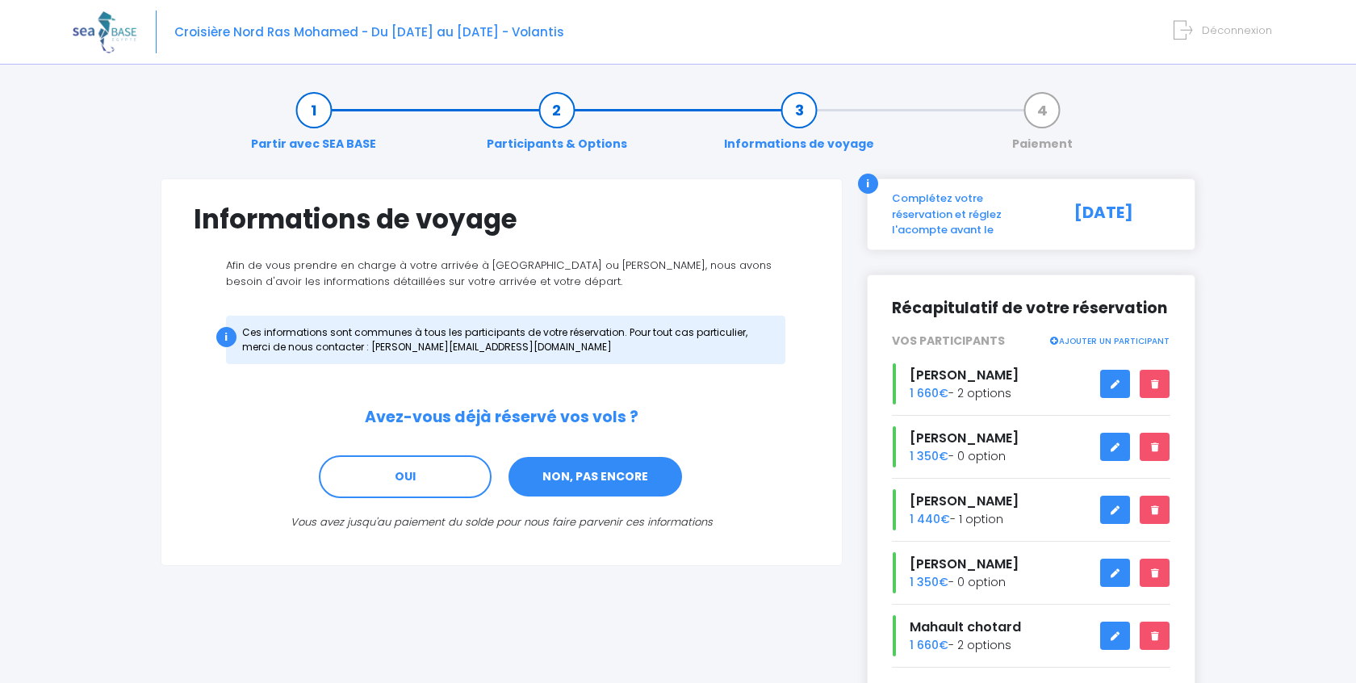
click at [538, 479] on link "NON, PAS ENCORE" at bounding box center [595, 477] width 177 height 44
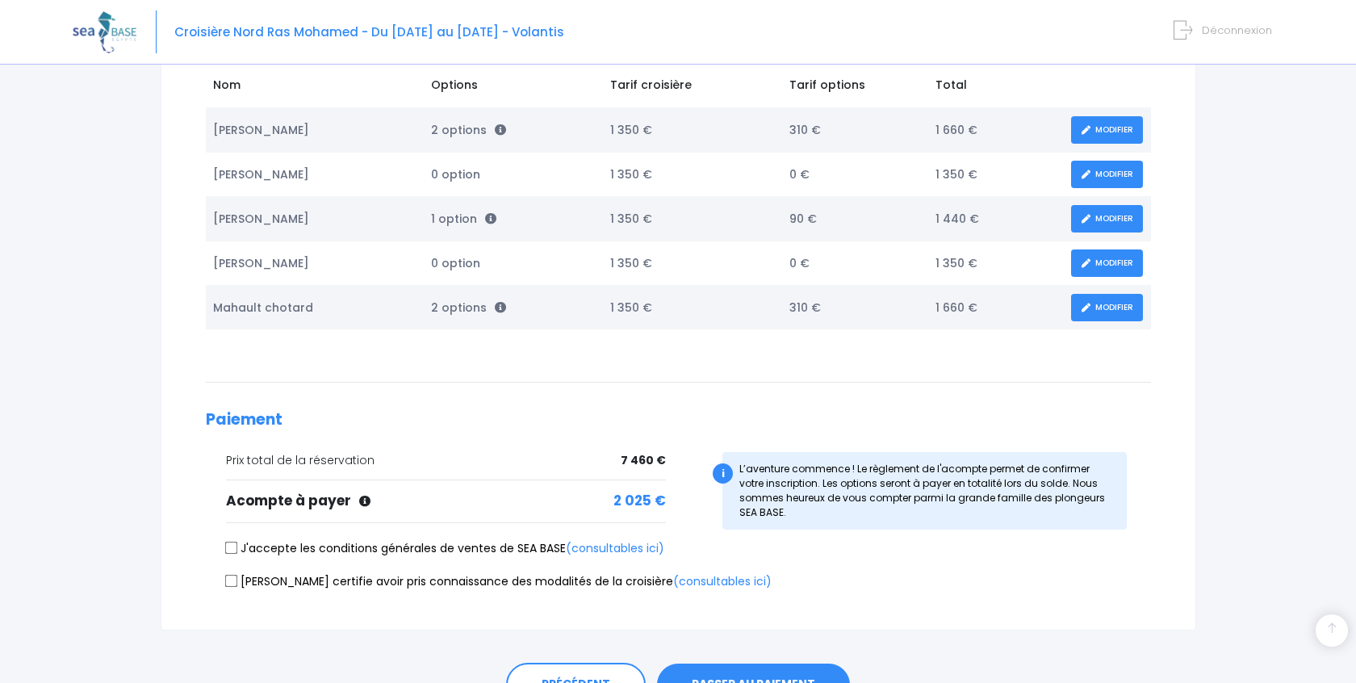
scroll to position [276, 0]
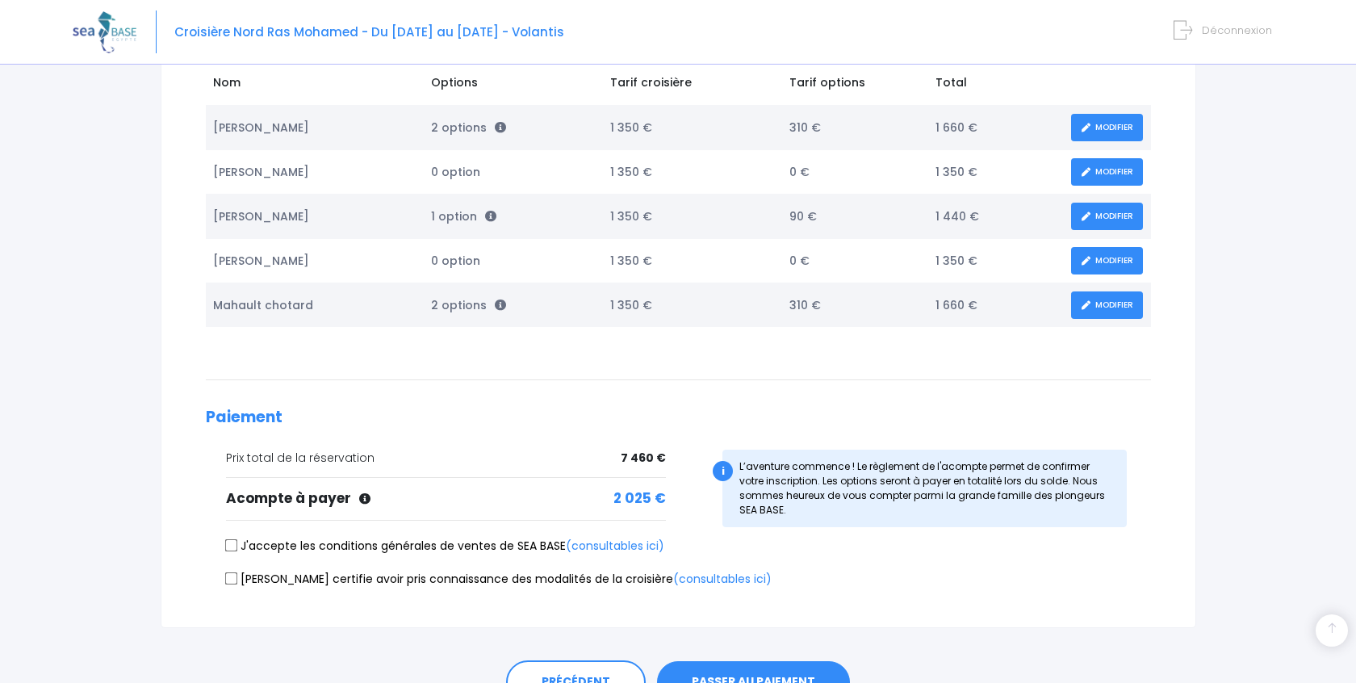
click at [235, 540] on input "J'accepte les conditions générales de ventes de SEA BASE (consultables ici)" at bounding box center [230, 545] width 13 height 13
checkbox input "true"
click at [226, 575] on input "Je certifie avoir pris connaissance des modalités de la croisière (consultables…" at bounding box center [230, 577] width 13 height 13
checkbox input "true"
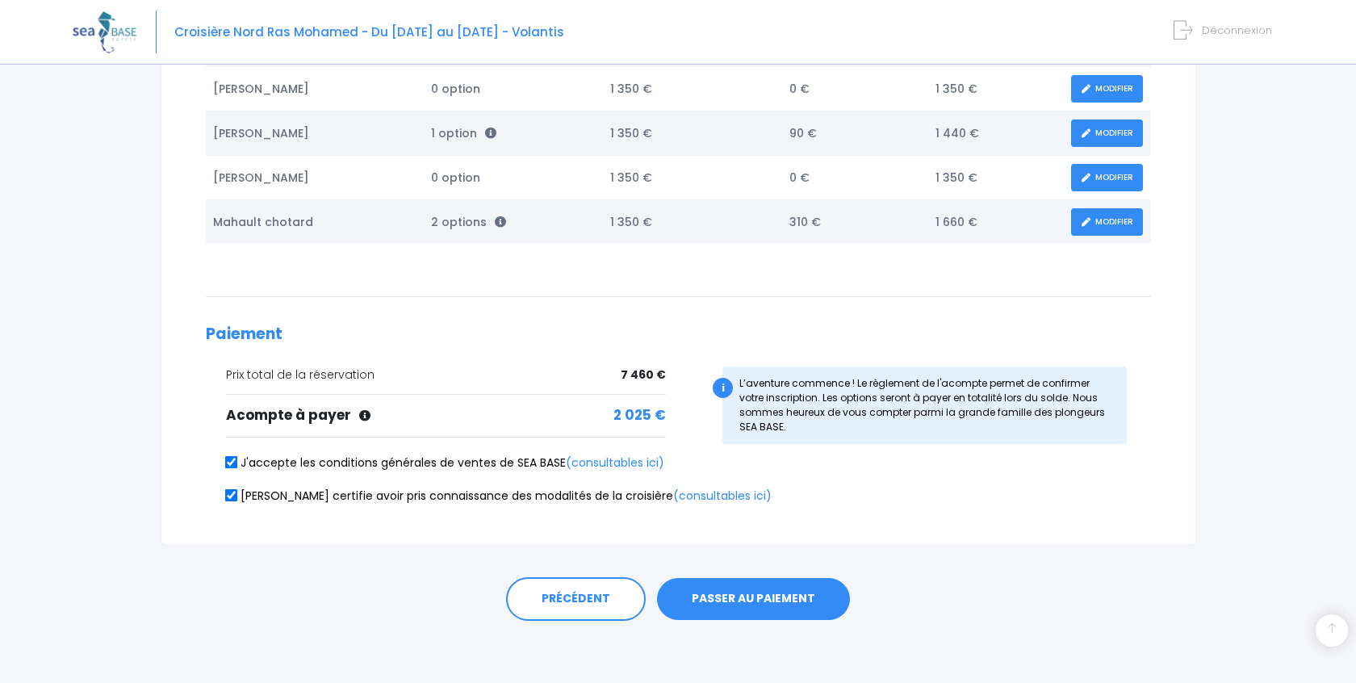
scroll to position [358, 0]
click at [771, 584] on button "PASSER AU PAIEMENT" at bounding box center [753, 600] width 193 height 42
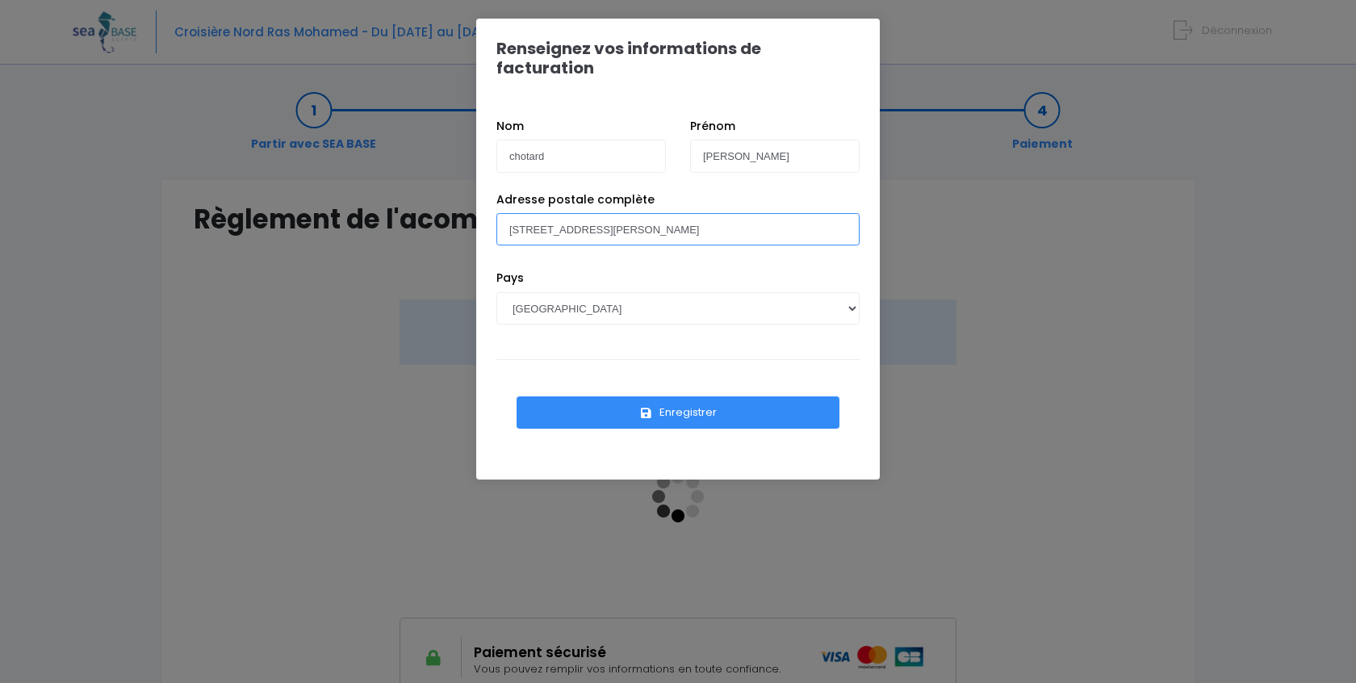
click at [649, 213] on input "[STREET_ADDRESS][PERSON_NAME]" at bounding box center [677, 229] width 363 height 32
type input "[STREET_ADDRESS][PERSON_NAME]"
click at [684, 396] on button "Enregistrer" at bounding box center [678, 412] width 323 height 32
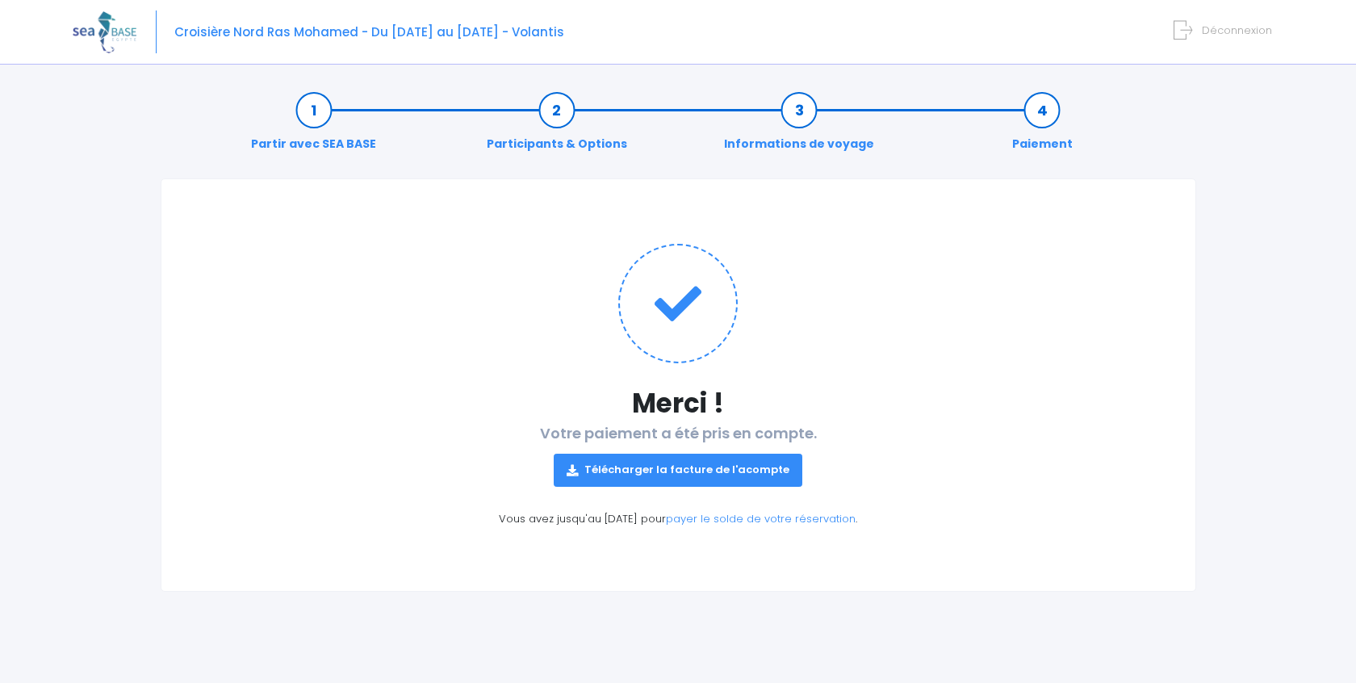
click at [1219, 242] on div "Partir avec SEA BASE Participants & Options Informations de voyage Paiement Mer…" at bounding box center [678, 379] width 1211 height 608
